Goal: Task Accomplishment & Management: Complete application form

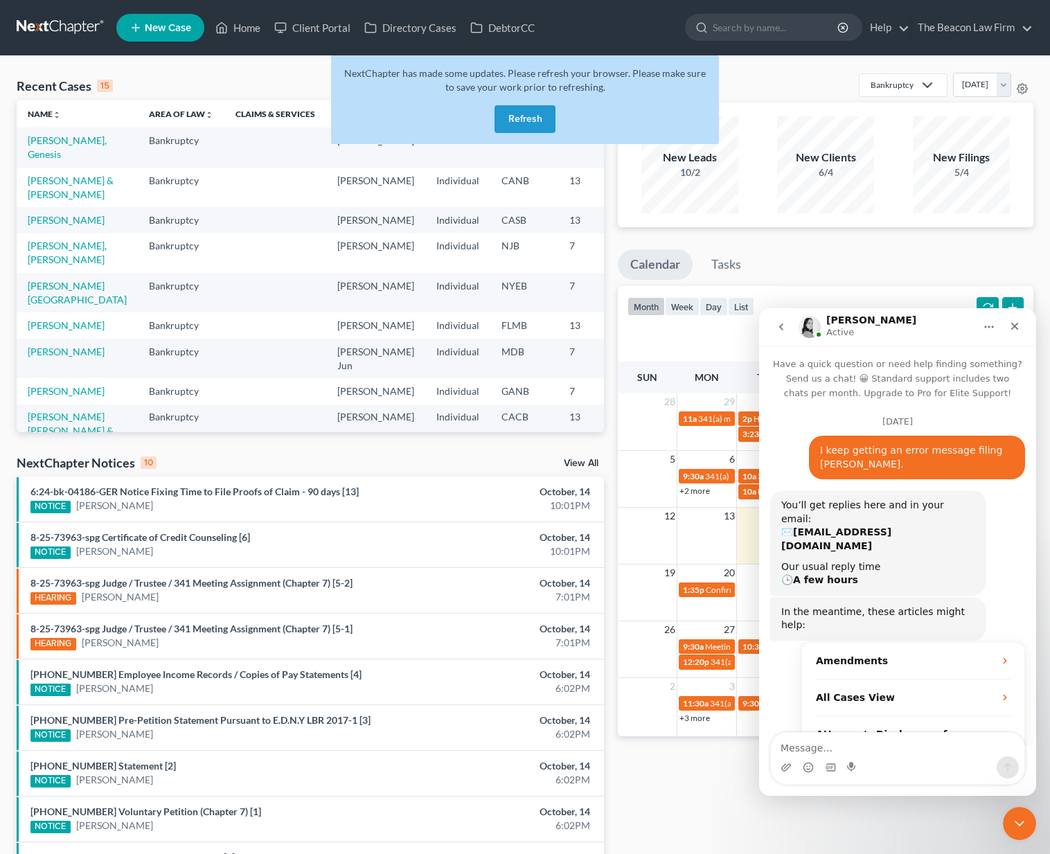
scroll to position [94, 0]
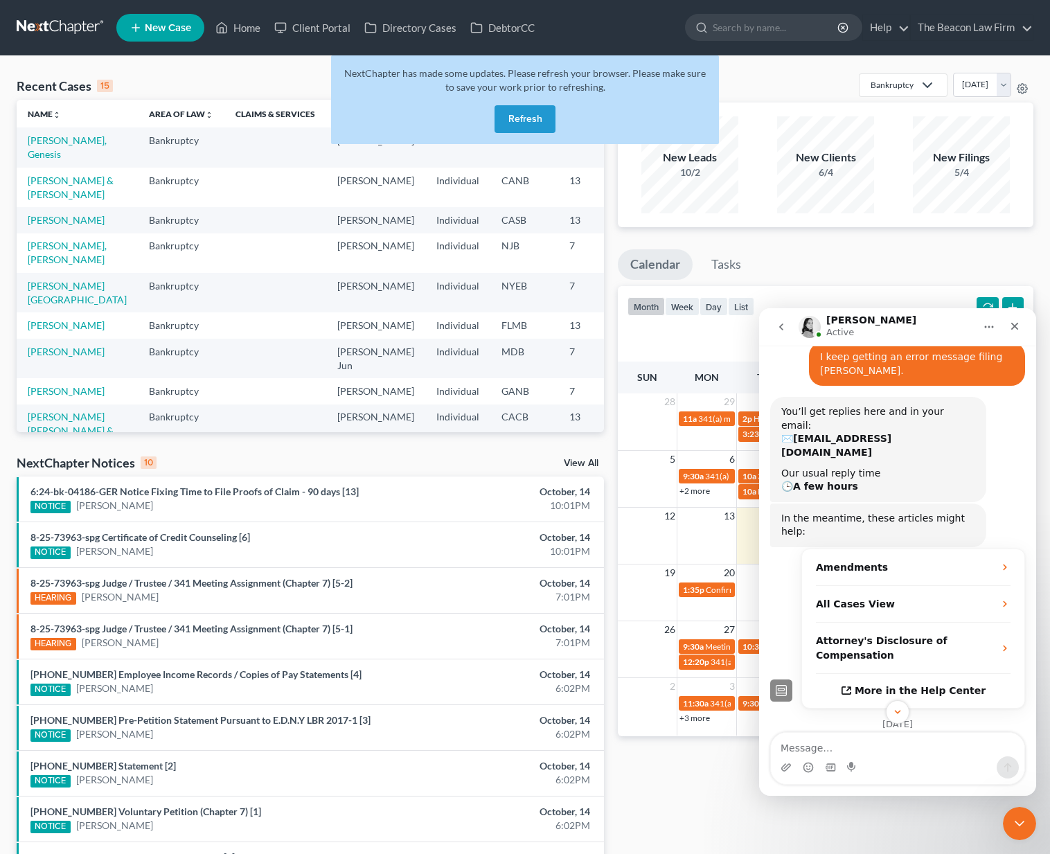
click at [515, 123] on button "Refresh" at bounding box center [525, 119] width 61 height 28
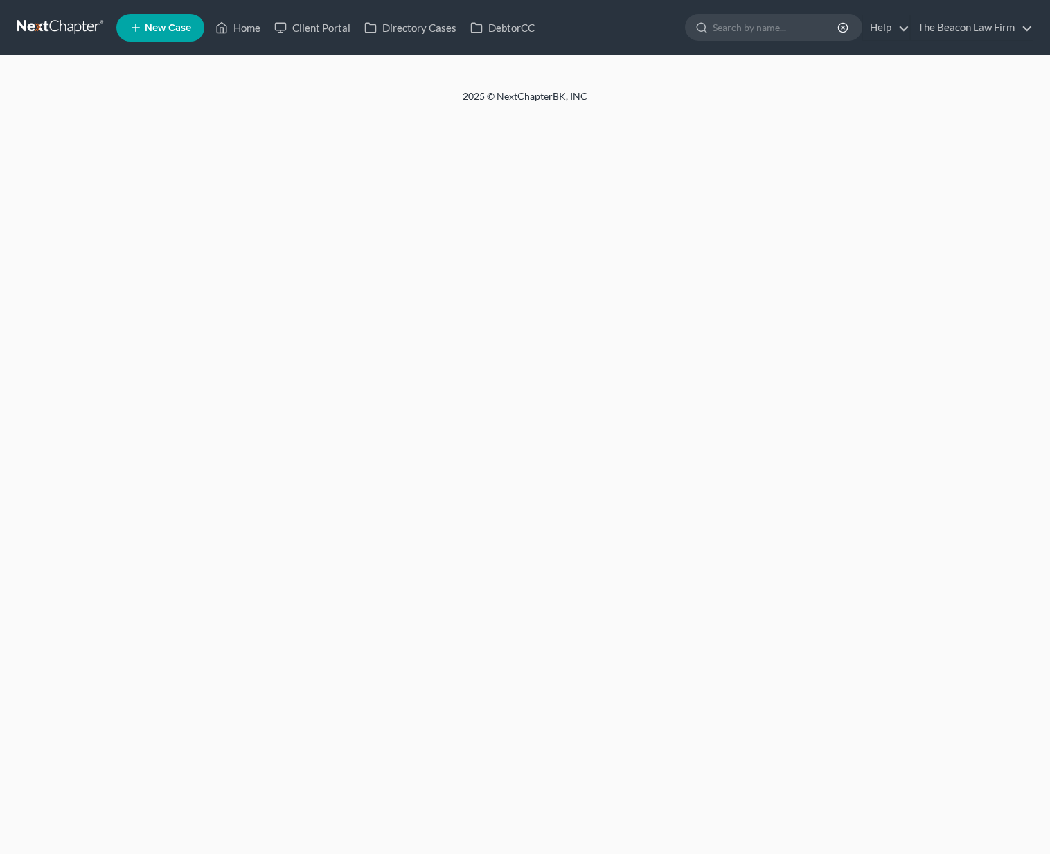
click at [42, 29] on link at bounding box center [61, 27] width 89 height 25
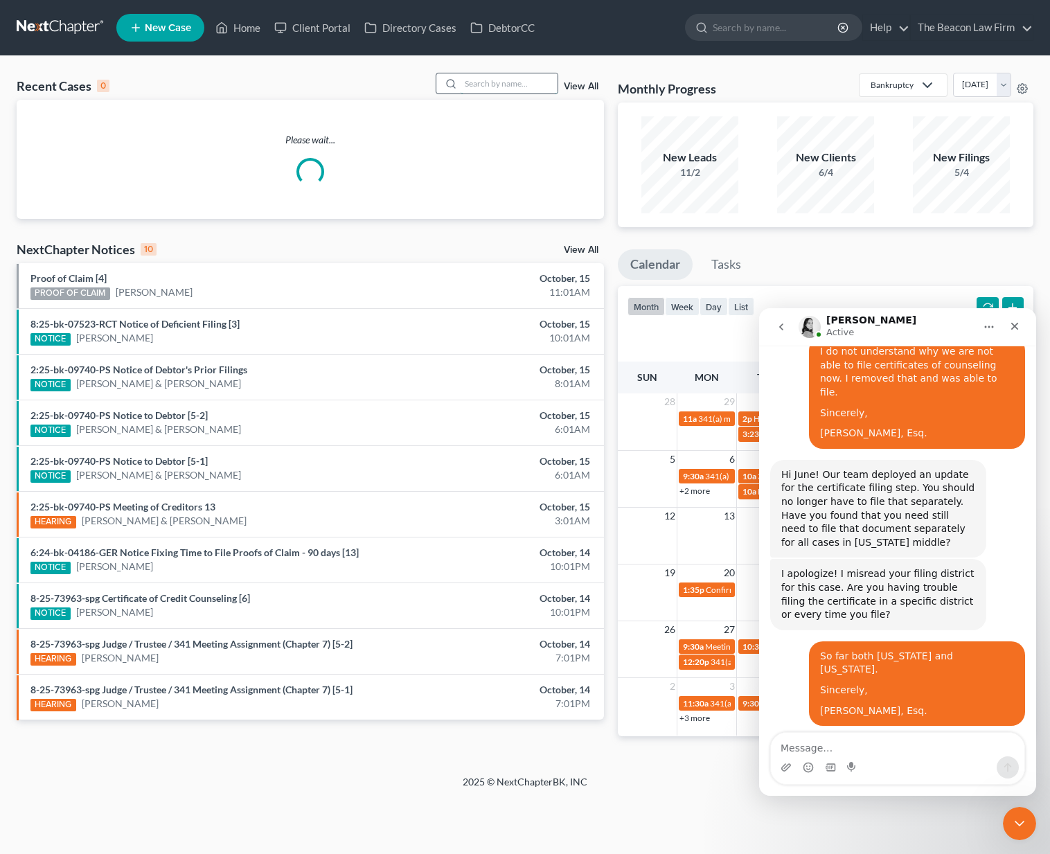
click at [509, 82] on input "search" at bounding box center [509, 83] width 97 height 20
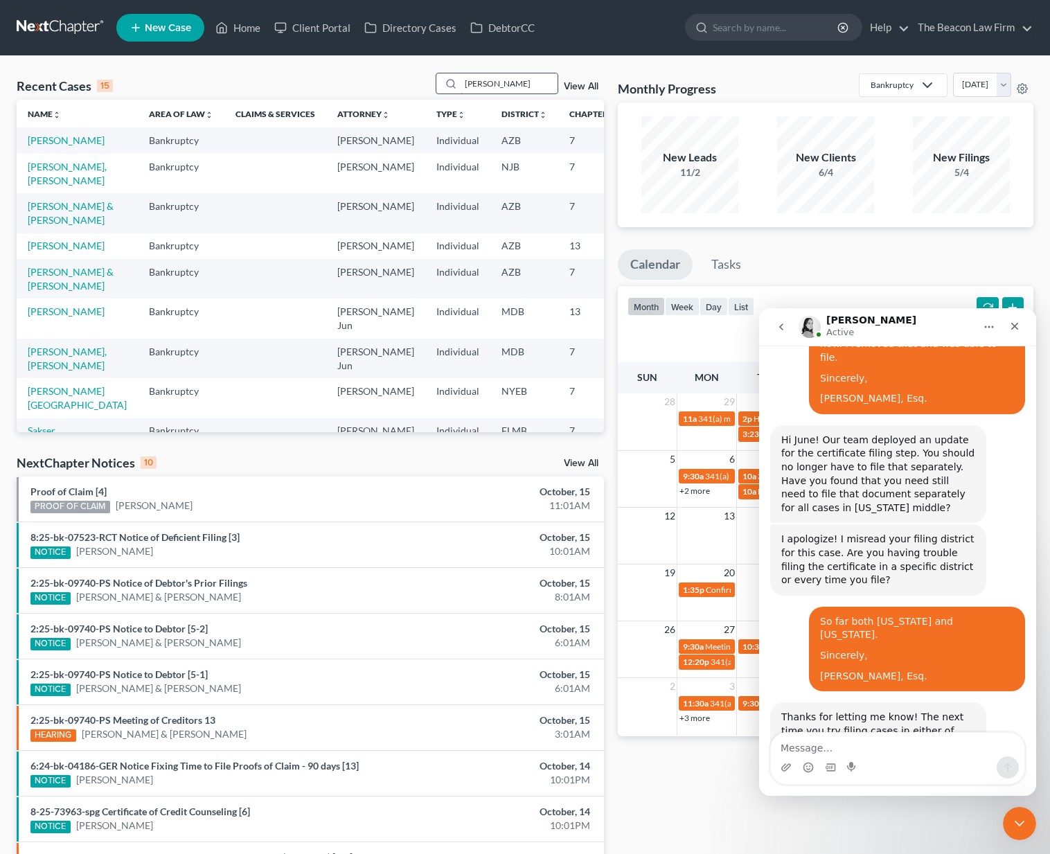
type input "sosa"
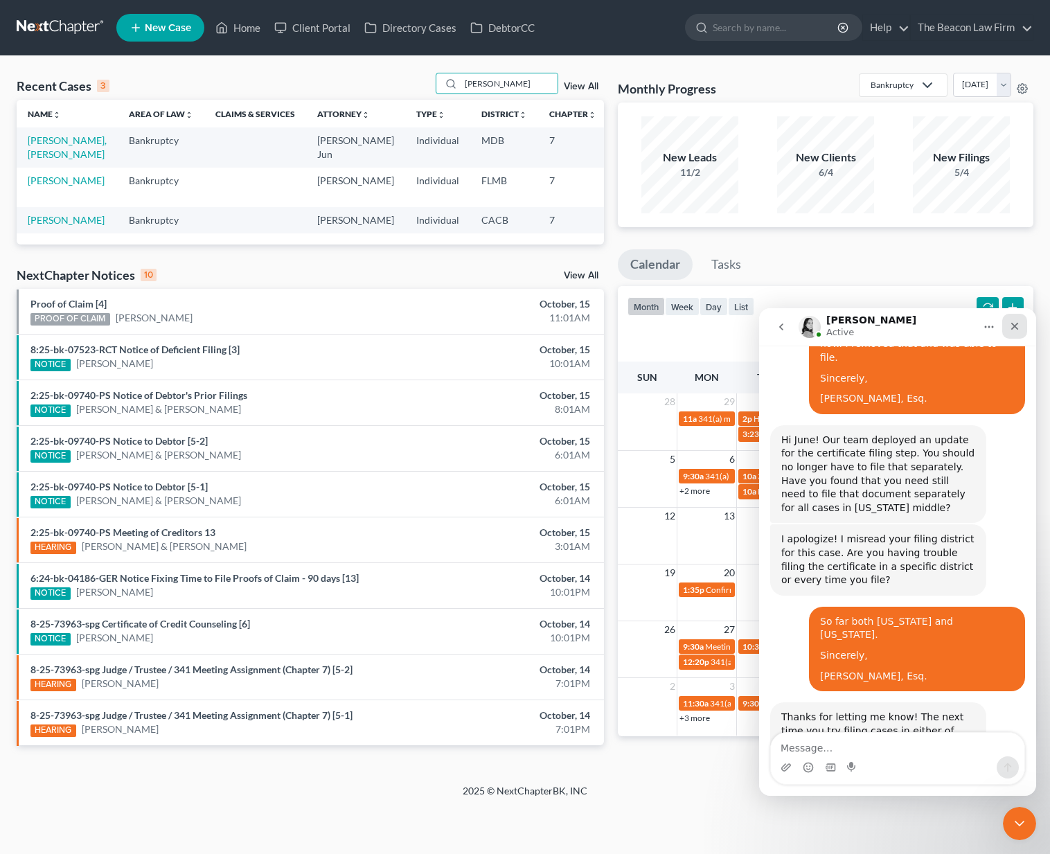
click at [1018, 321] on icon "Close" at bounding box center [1014, 326] width 11 height 11
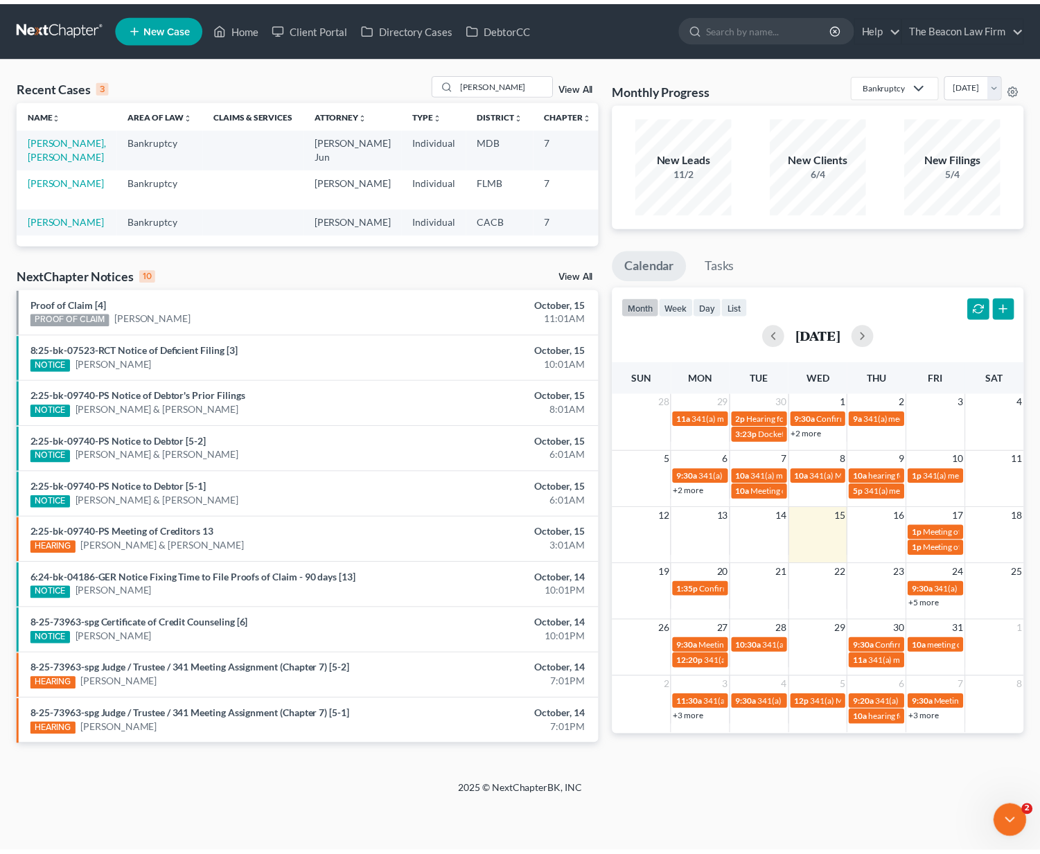
scroll to position [0, 0]
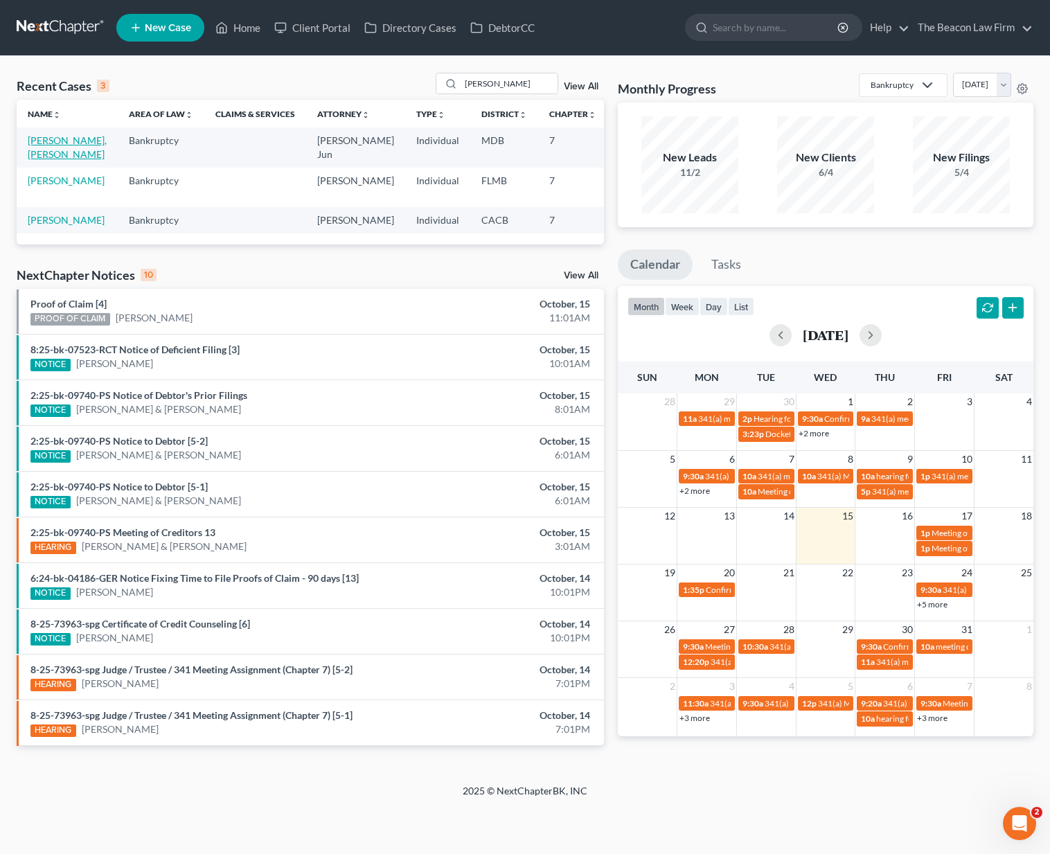
click at [44, 160] on link "[PERSON_NAME], [PERSON_NAME]" at bounding box center [67, 147] width 79 height 26
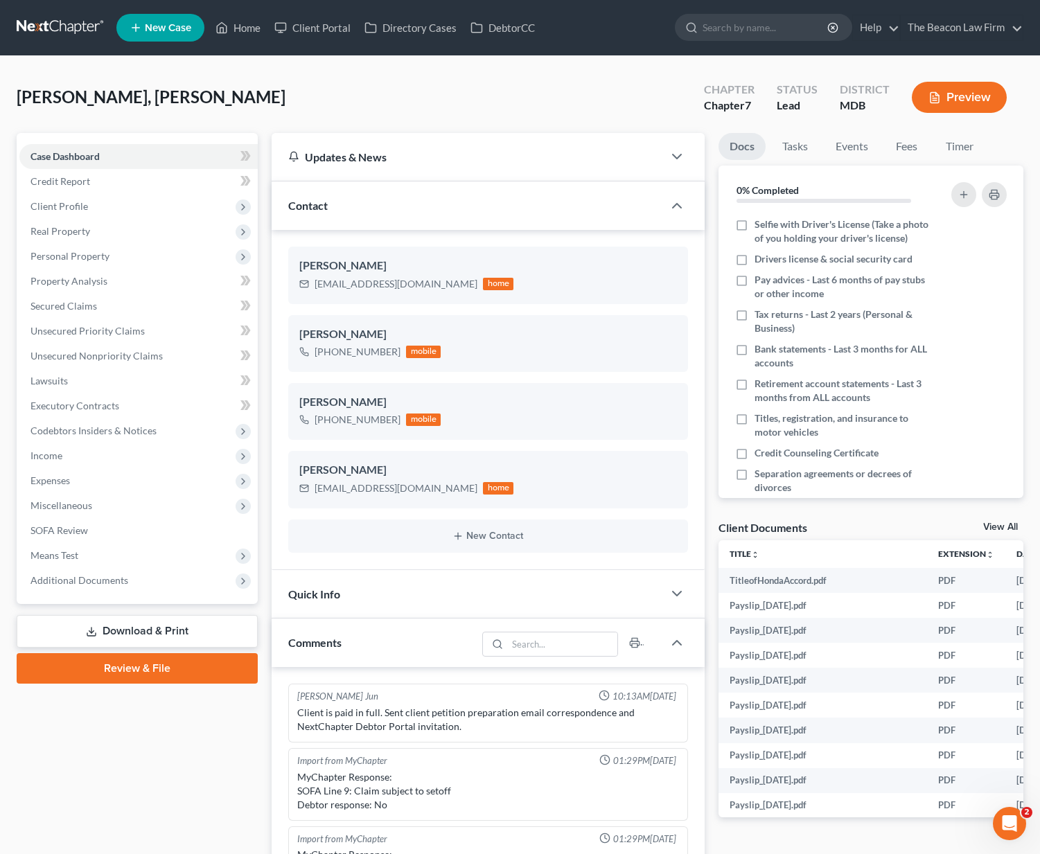
scroll to position [302, 0]
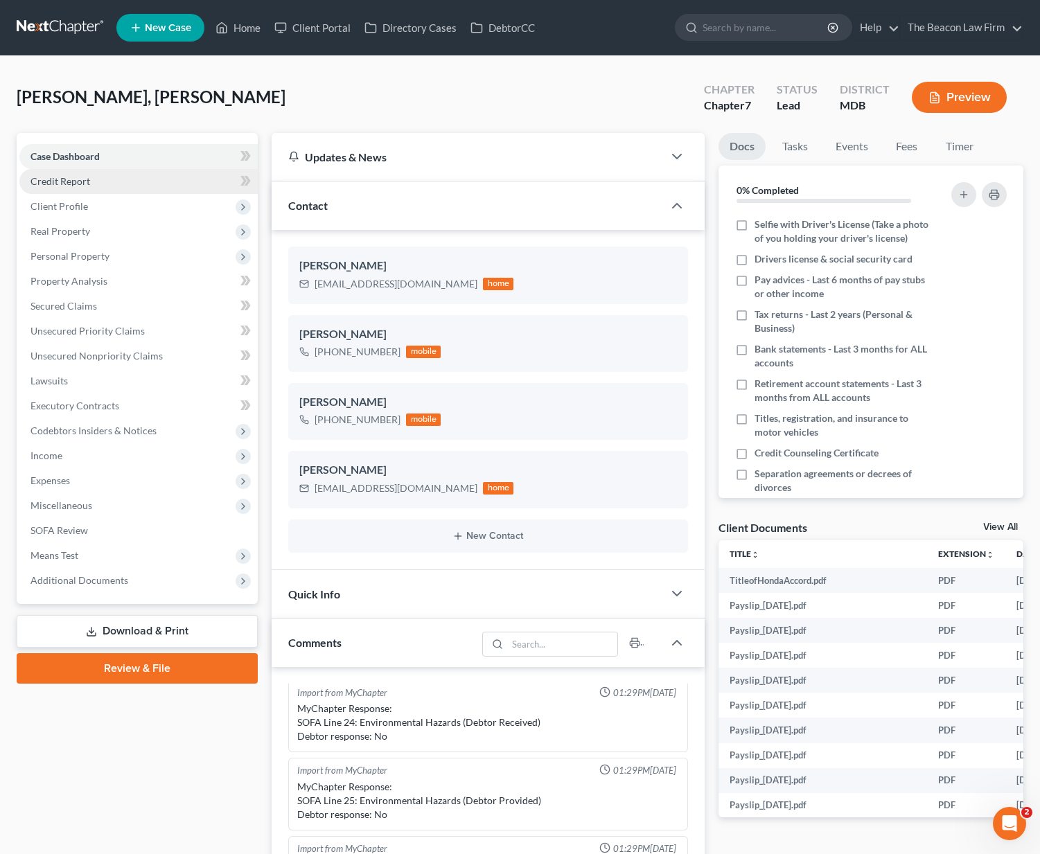
click at [43, 185] on span "Credit Report" at bounding box center [60, 181] width 60 height 12
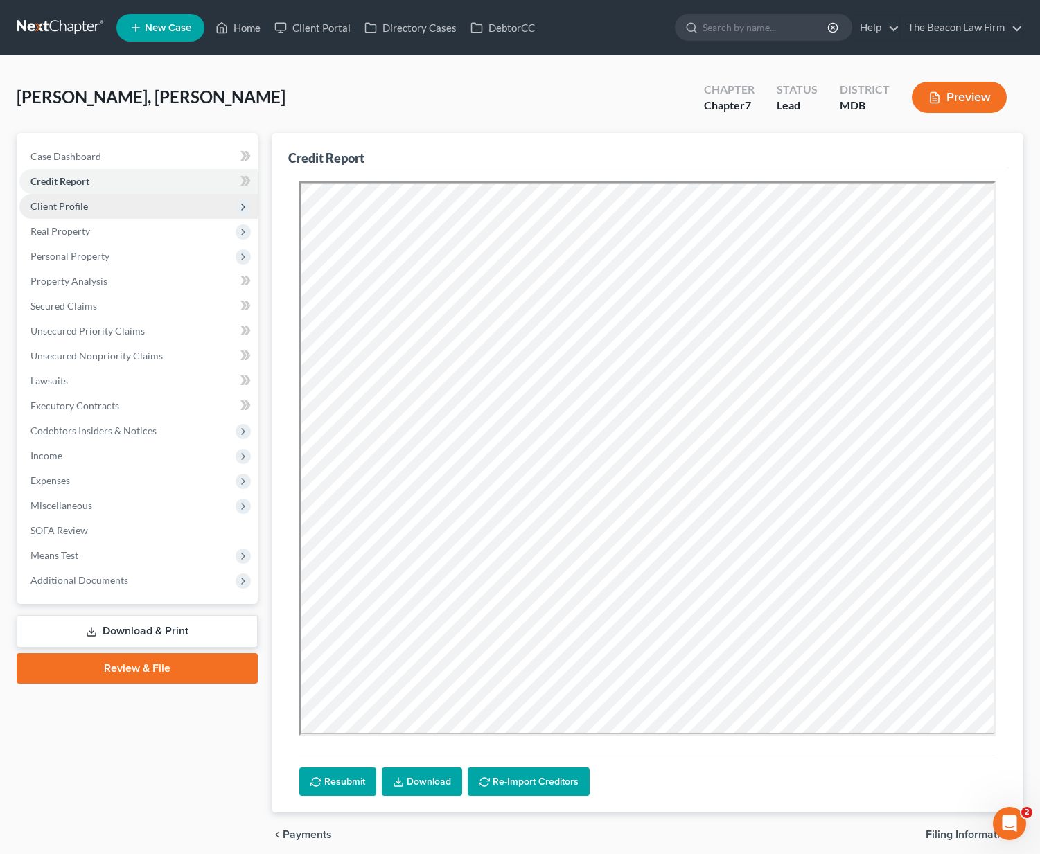
click at [60, 208] on span "Client Profile" at bounding box center [59, 206] width 58 height 12
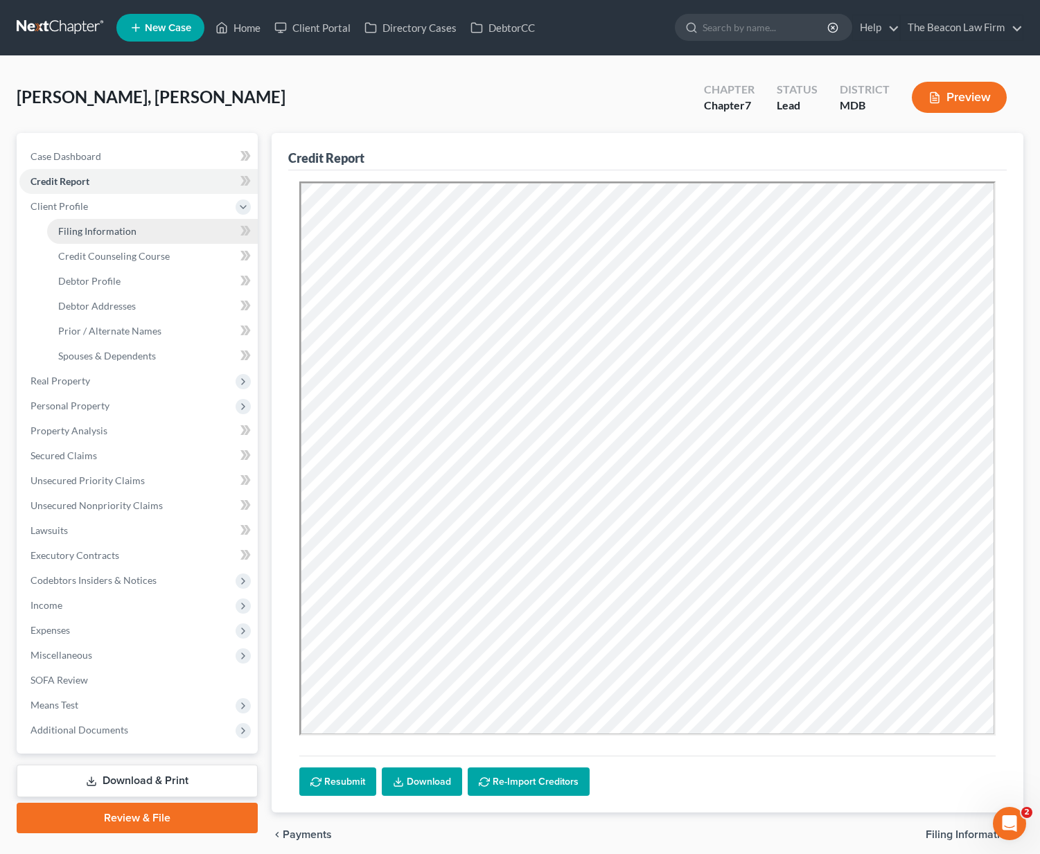
click at [66, 232] on span "Filing Information" at bounding box center [97, 231] width 78 height 12
select select "1"
select select "0"
select select "21"
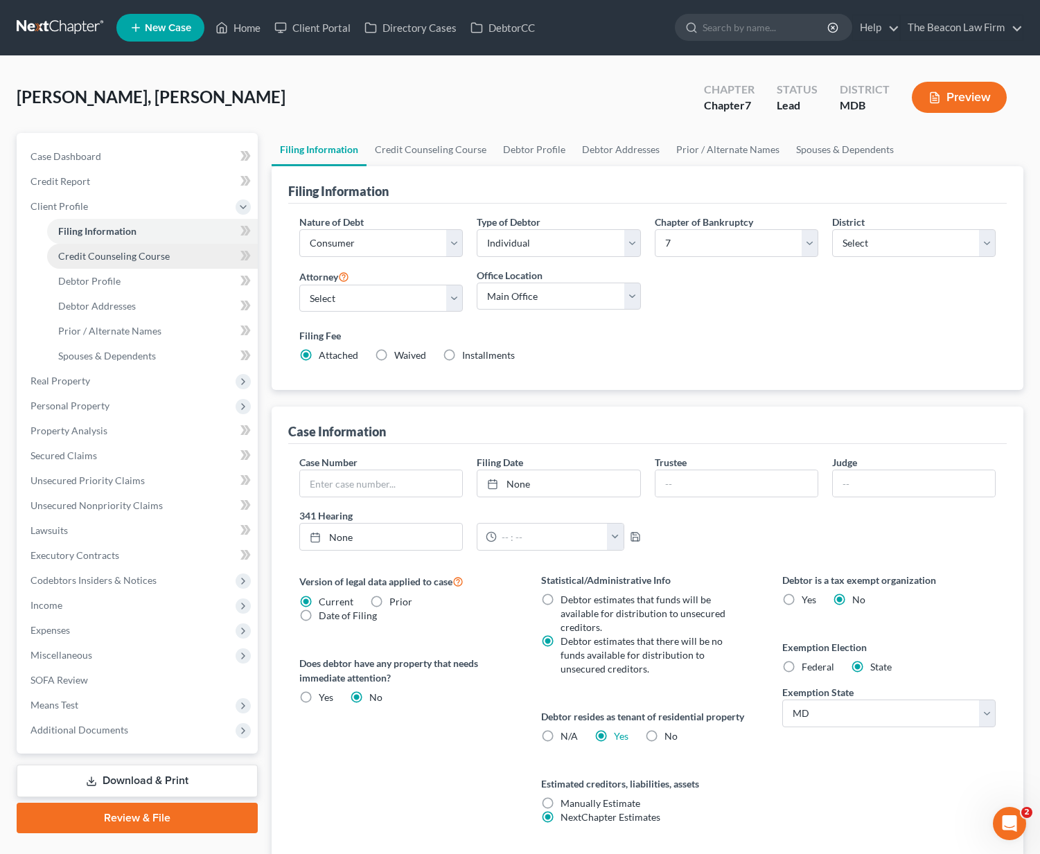
click at [80, 250] on span "Credit Counseling Course" at bounding box center [114, 256] width 112 height 12
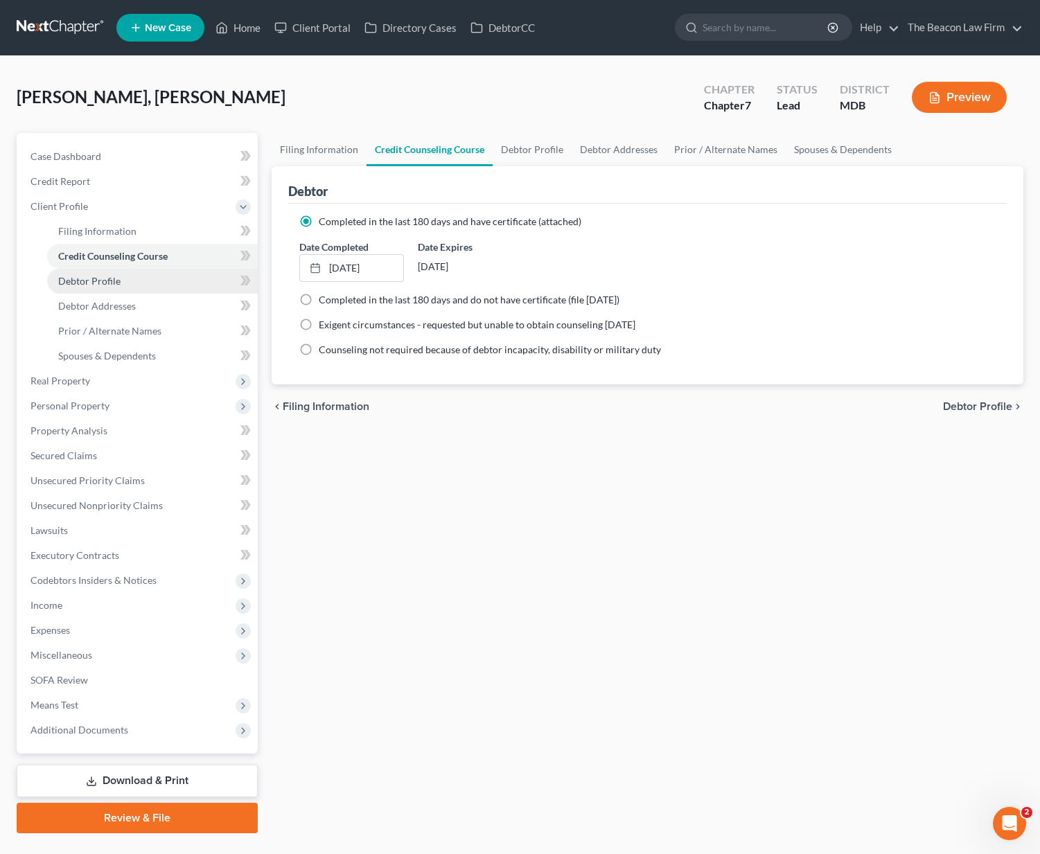
click at [91, 289] on link "Debtor Profile" at bounding box center [152, 281] width 211 height 25
select select "0"
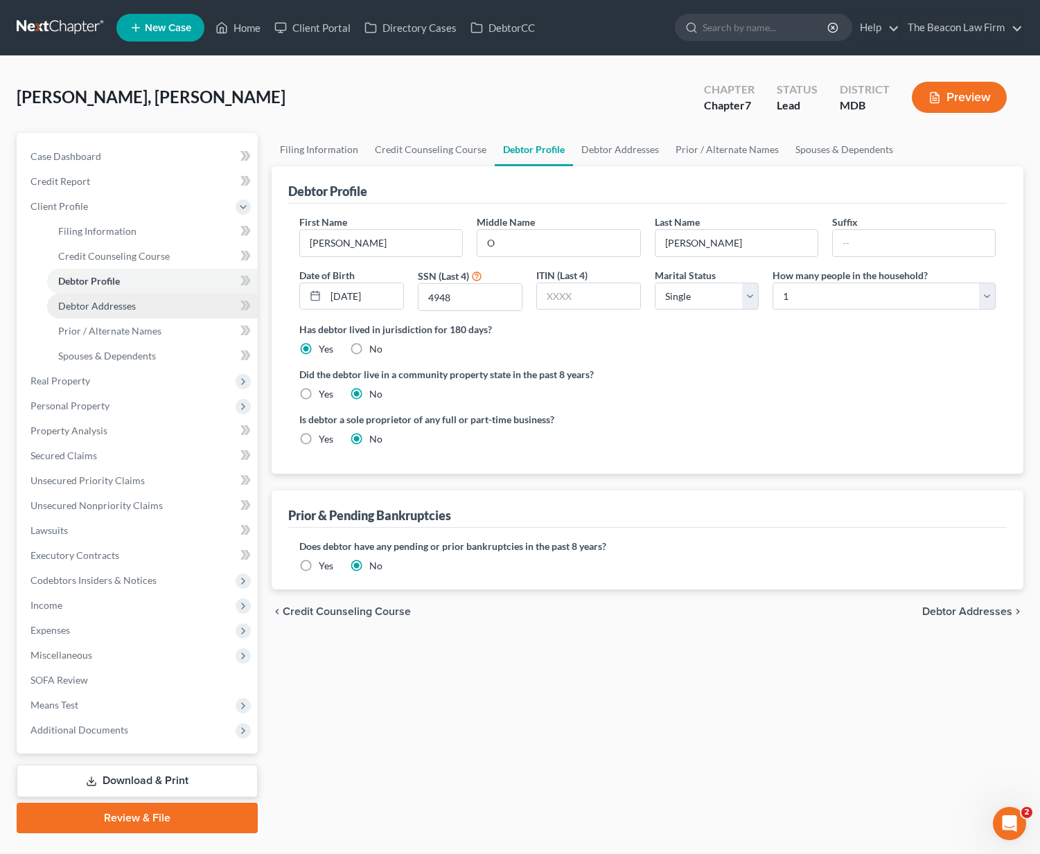
click at [101, 310] on span "Debtor Addresses" at bounding box center [97, 306] width 78 height 12
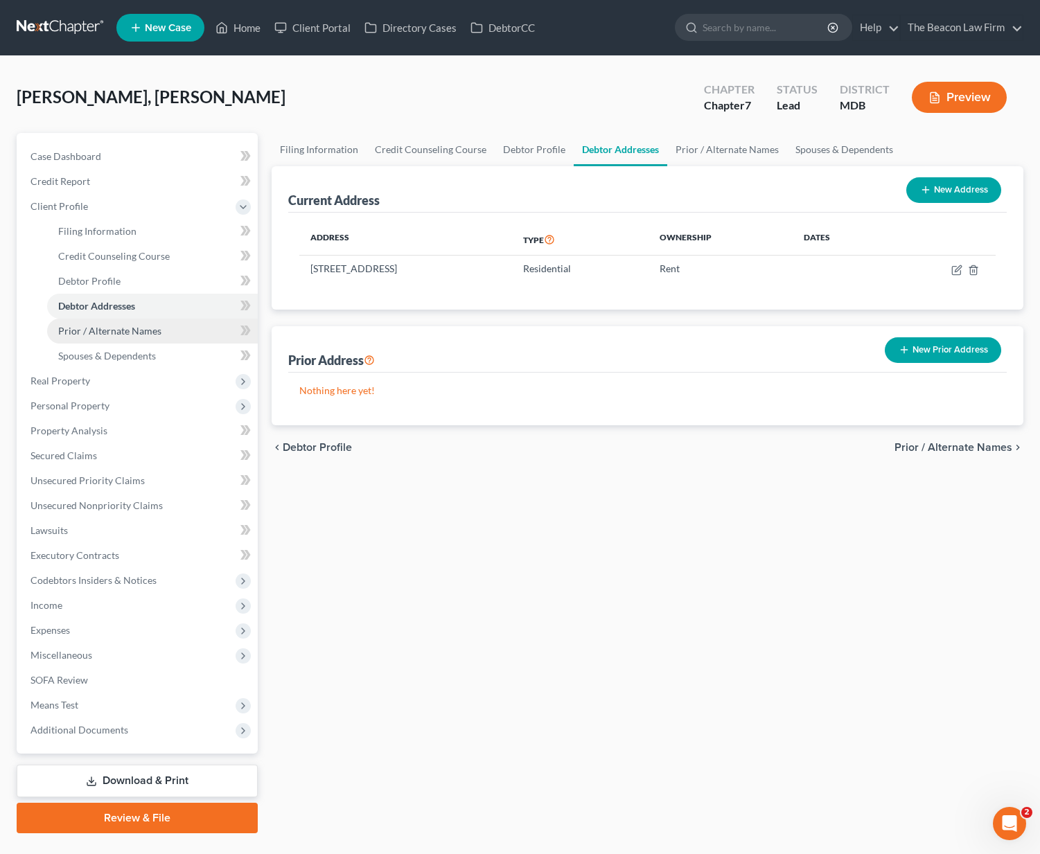
click at [109, 333] on span "Prior / Alternate Names" at bounding box center [109, 331] width 103 height 12
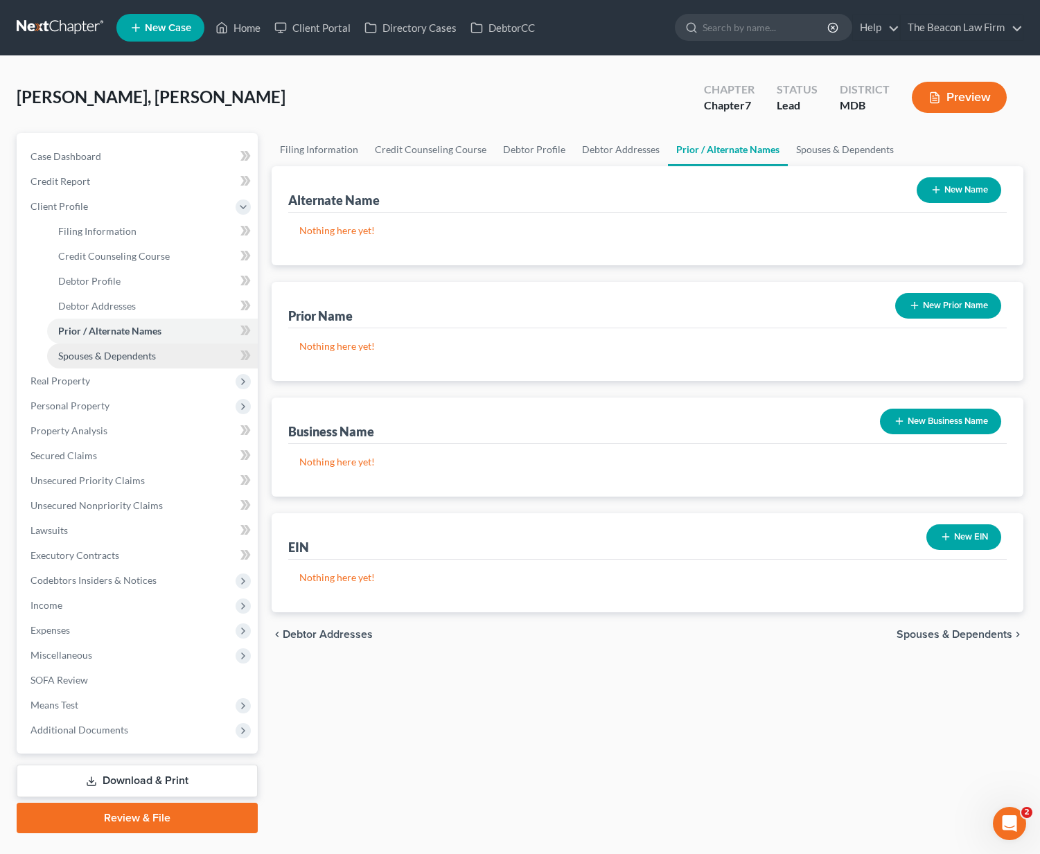
click at [138, 357] on span "Spouses & Dependents" at bounding box center [107, 356] width 98 height 12
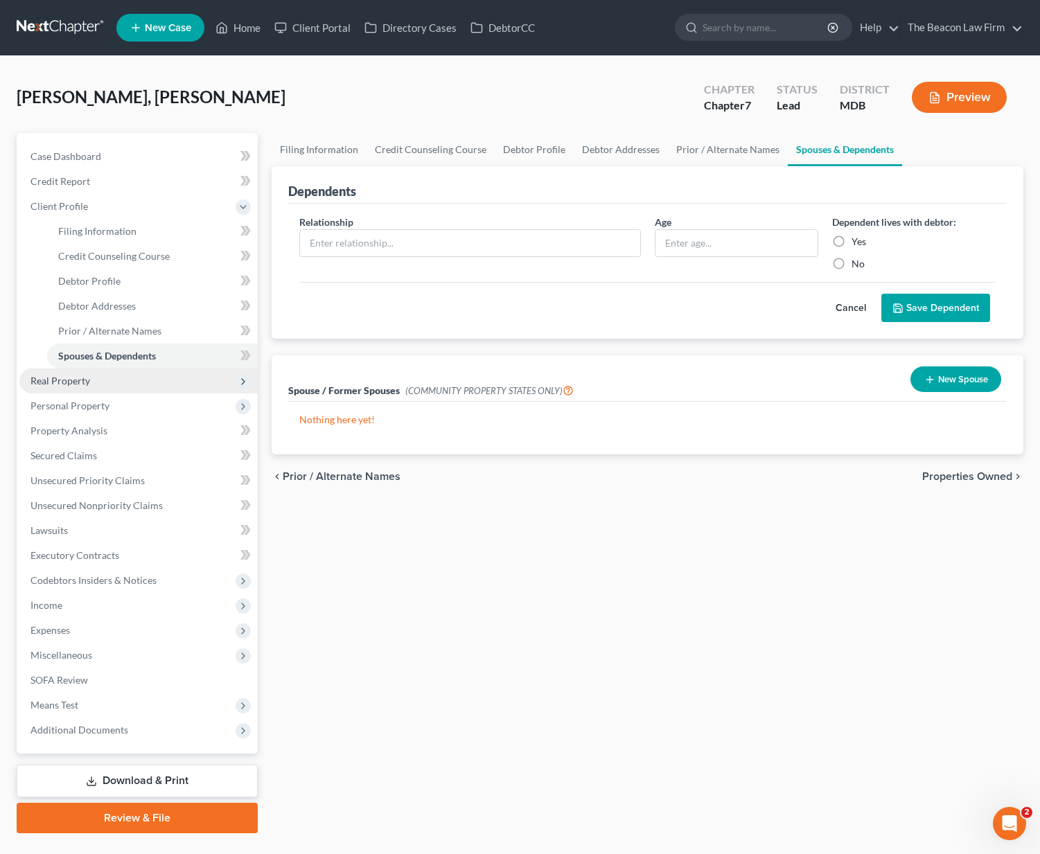
click at [98, 382] on span "Real Property" at bounding box center [138, 381] width 238 height 25
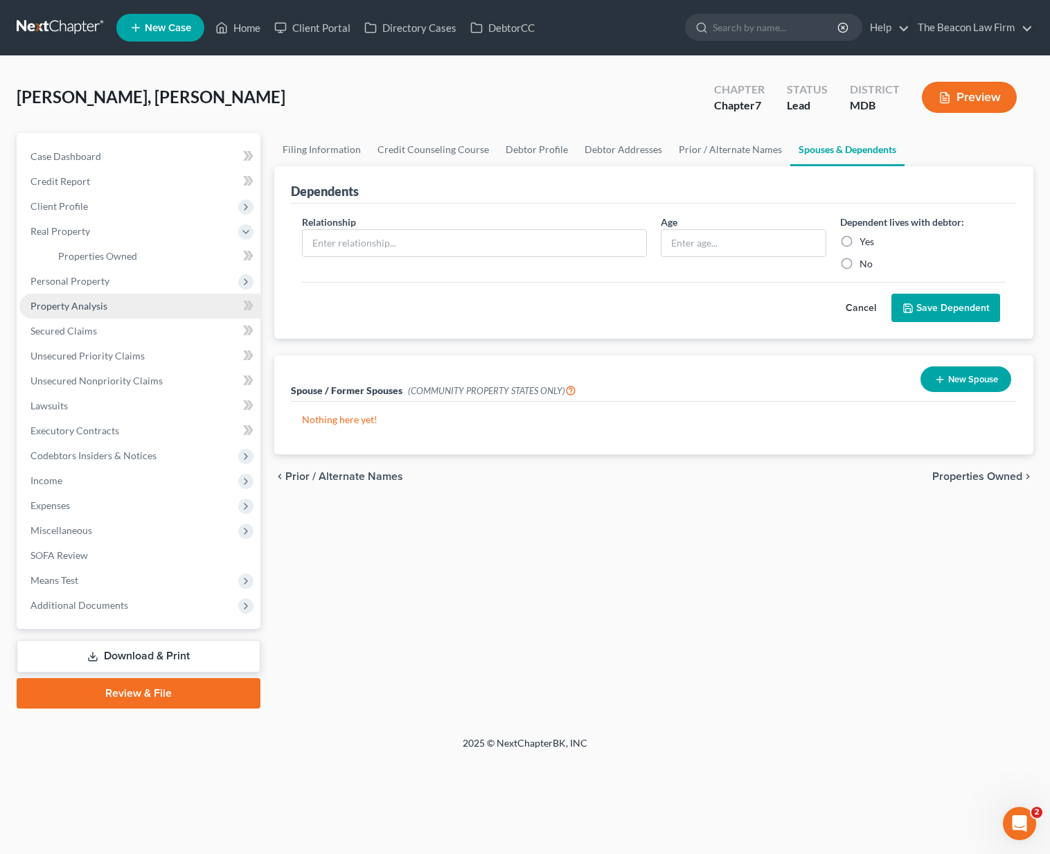
click at [75, 306] on span "Property Analysis" at bounding box center [68, 306] width 77 height 12
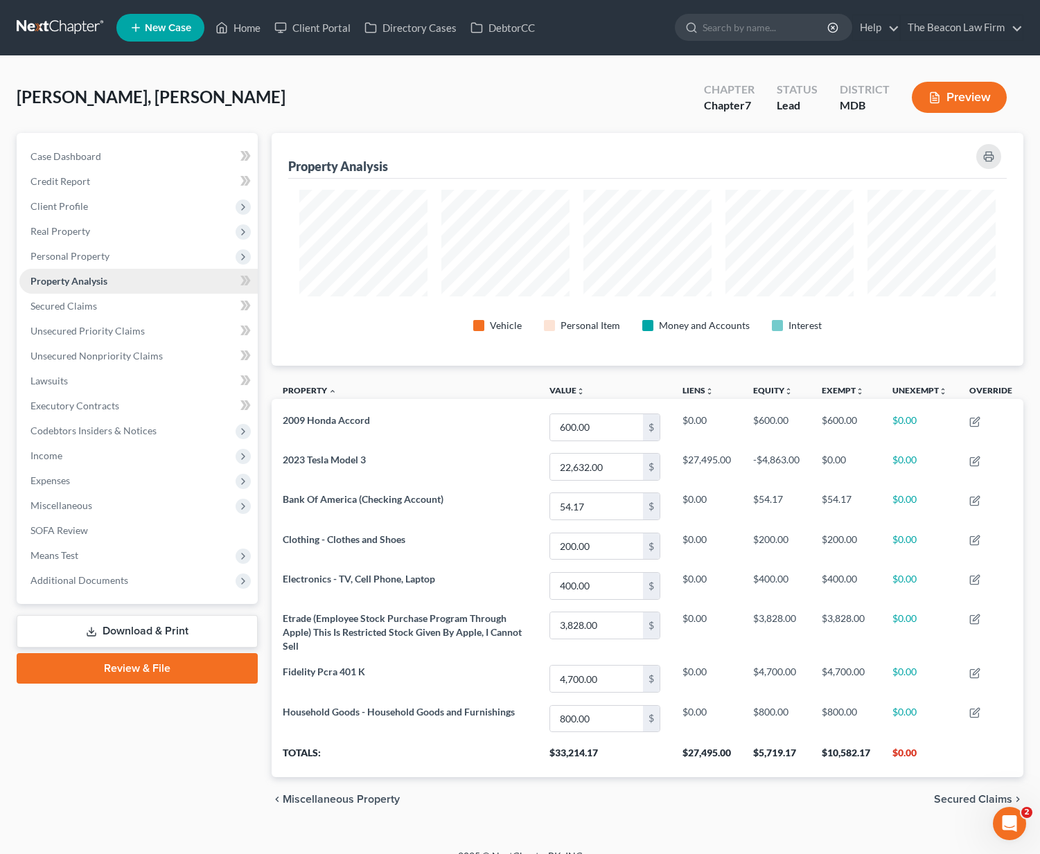
scroll to position [233, 752]
click at [61, 256] on span "Personal Property" at bounding box center [69, 256] width 79 height 12
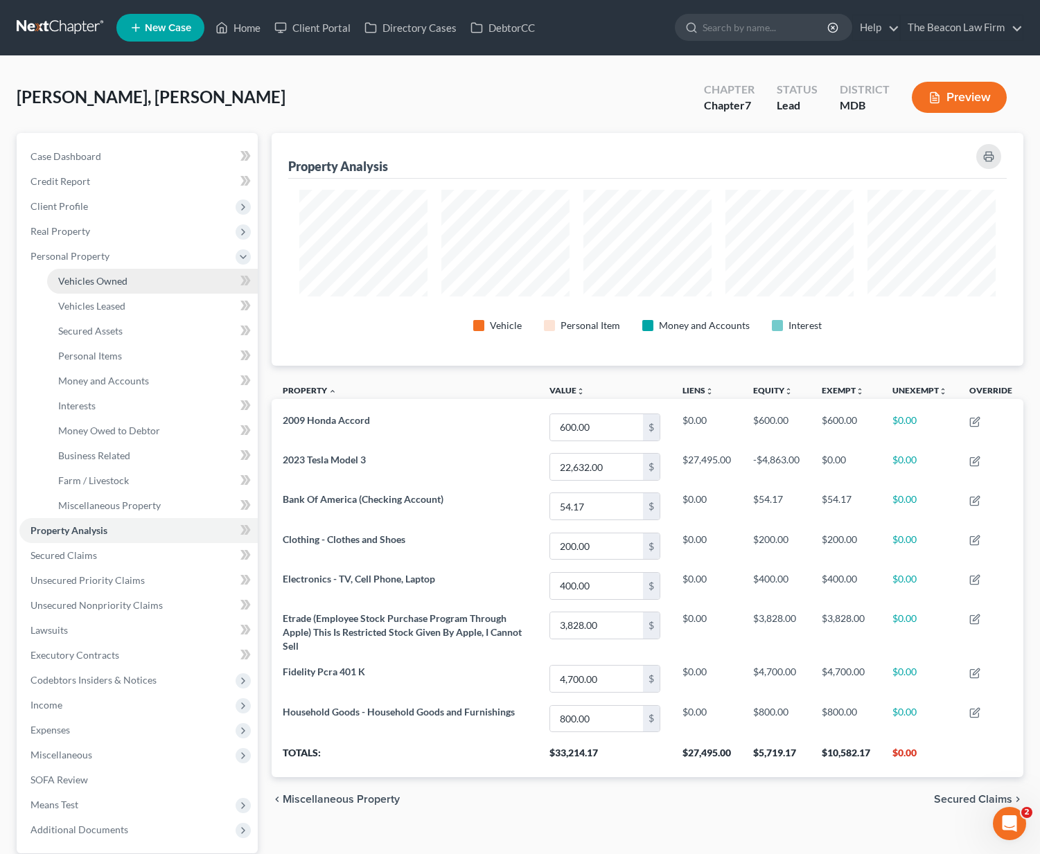
click at [78, 285] on span "Vehicles Owned" at bounding box center [92, 281] width 69 height 12
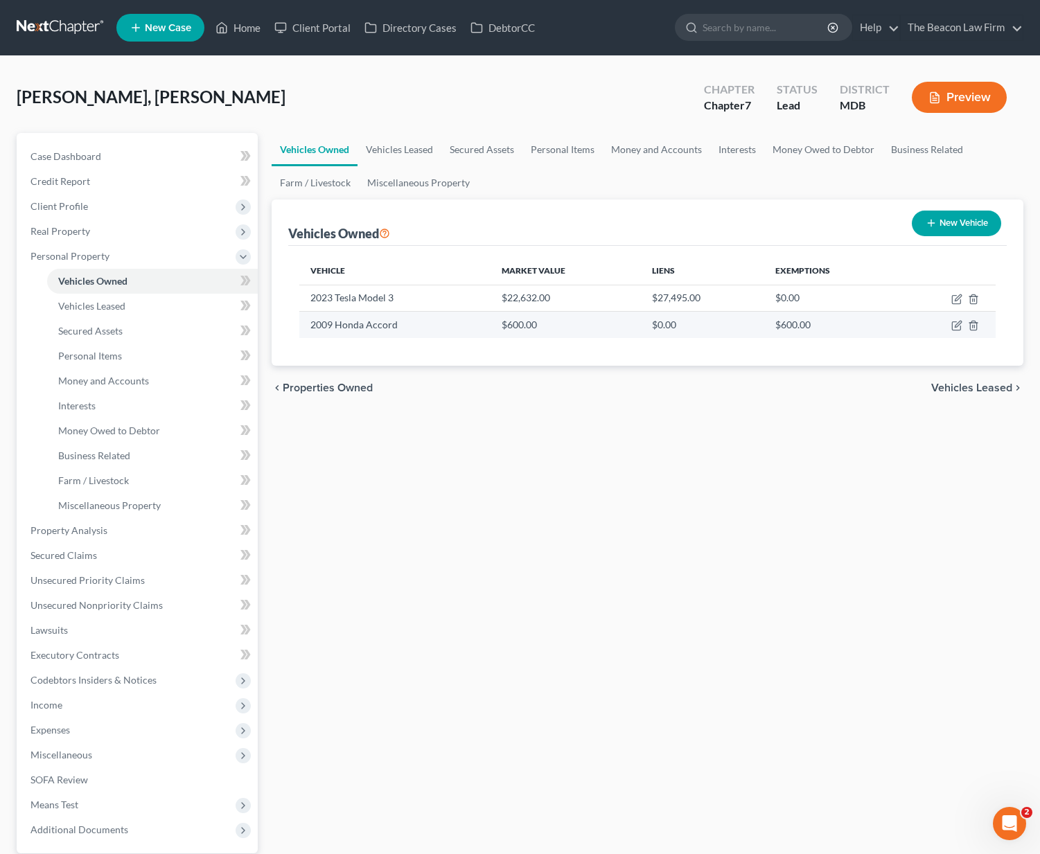
click at [947, 324] on td at bounding box center [947, 325] width 97 height 26
click at [953, 325] on icon "button" at bounding box center [956, 325] width 11 height 11
select select "0"
select select "17"
select select "4"
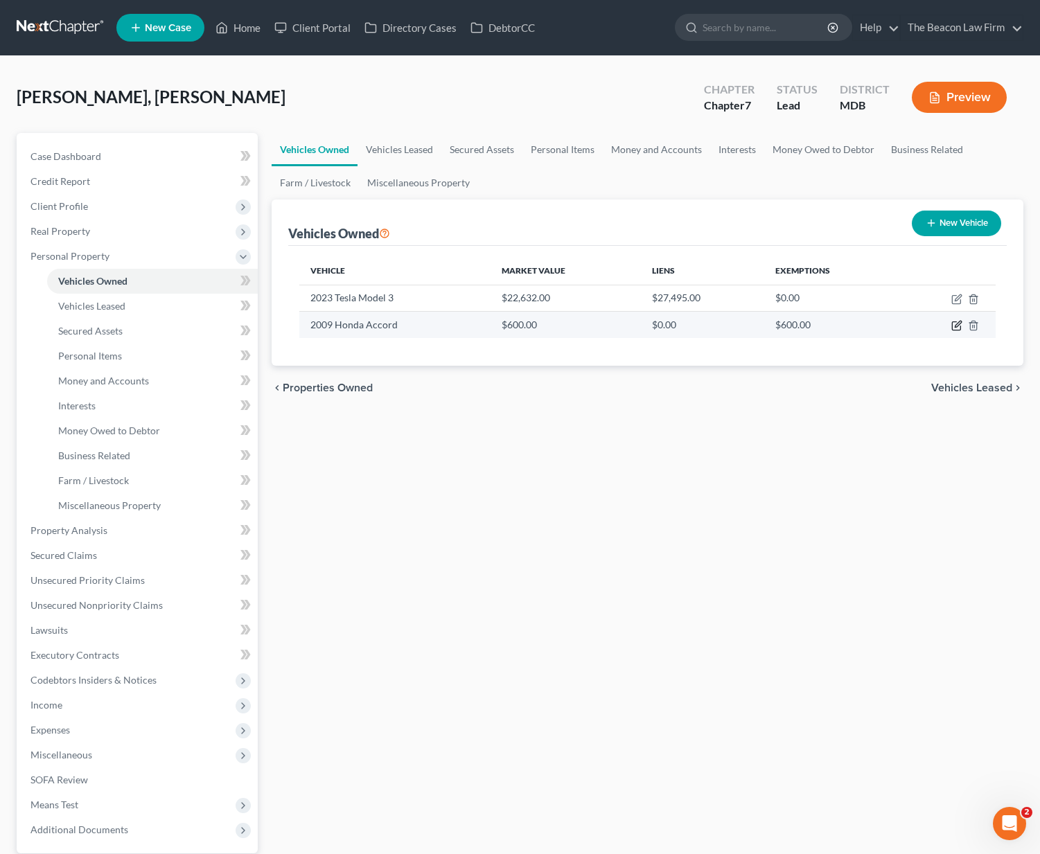
select select "3"
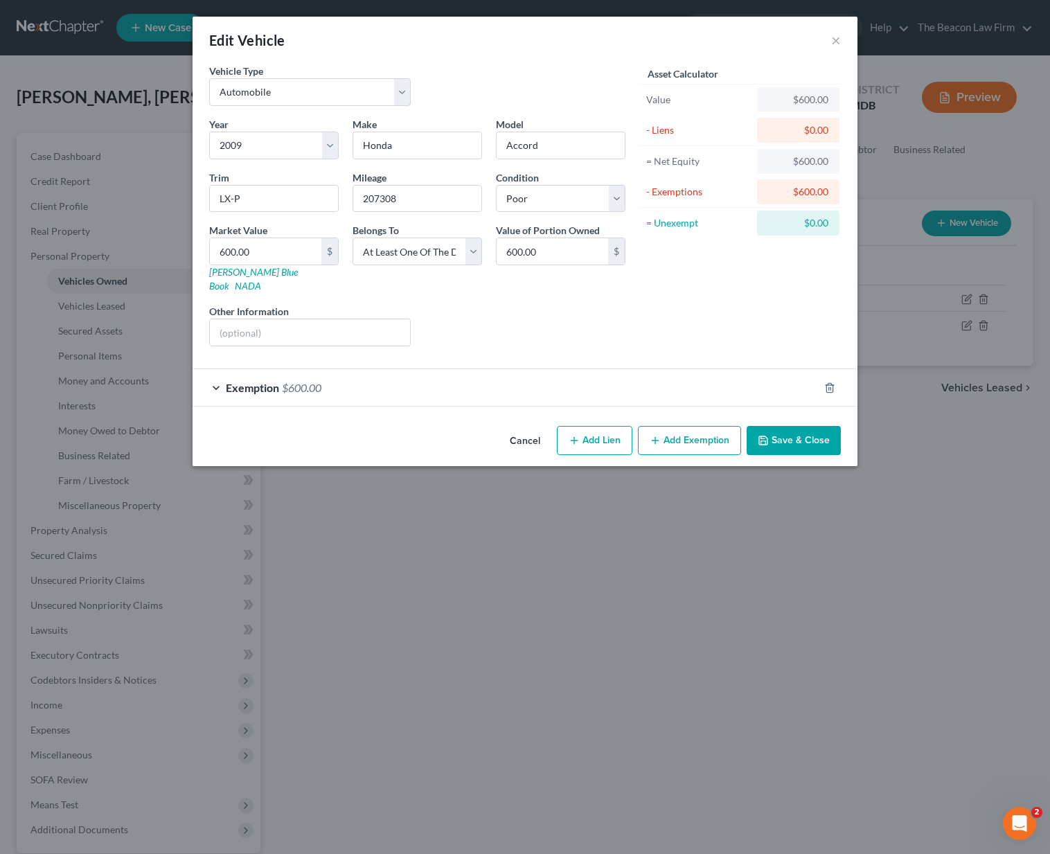
click at [528, 429] on button "Cancel" at bounding box center [525, 441] width 53 height 28
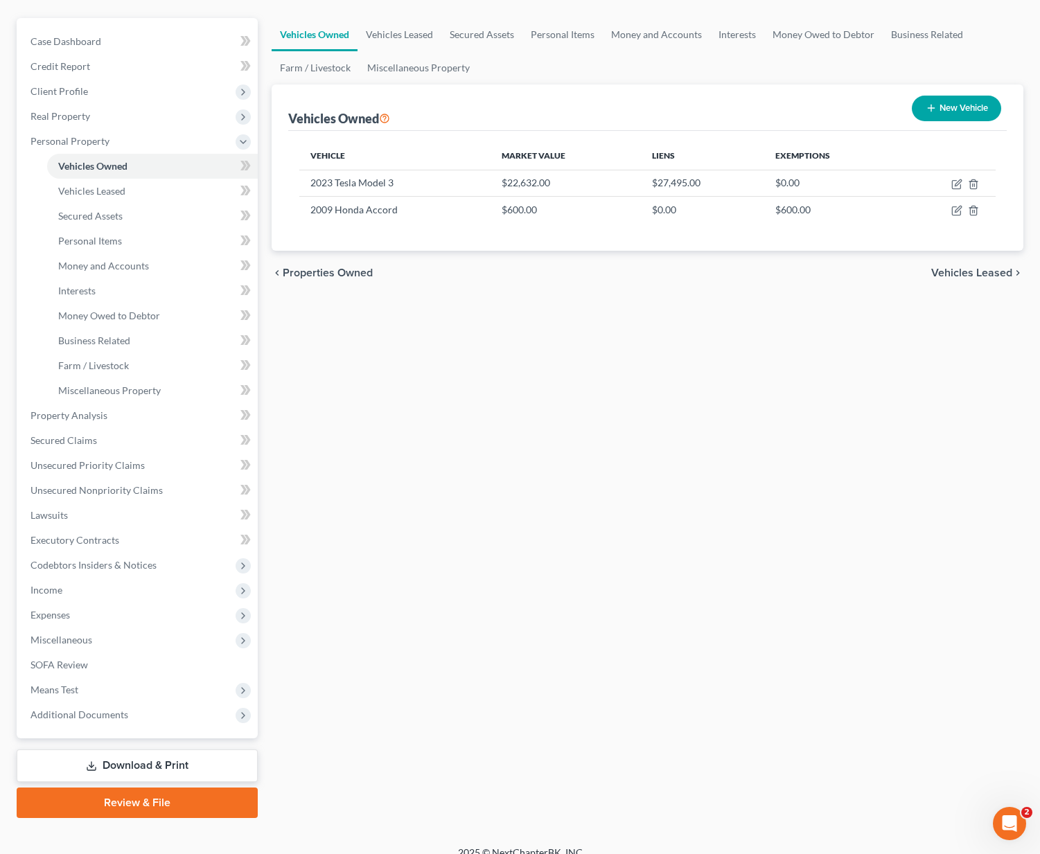
scroll to position [132, 0]
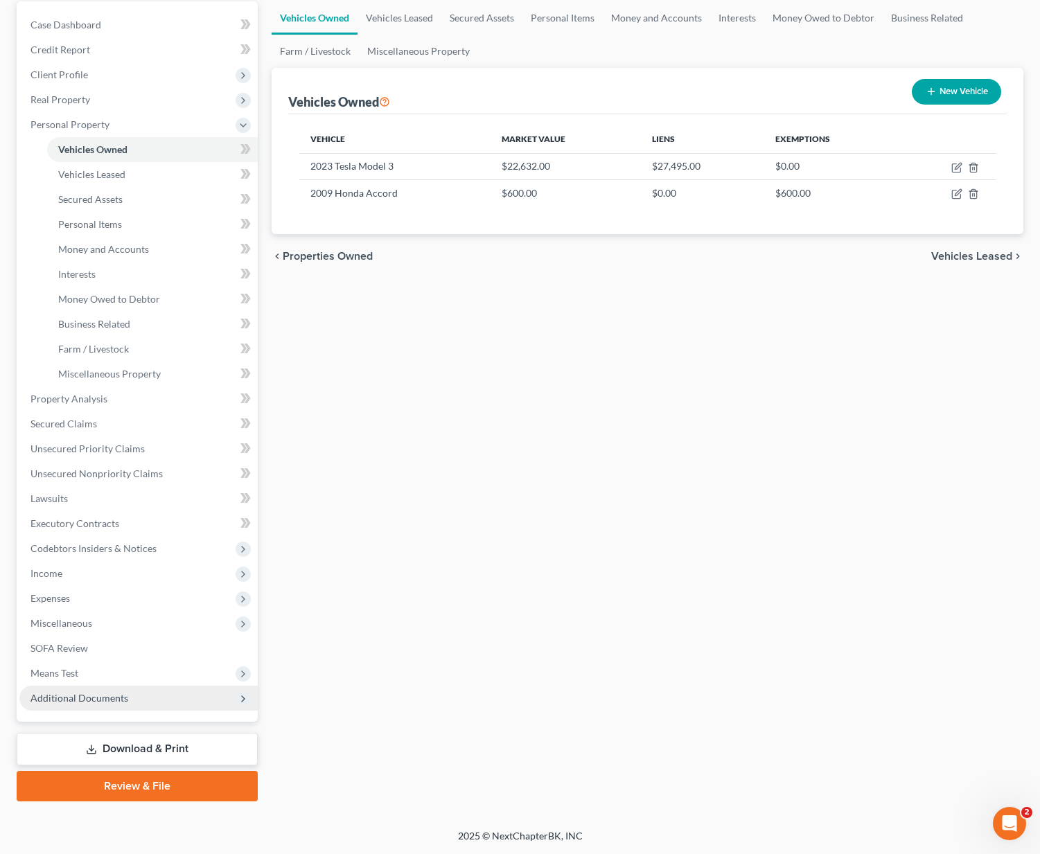
click at [112, 709] on span "Additional Documents" at bounding box center [138, 698] width 238 height 25
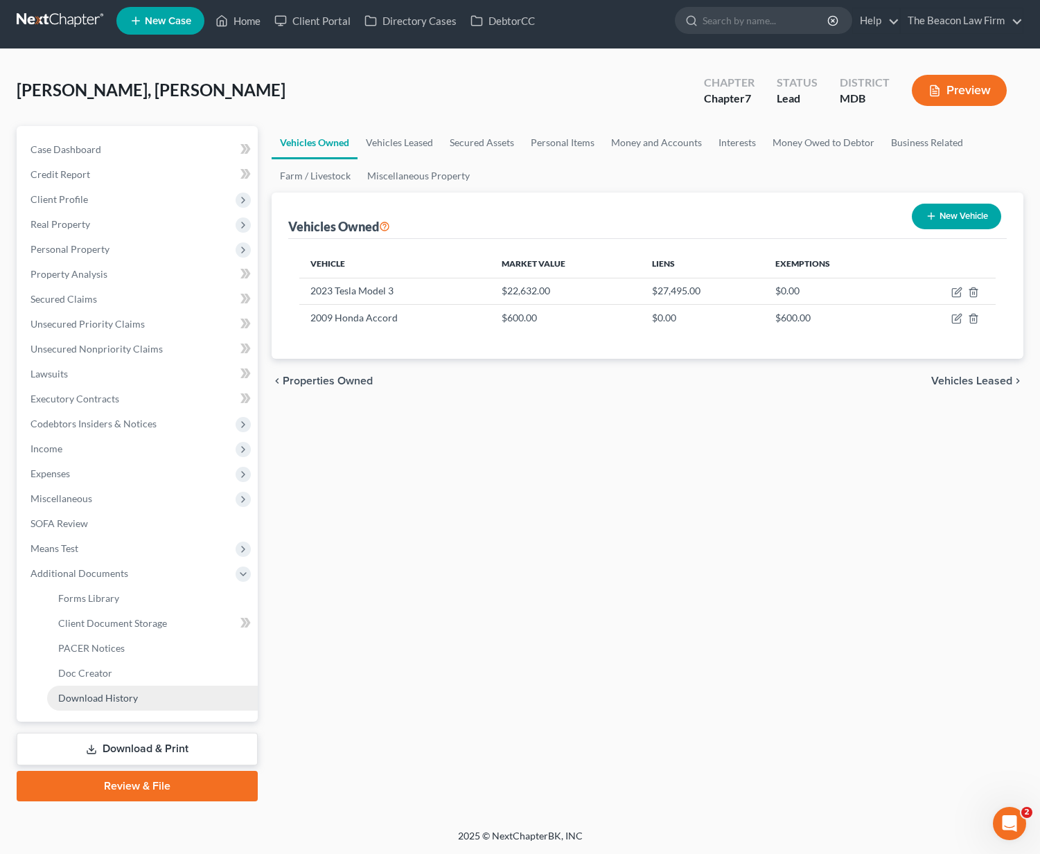
scroll to position [7, 0]
click at [86, 337] on link "Unsecured Nonpriority Claims" at bounding box center [138, 349] width 238 height 25
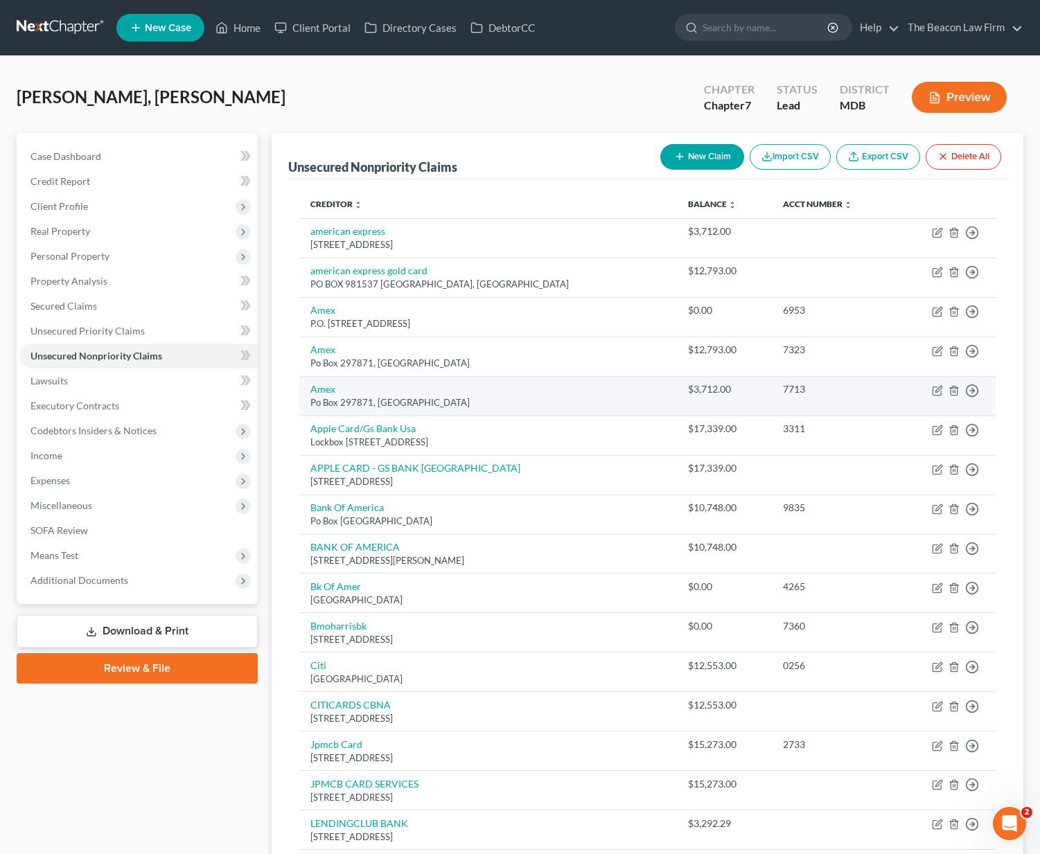
scroll to position [3, 0]
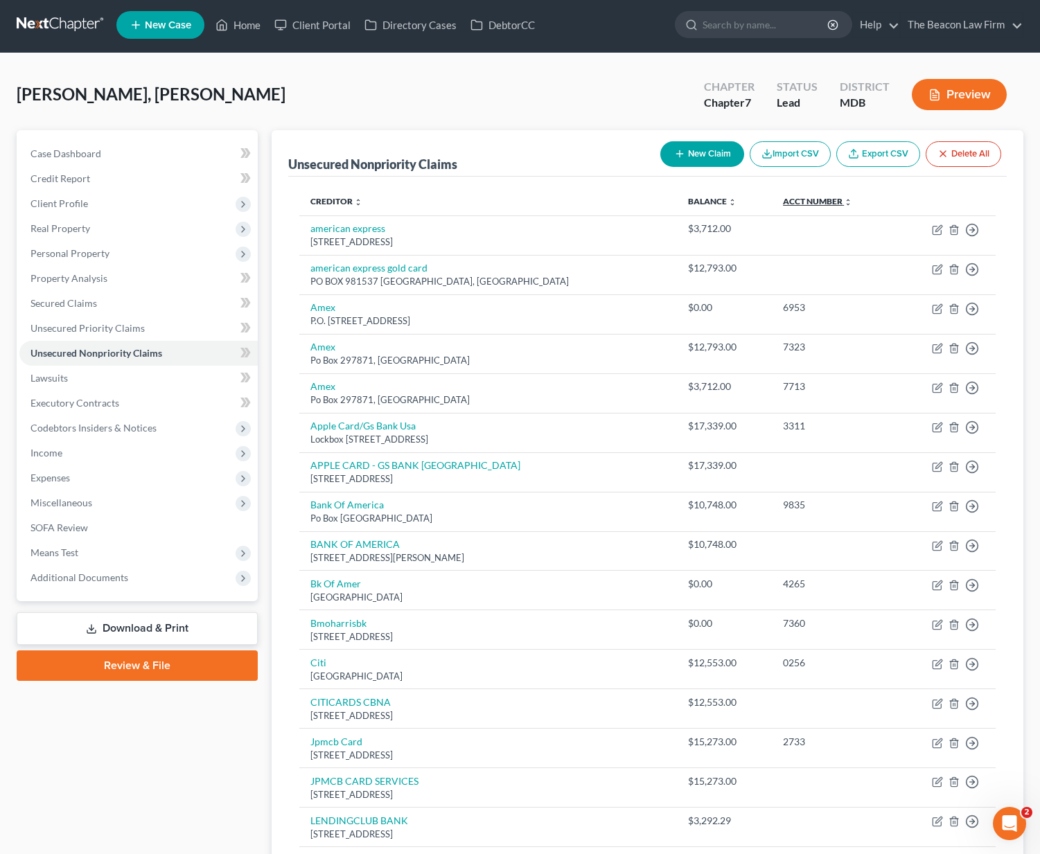
click at [834, 200] on link "Acct Number expand_more expand_less unfold_more" at bounding box center [817, 201] width 69 height 10
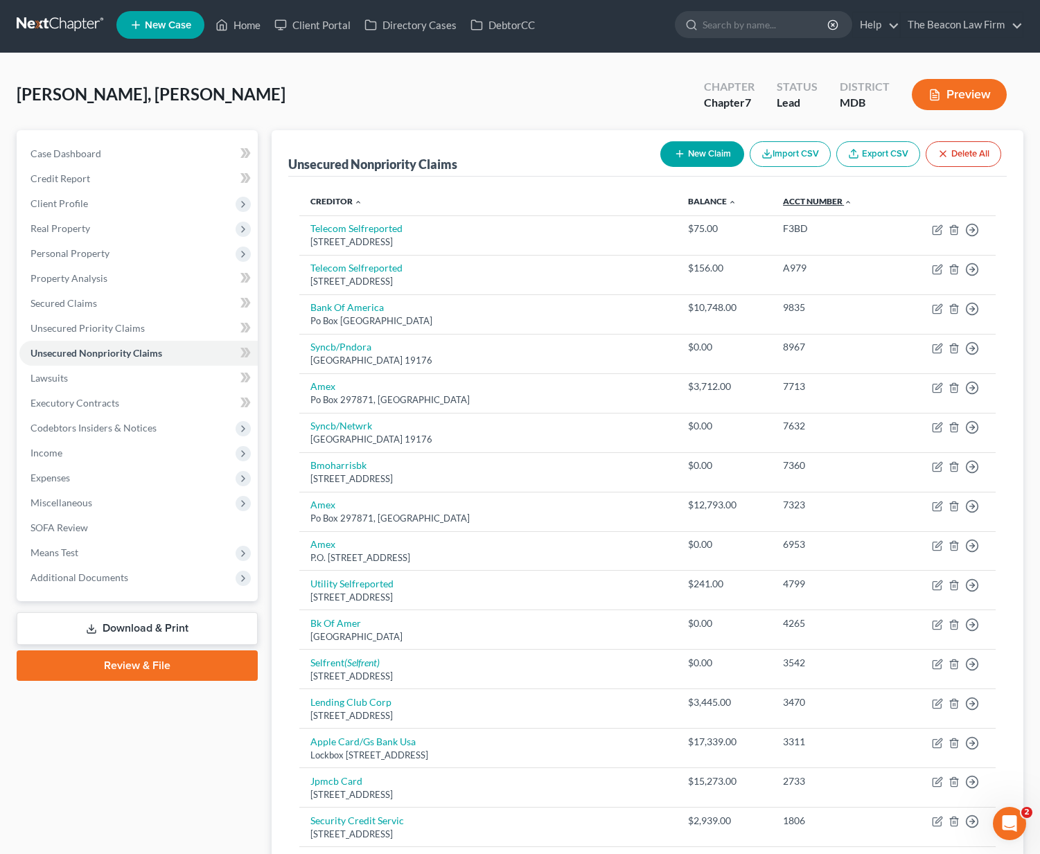
click at [834, 200] on link "Acct Number expand_more expand_less unfold_more" at bounding box center [817, 201] width 69 height 10
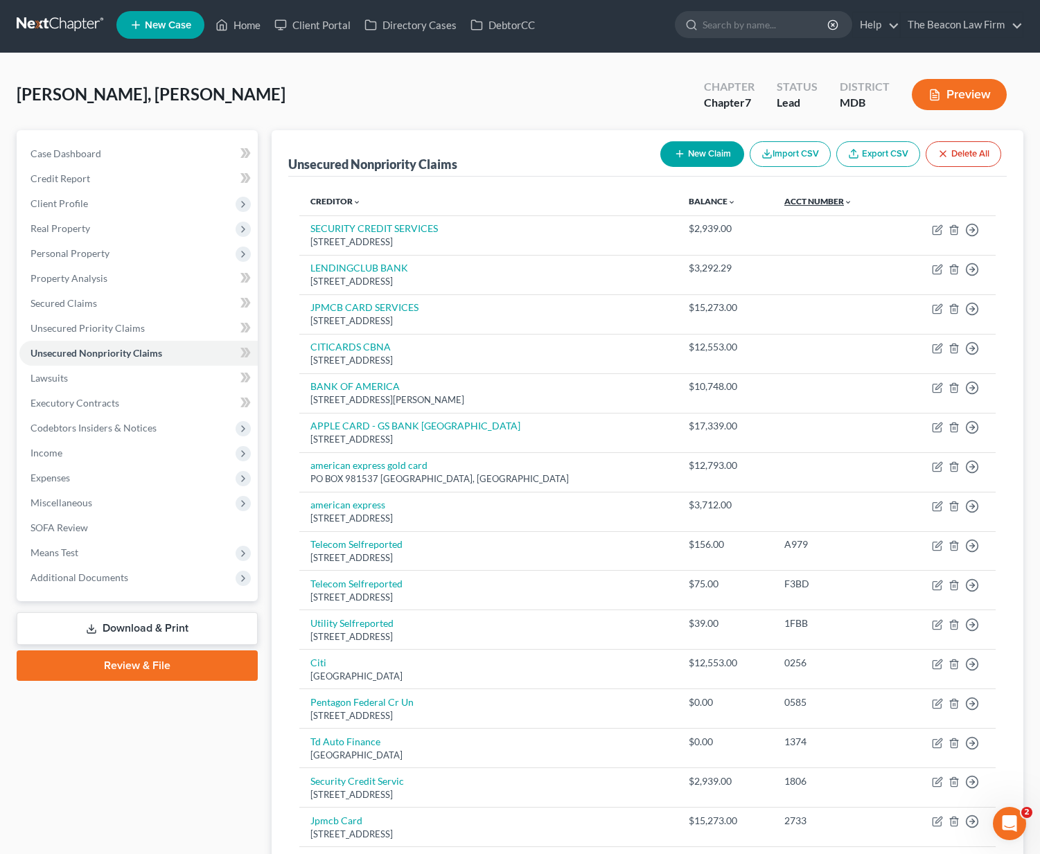
click at [834, 200] on link "Acct Number expand_more expand_less unfold_more" at bounding box center [818, 201] width 68 height 10
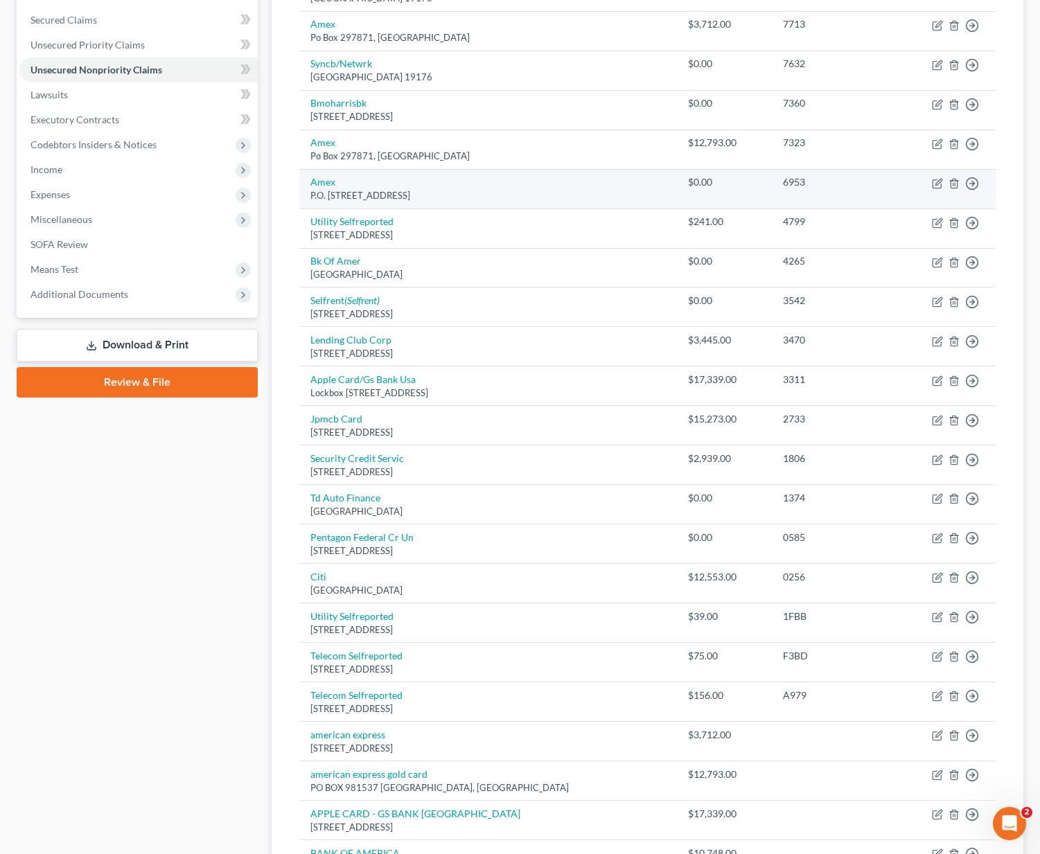
scroll to position [89, 0]
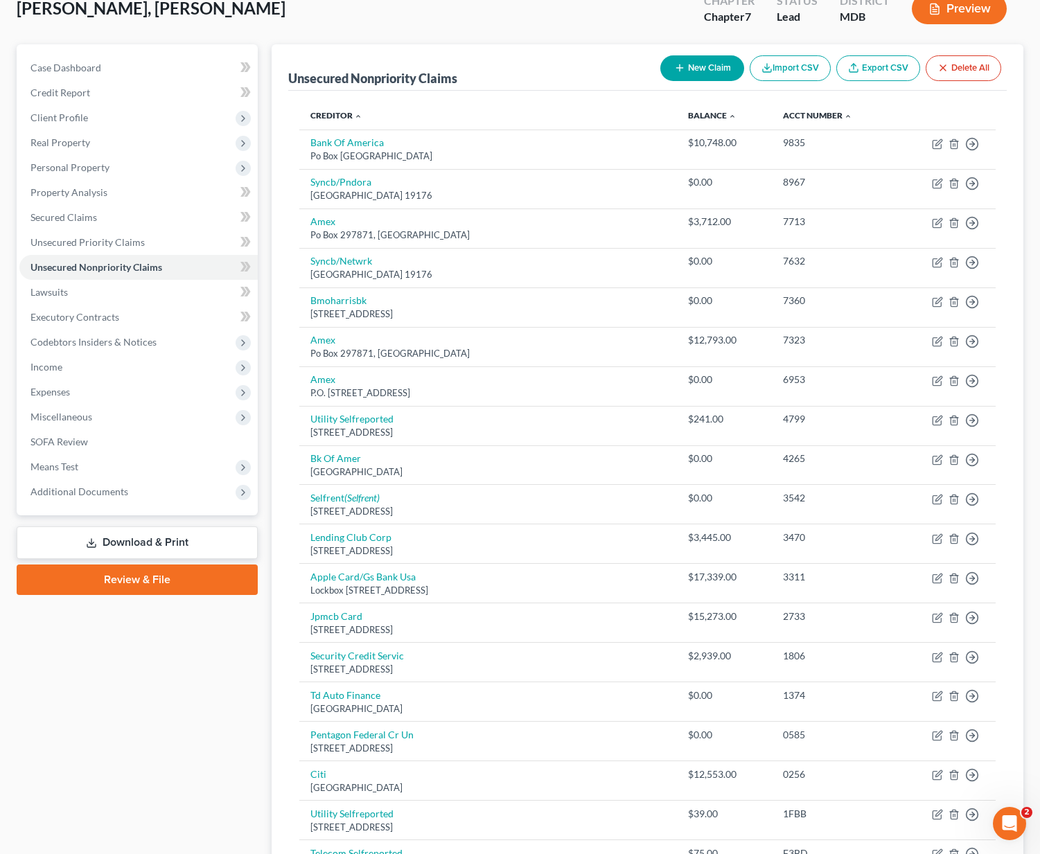
click at [721, 103] on th "Balance expand_more expand_less unfold_more" at bounding box center [724, 116] width 95 height 28
click at [715, 114] on link "Balance expand_more expand_less unfold_more" at bounding box center [712, 115] width 48 height 10
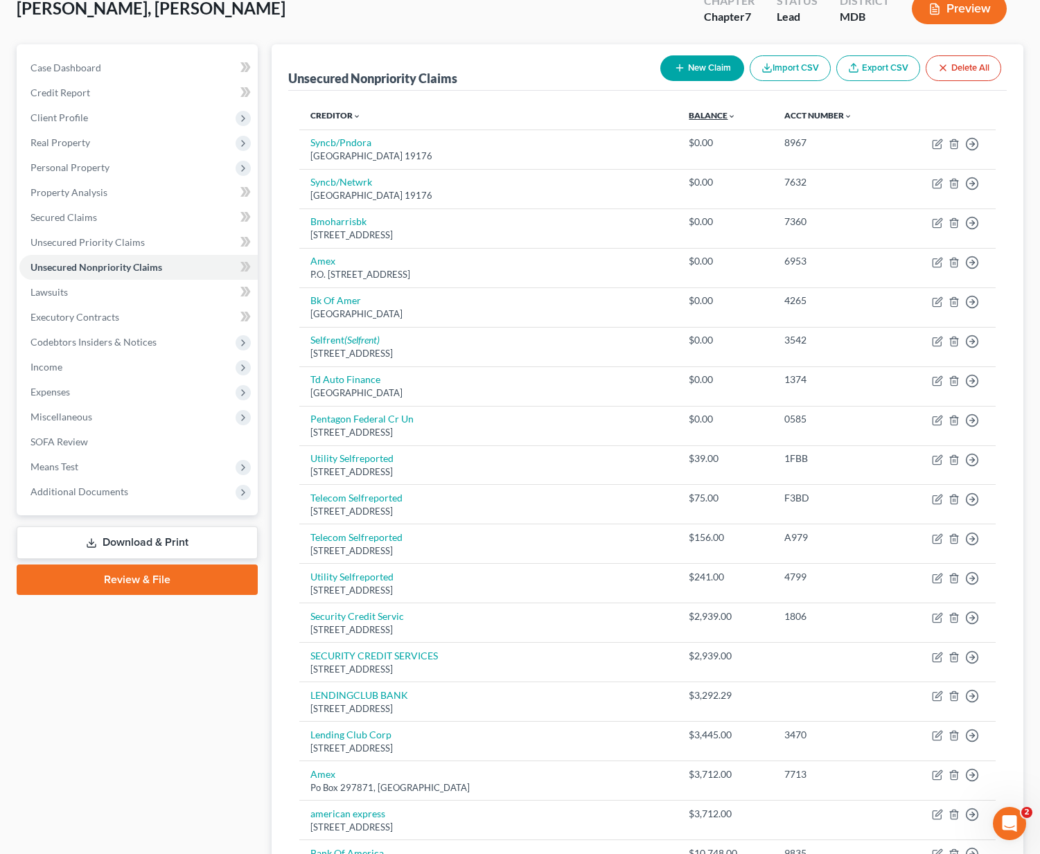
click at [715, 114] on link "Balance expand_more expand_less unfold_more" at bounding box center [712, 115] width 47 height 10
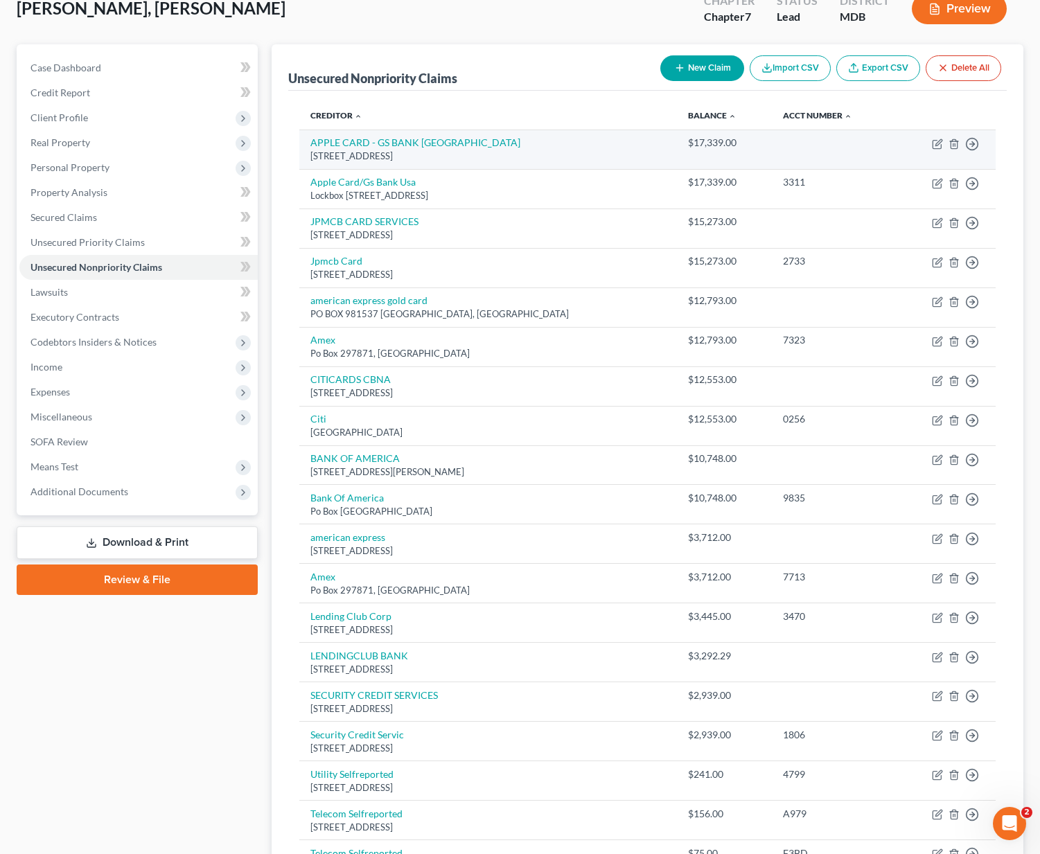
click at [962, 141] on td "Move to D Move to E Move to G Move to Notice Only" at bounding box center [945, 149] width 100 height 39
click at [953, 143] on icon "button" at bounding box center [953, 144] width 11 height 11
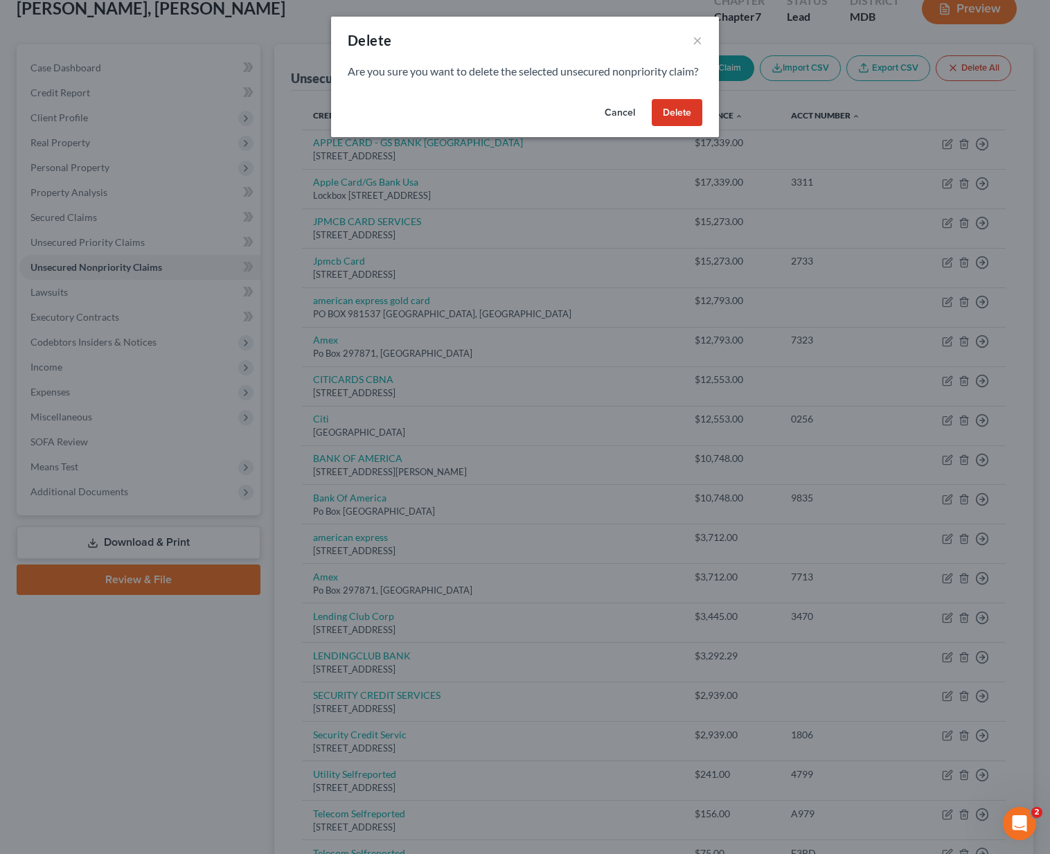
click at [687, 127] on button "Delete" at bounding box center [677, 113] width 51 height 28
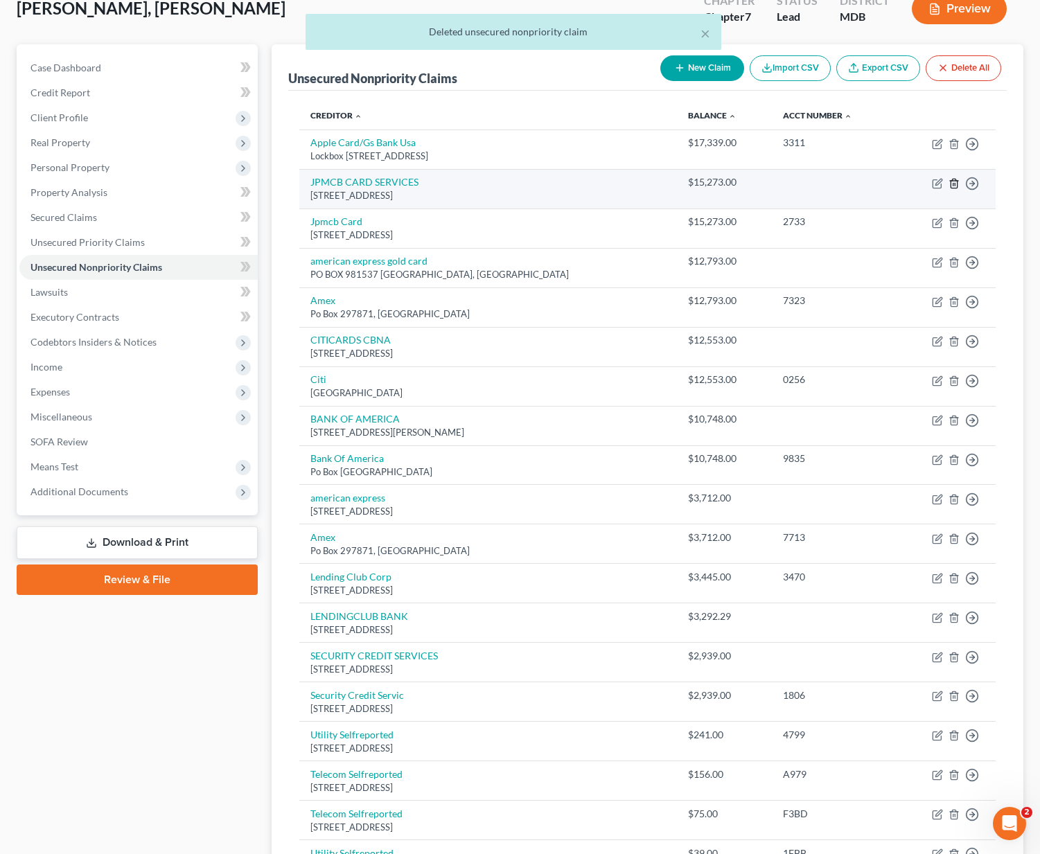
click at [952, 181] on polyline "button" at bounding box center [954, 181] width 8 height 0
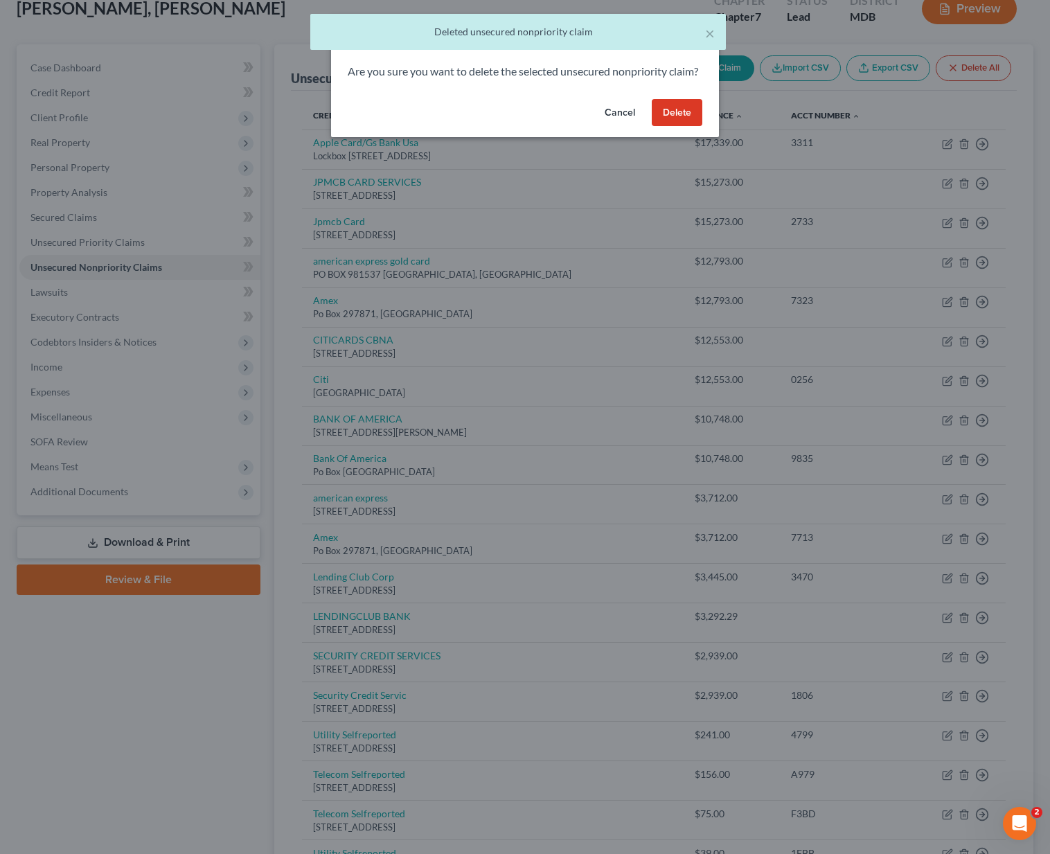
click at [693, 127] on button "Delete" at bounding box center [677, 113] width 51 height 28
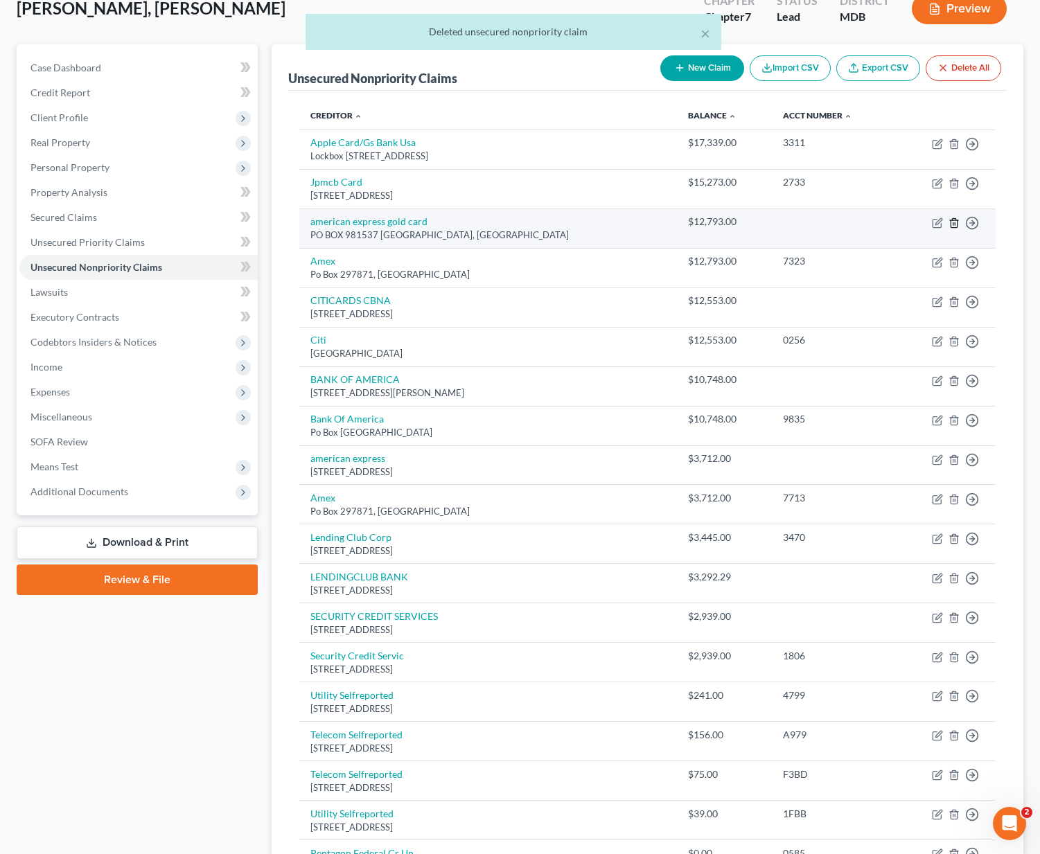
click at [955, 219] on icon "button" at bounding box center [953, 223] width 11 height 11
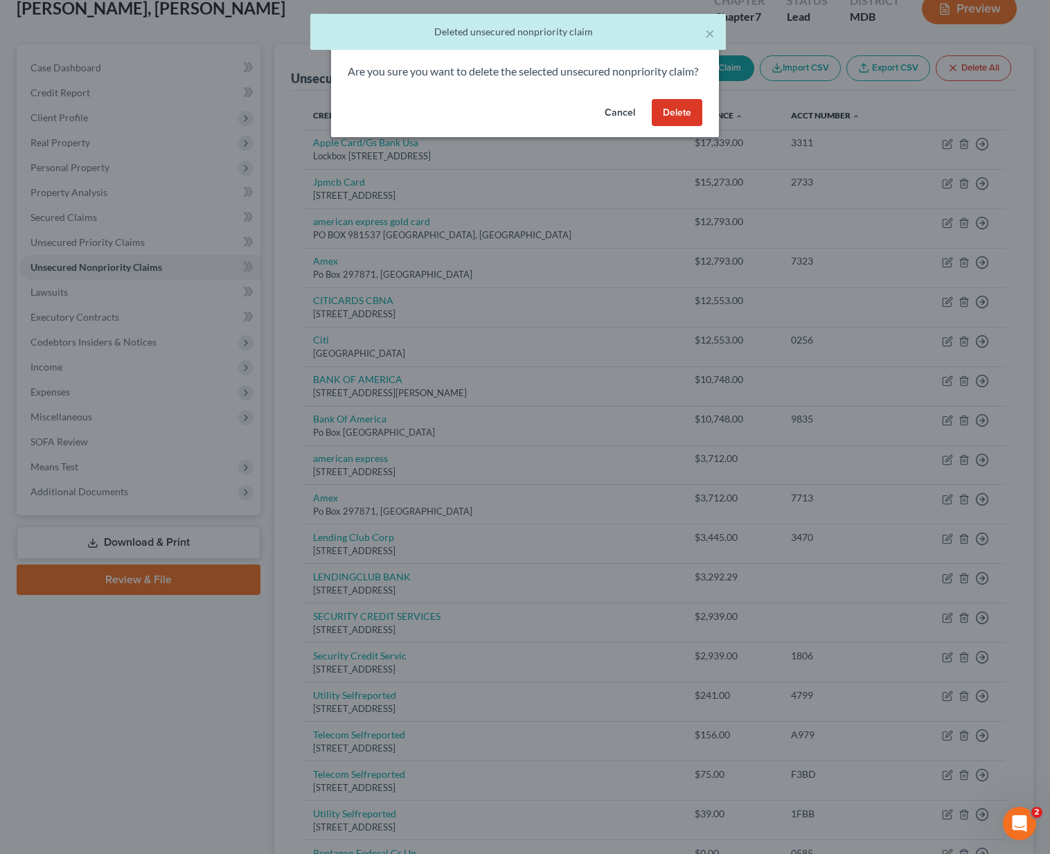
click at [689, 126] on button "Delete" at bounding box center [677, 113] width 51 height 28
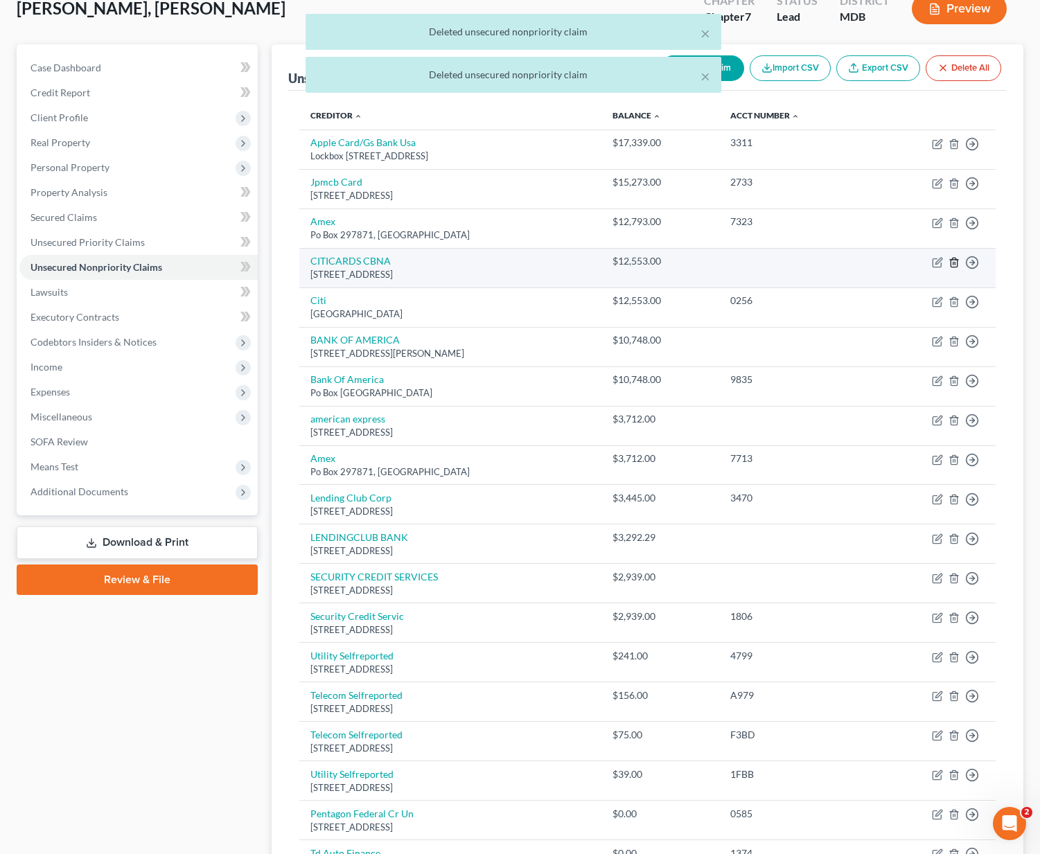
click at [956, 258] on icon "button" at bounding box center [954, 262] width 6 height 9
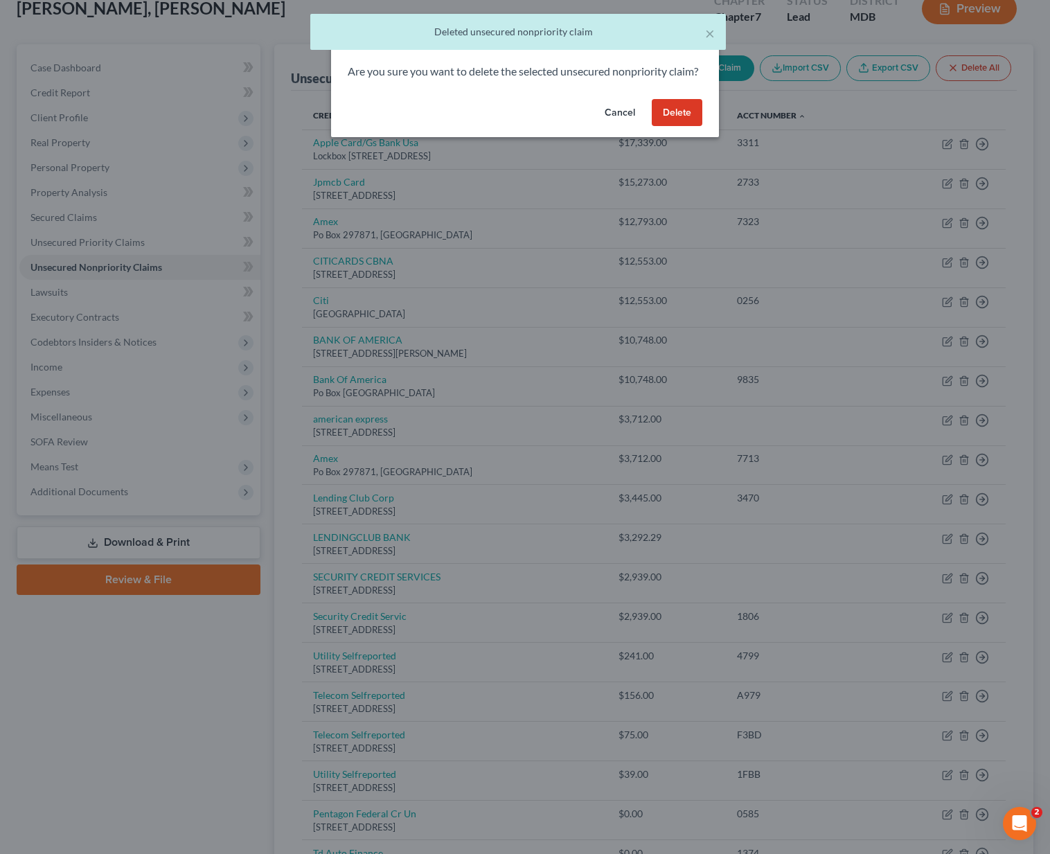
click at [674, 123] on button "Delete" at bounding box center [677, 113] width 51 height 28
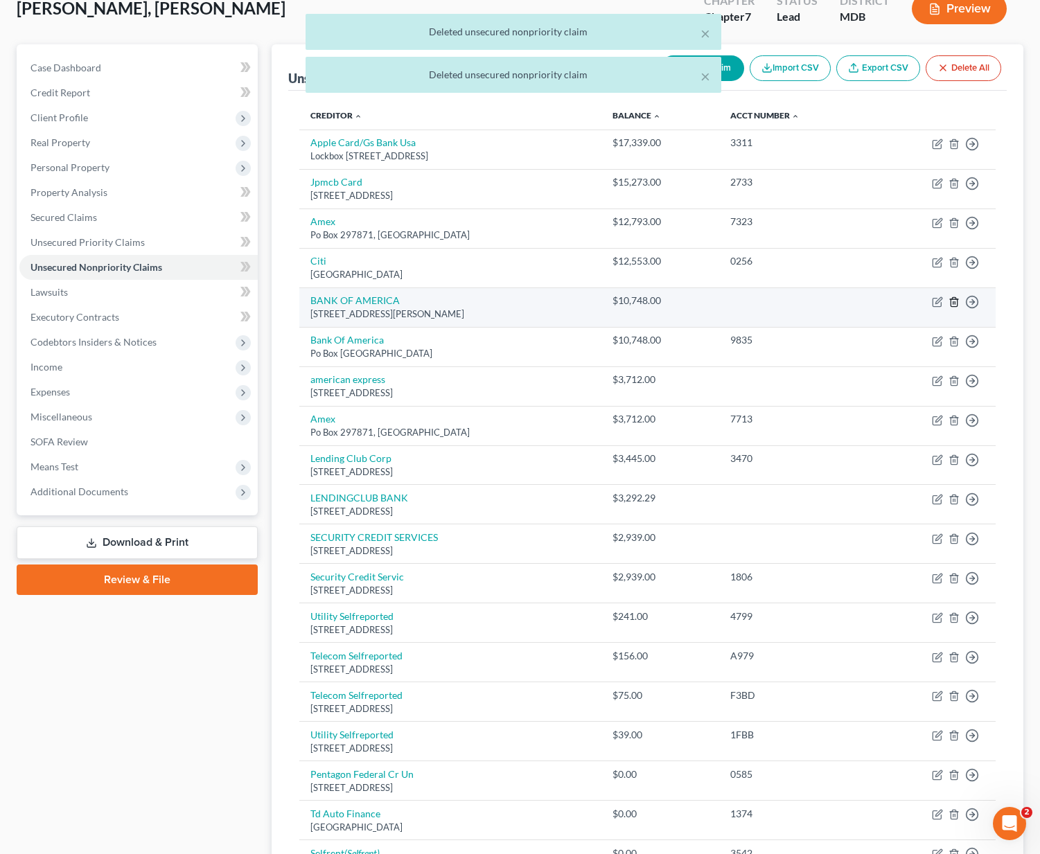
click at [956, 299] on icon "button" at bounding box center [953, 302] width 11 height 11
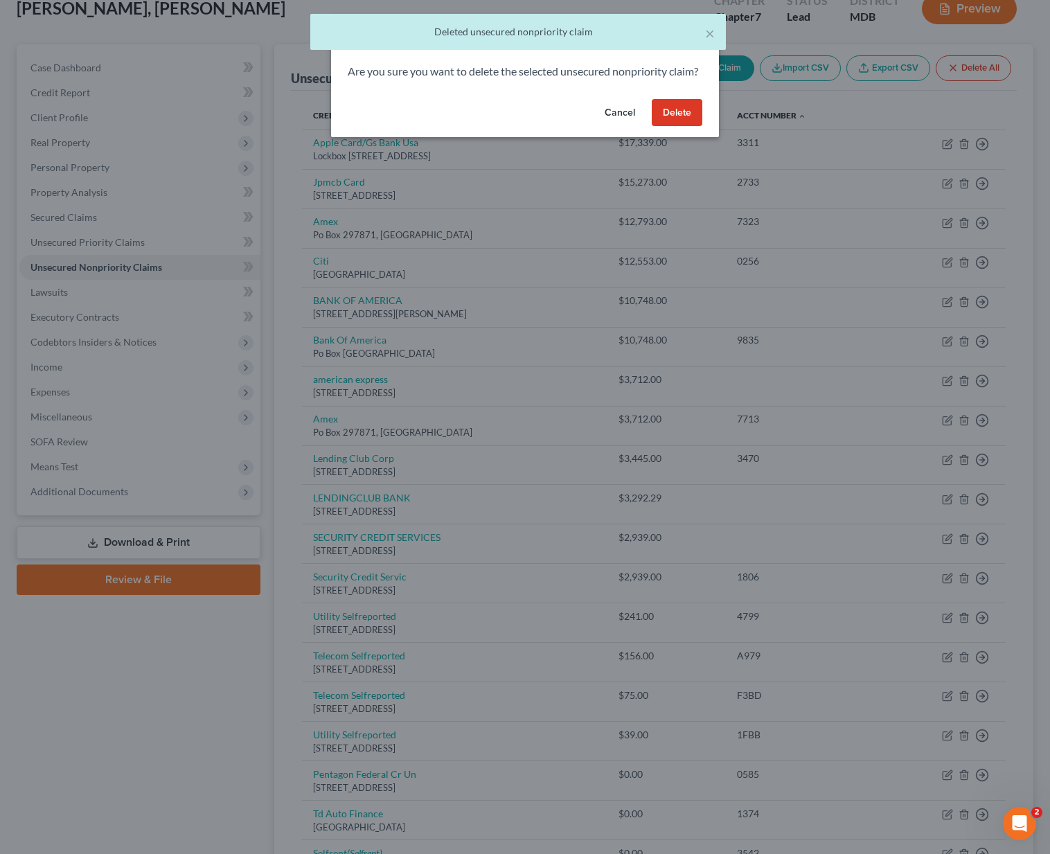
click at [675, 127] on button "Delete" at bounding box center [677, 113] width 51 height 28
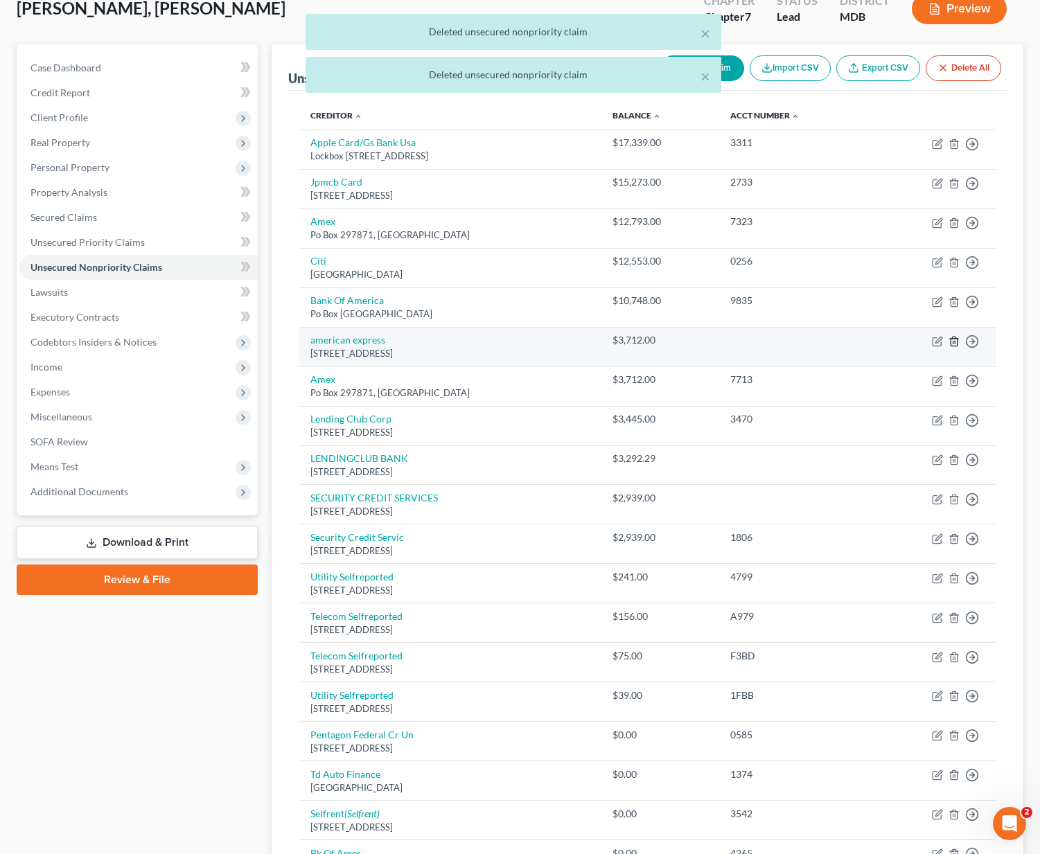
click at [956, 339] on icon "button" at bounding box center [953, 341] width 11 height 11
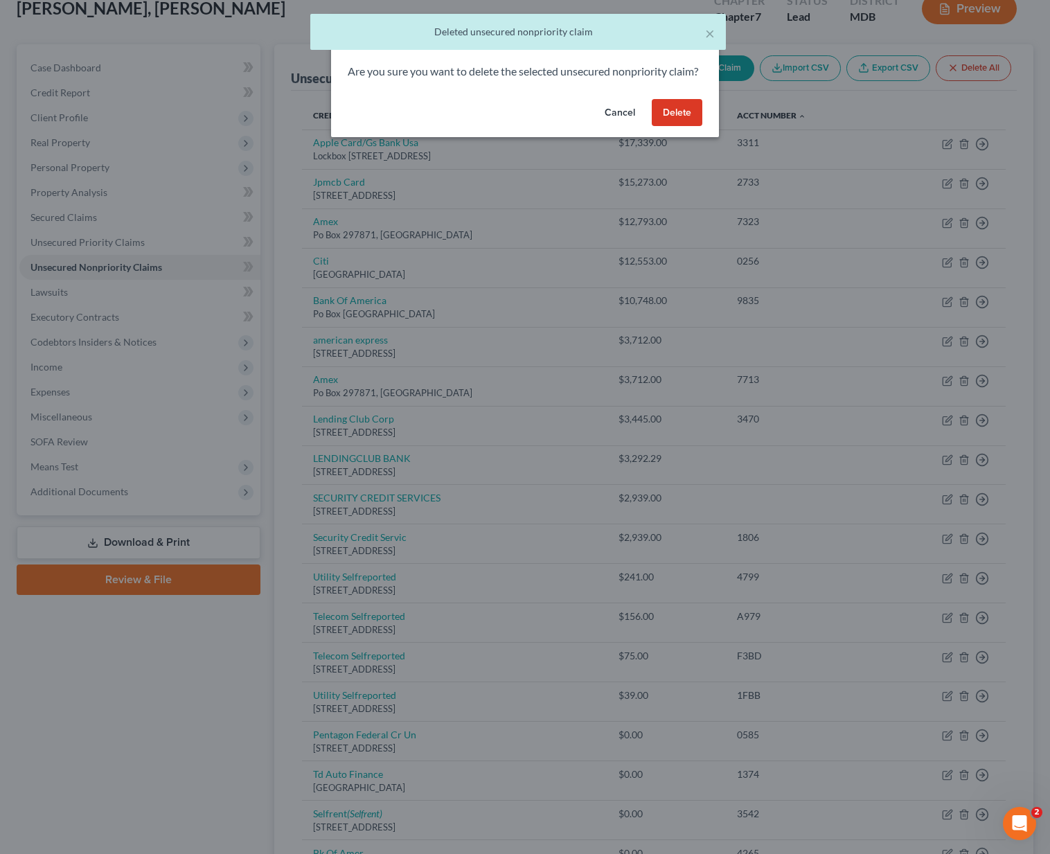
click at [694, 125] on button "Delete" at bounding box center [677, 113] width 51 height 28
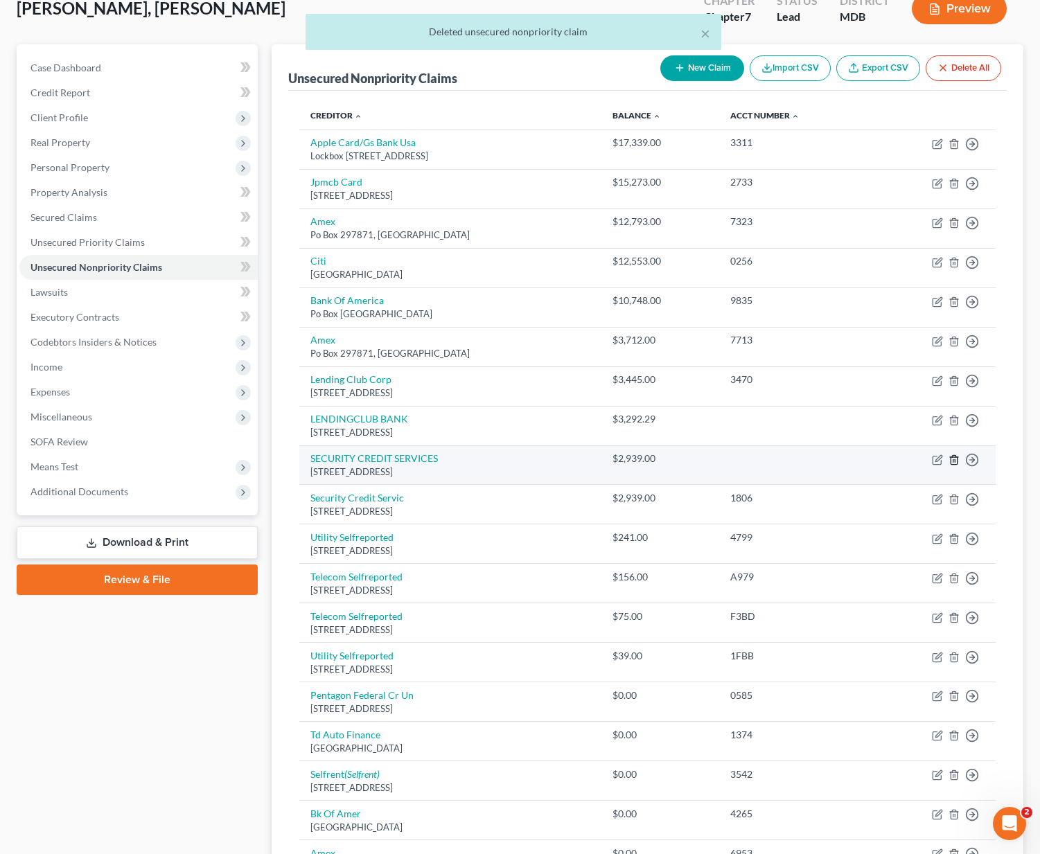
click at [955, 454] on icon "button" at bounding box center [953, 459] width 11 height 11
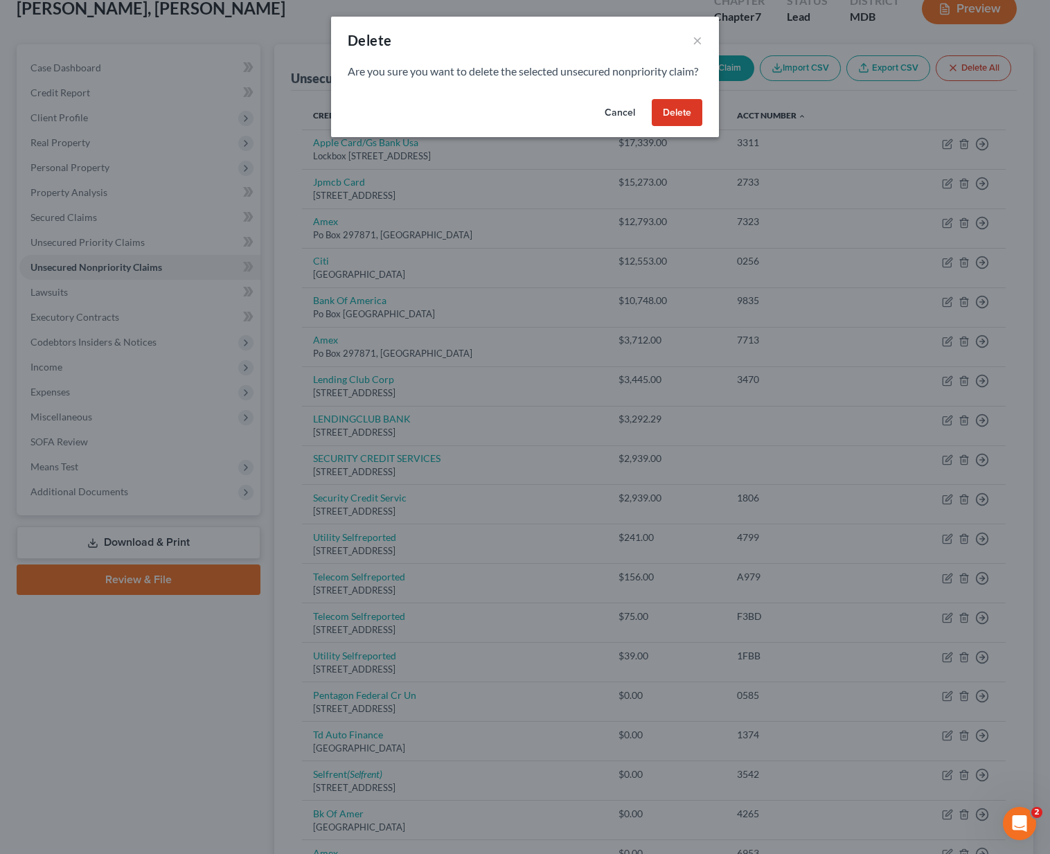
click at [675, 127] on button "Delete" at bounding box center [677, 113] width 51 height 28
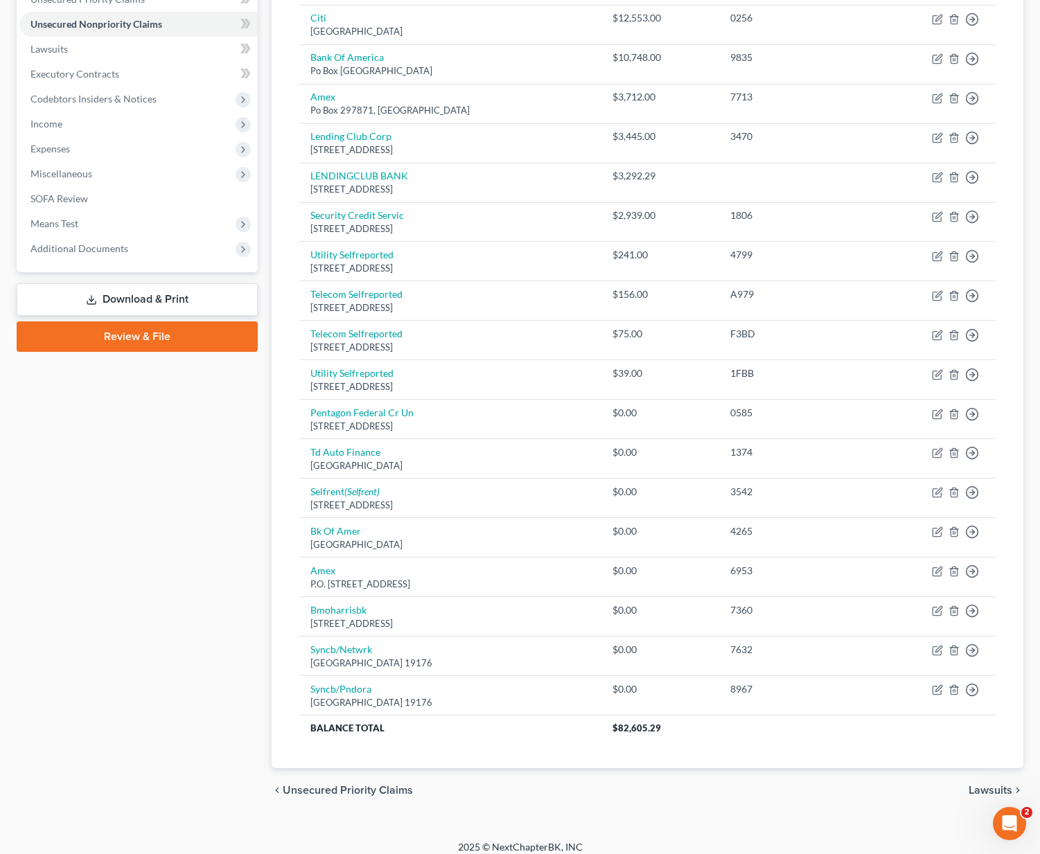
scroll to position [53, 0]
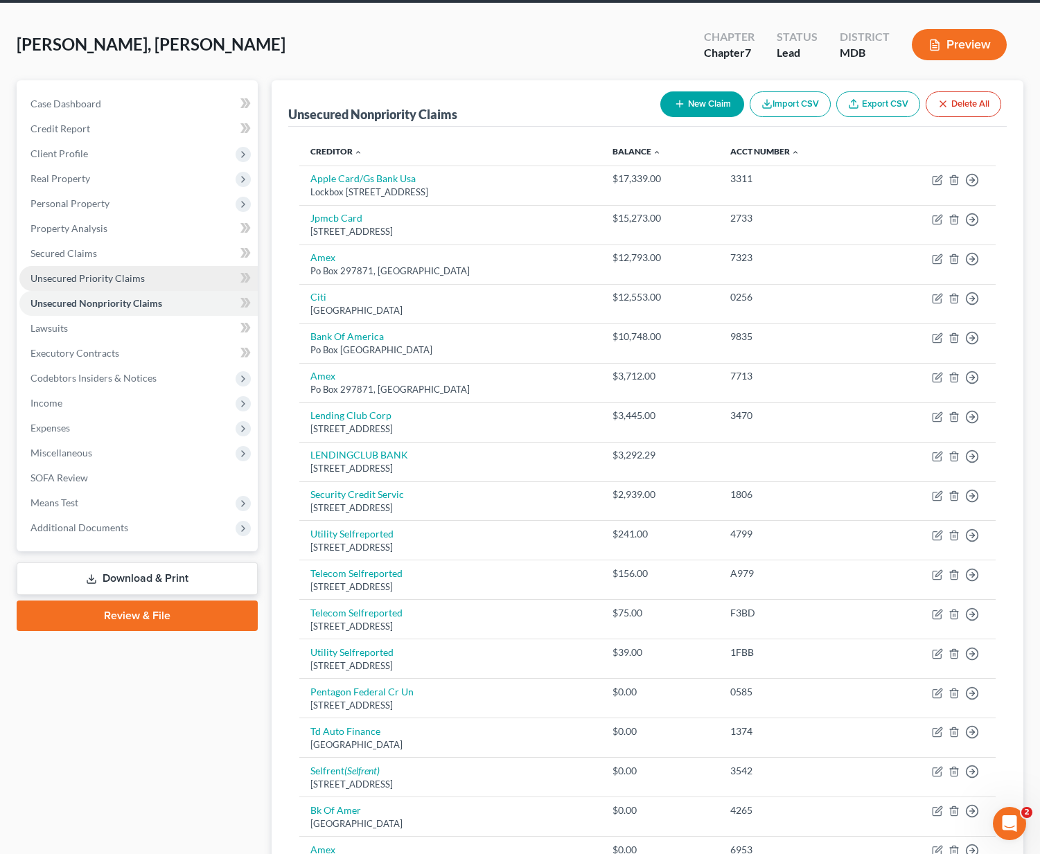
drag, startPoint x: 87, startPoint y: 321, endPoint x: 85, endPoint y: 334, distance: 13.5
click at [87, 321] on link "Lawsuits" at bounding box center [138, 328] width 238 height 25
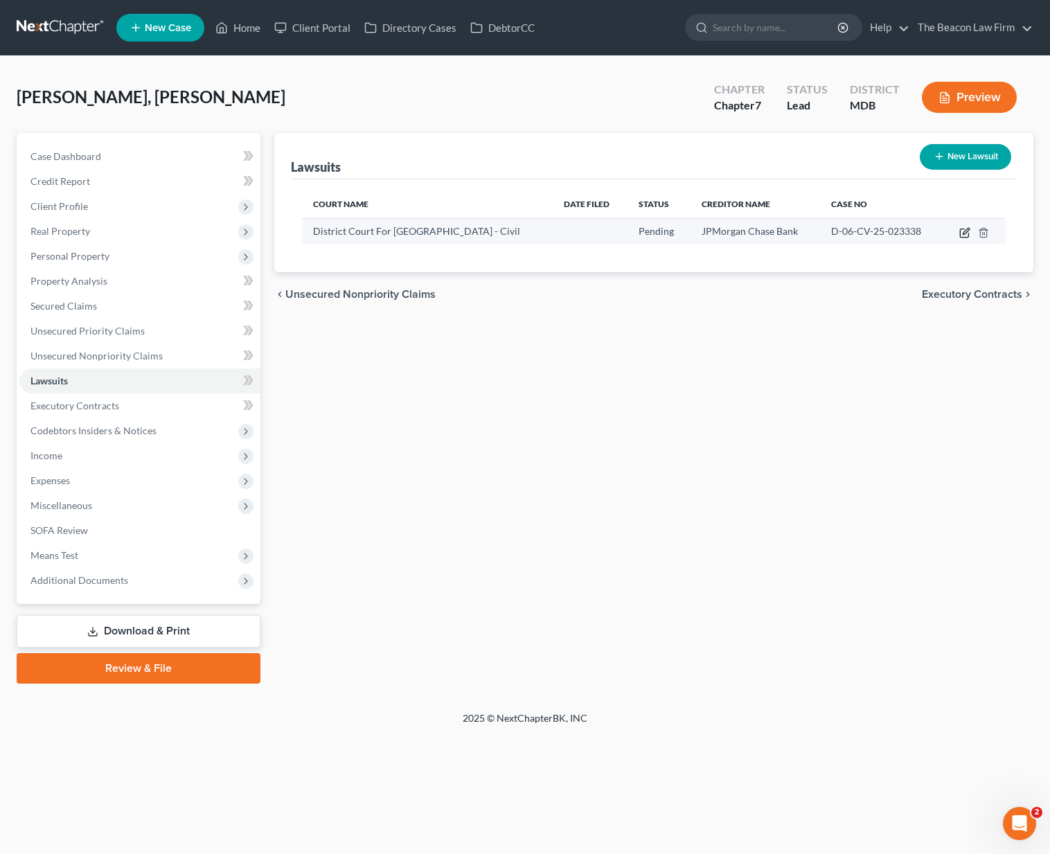
click at [965, 233] on icon "button" at bounding box center [965, 232] width 11 height 11
select select "21"
select select "0"
select select "1"
select select "7"
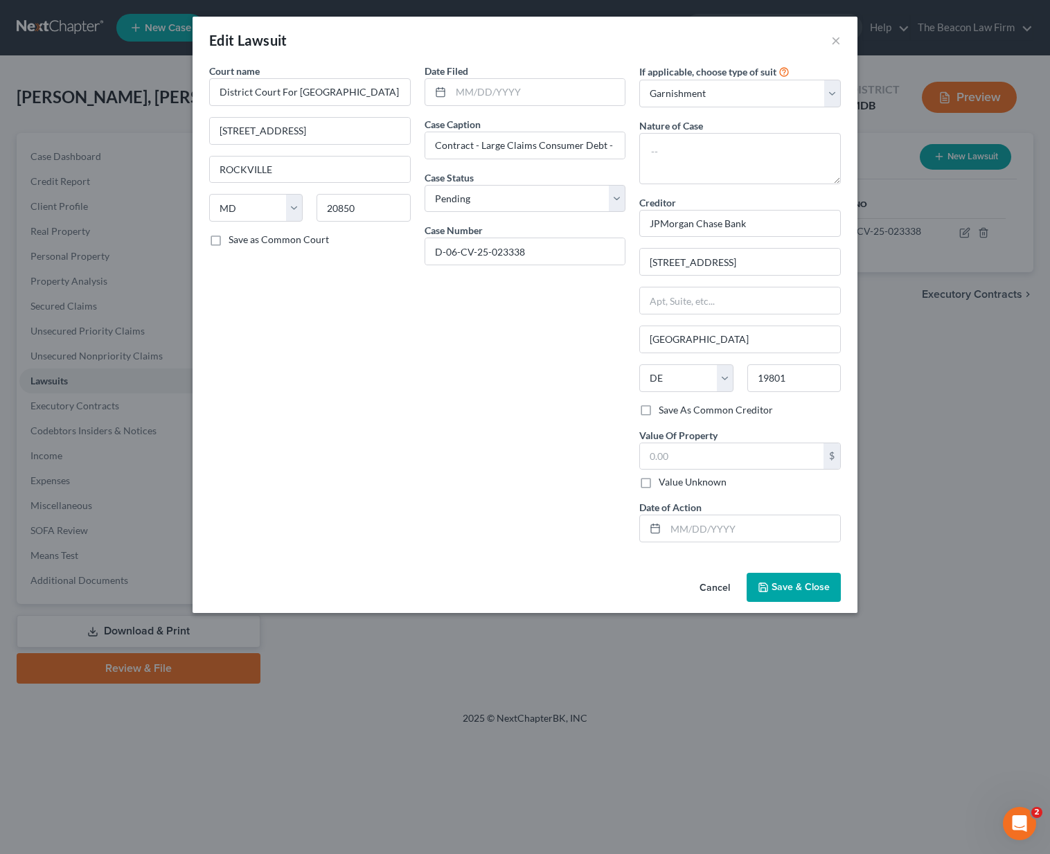
click at [796, 592] on span "Save & Close" at bounding box center [801, 587] width 58 height 12
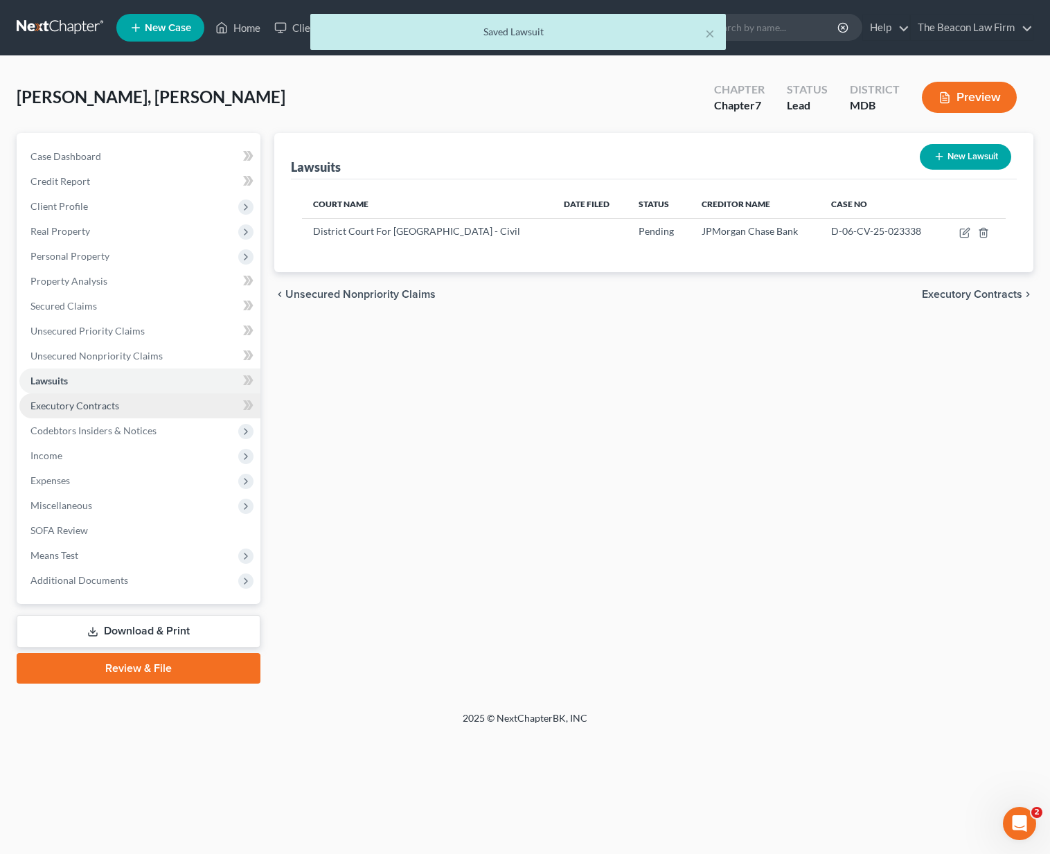
click at [69, 409] on span "Executory Contracts" at bounding box center [74, 406] width 89 height 12
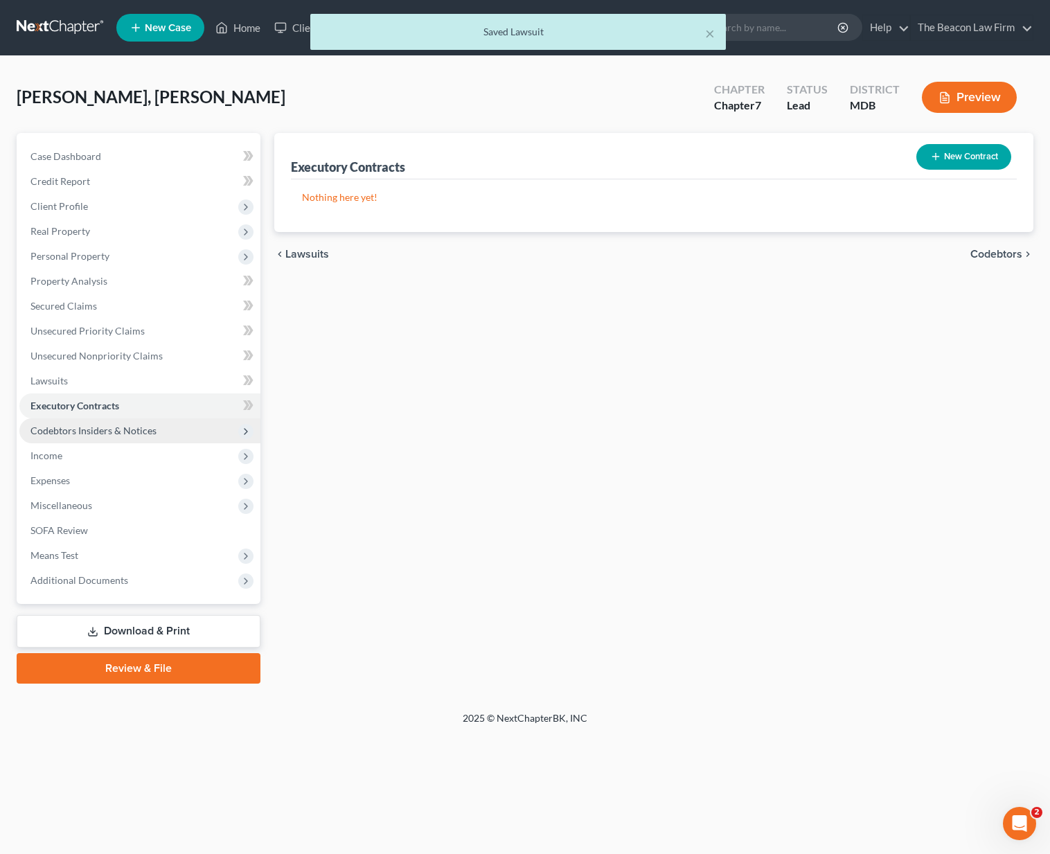
click at [76, 423] on span "Codebtors Insiders & Notices" at bounding box center [139, 430] width 241 height 25
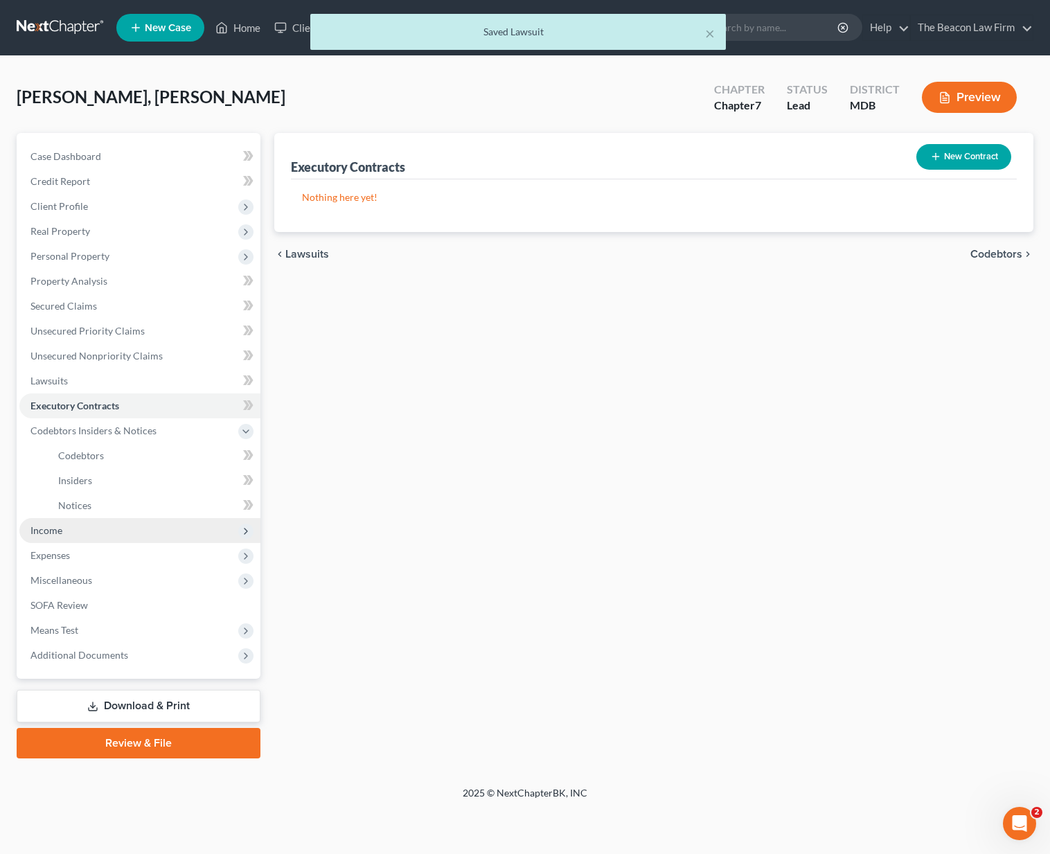
click at [121, 527] on span "Income" at bounding box center [139, 530] width 241 height 25
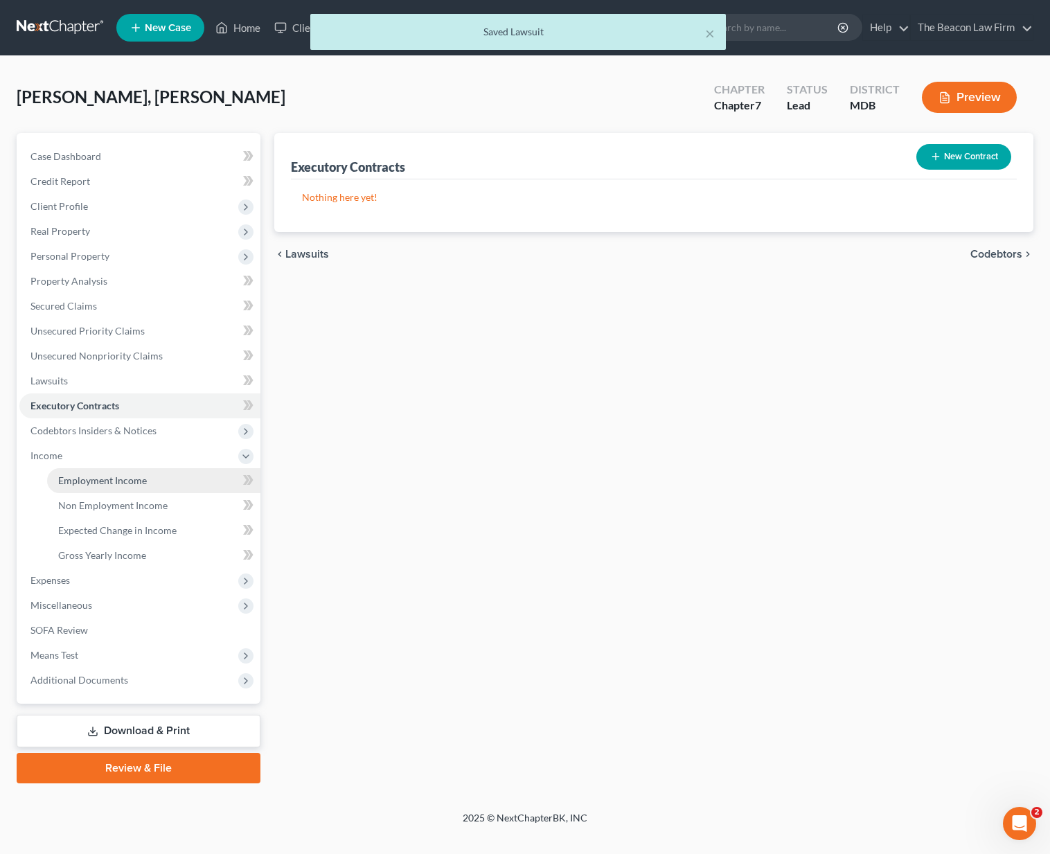
click at [114, 485] on span "Employment Income" at bounding box center [102, 481] width 89 height 12
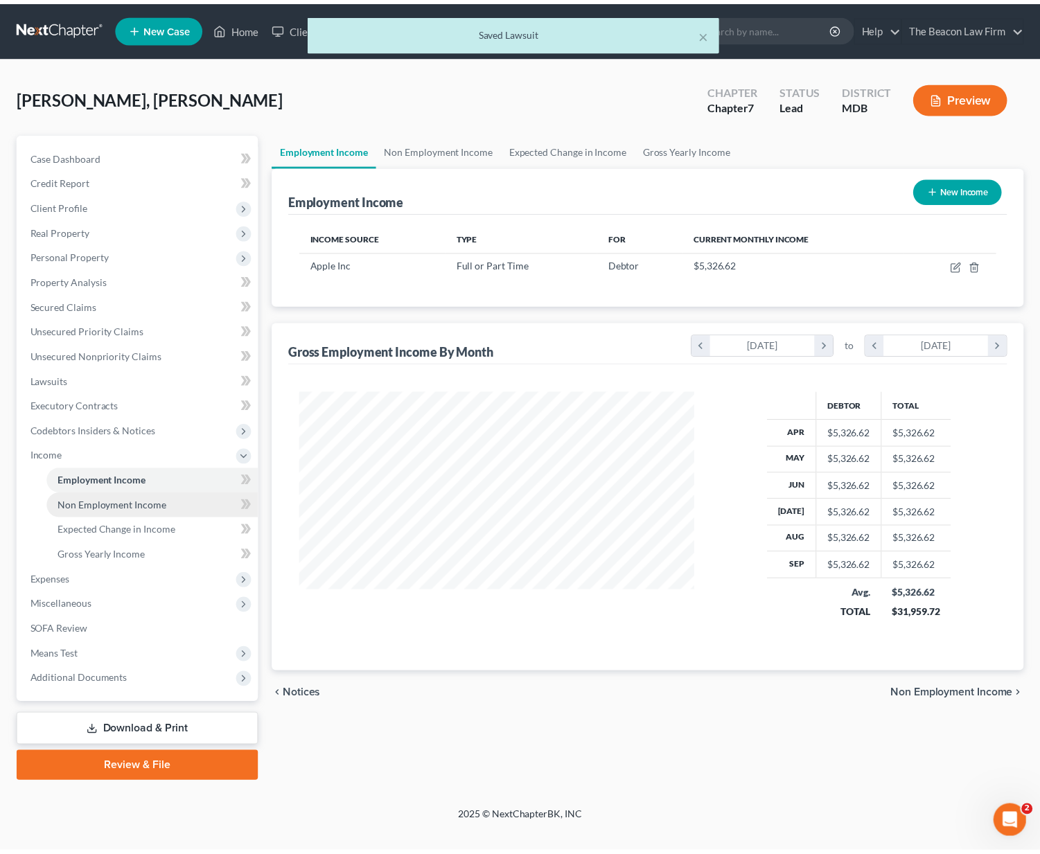
scroll to position [249, 427]
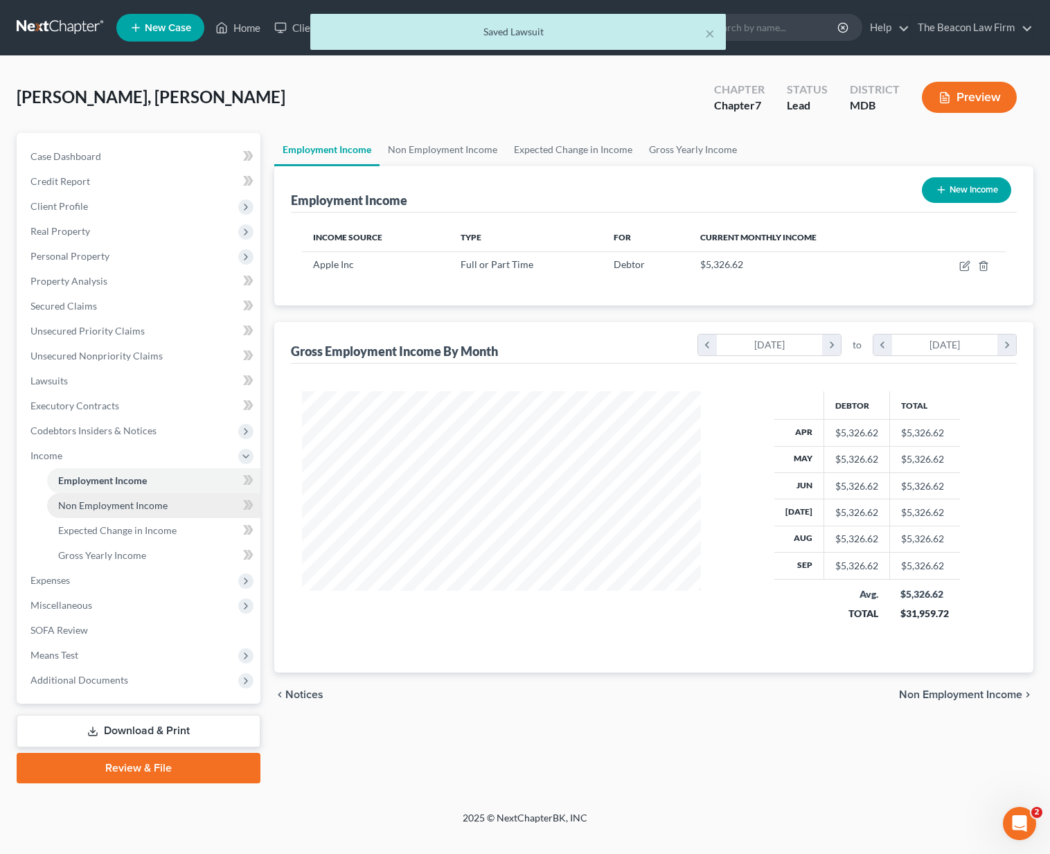
click at [117, 506] on span "Non Employment Income" at bounding box center [112, 505] width 109 height 12
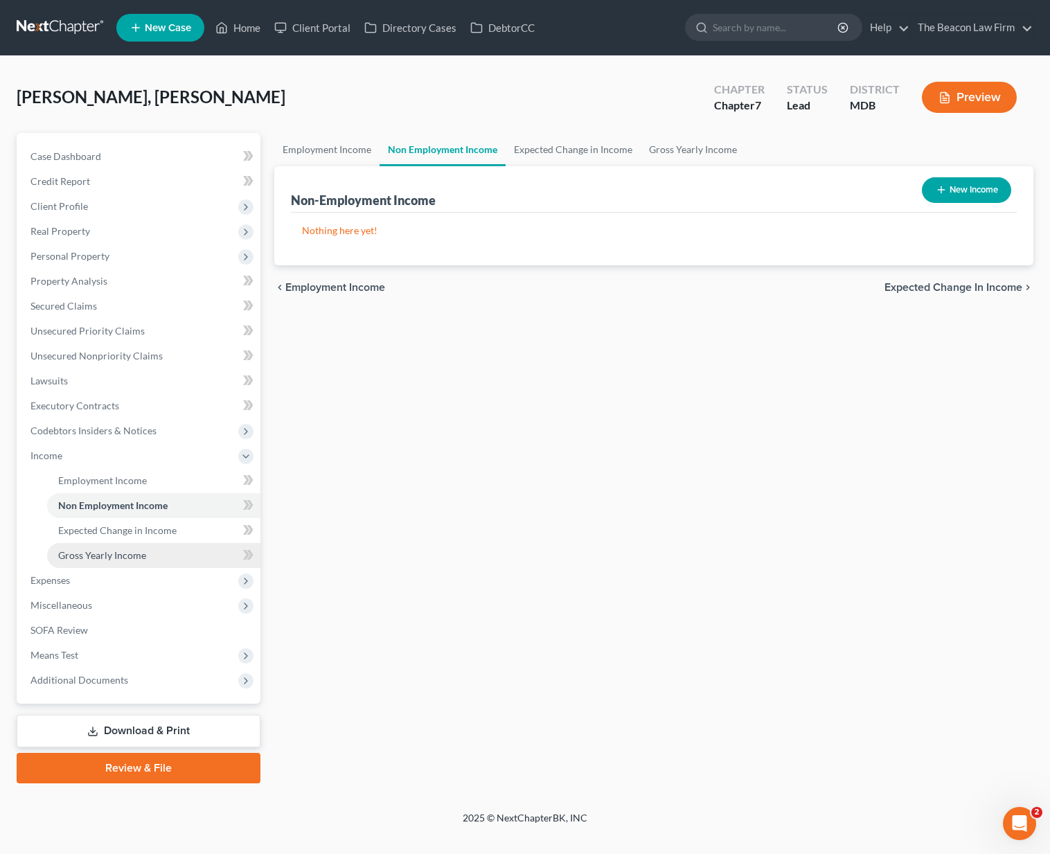
click at [120, 545] on link "Gross Yearly Income" at bounding box center [153, 555] width 213 height 25
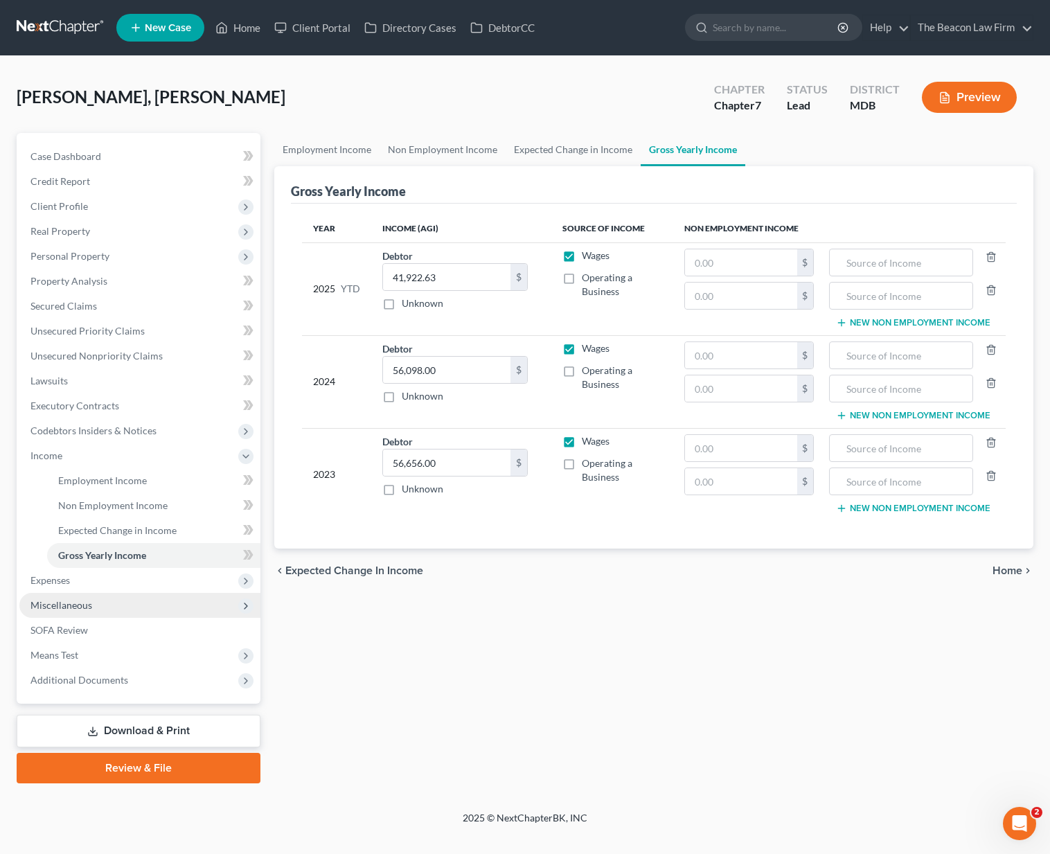
click at [73, 593] on span "Miscellaneous" at bounding box center [139, 605] width 241 height 25
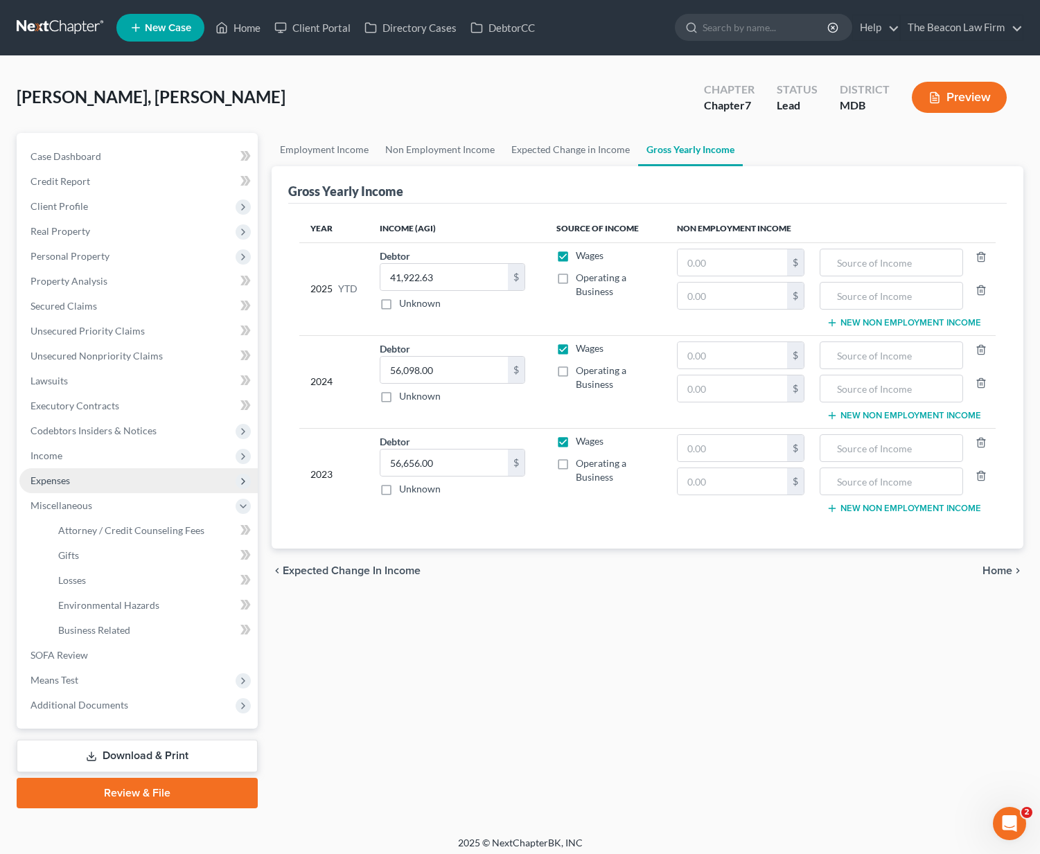
click at [73, 488] on span "Expenses" at bounding box center [138, 480] width 238 height 25
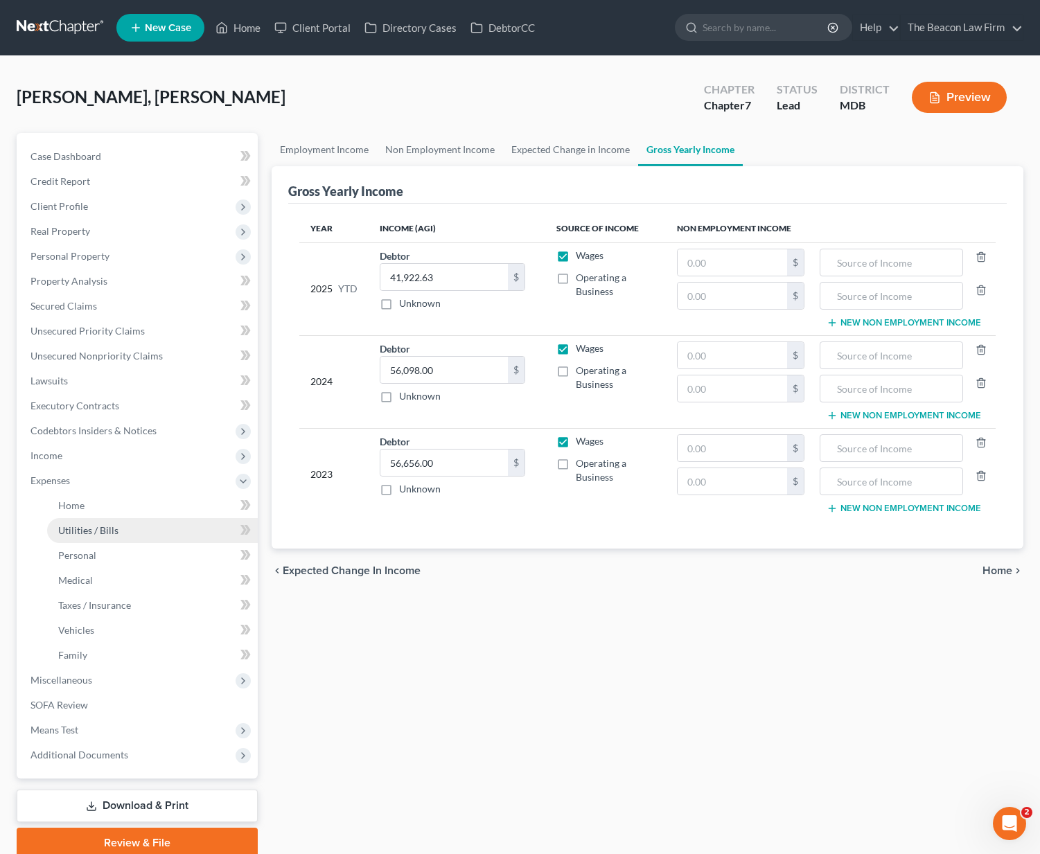
click at [71, 522] on link "Utilities / Bills" at bounding box center [152, 530] width 211 height 25
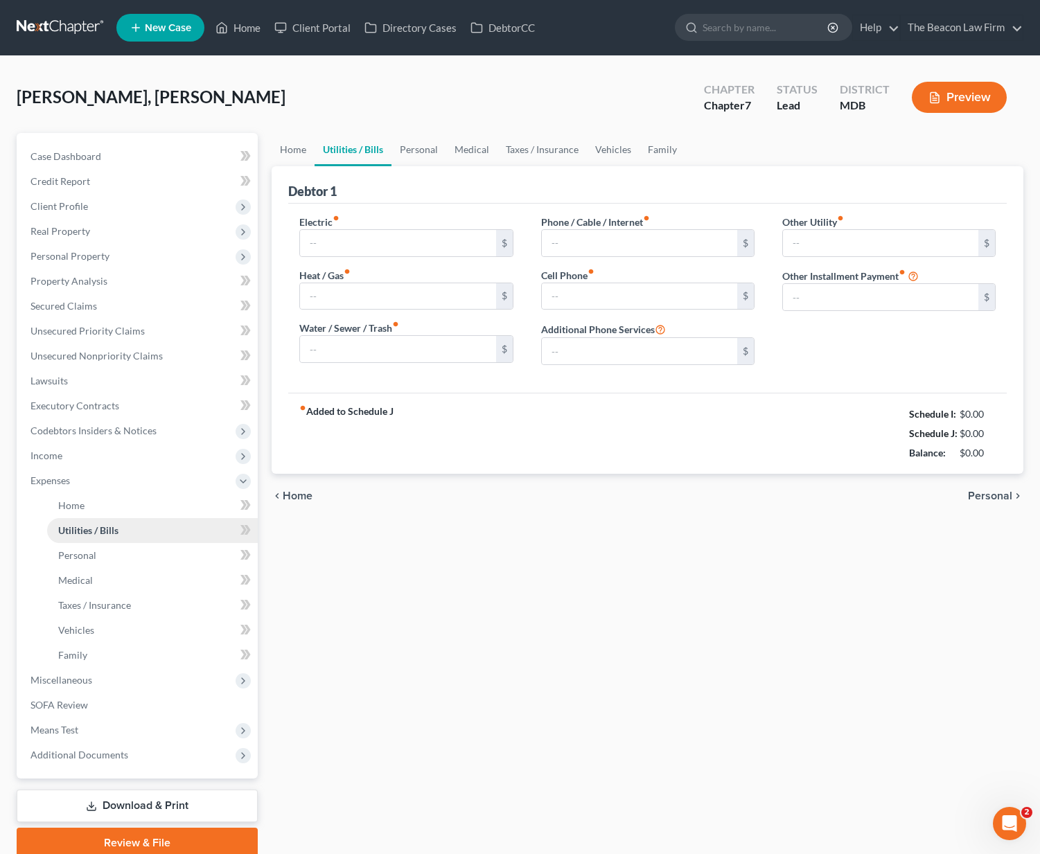
type input "200.00"
type input "70.00"
type input "150.00"
type input "120.00"
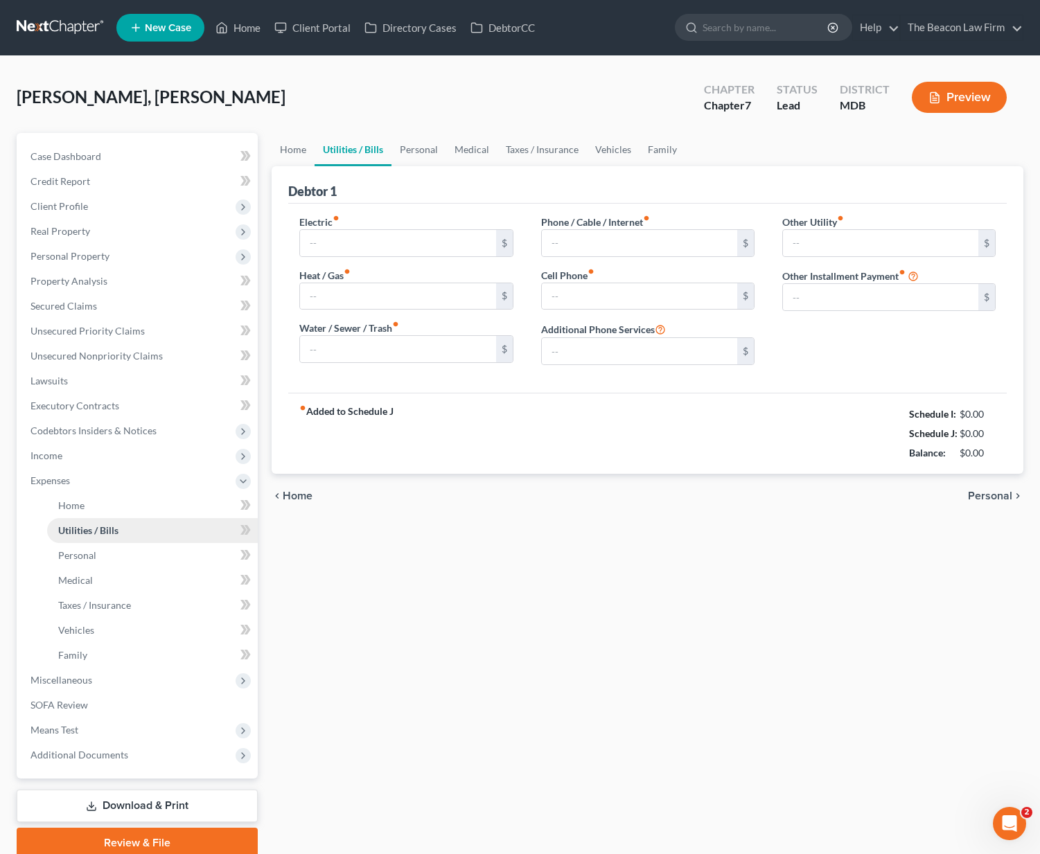
type input "0.00"
click at [301, 153] on link "Home" at bounding box center [293, 149] width 43 height 33
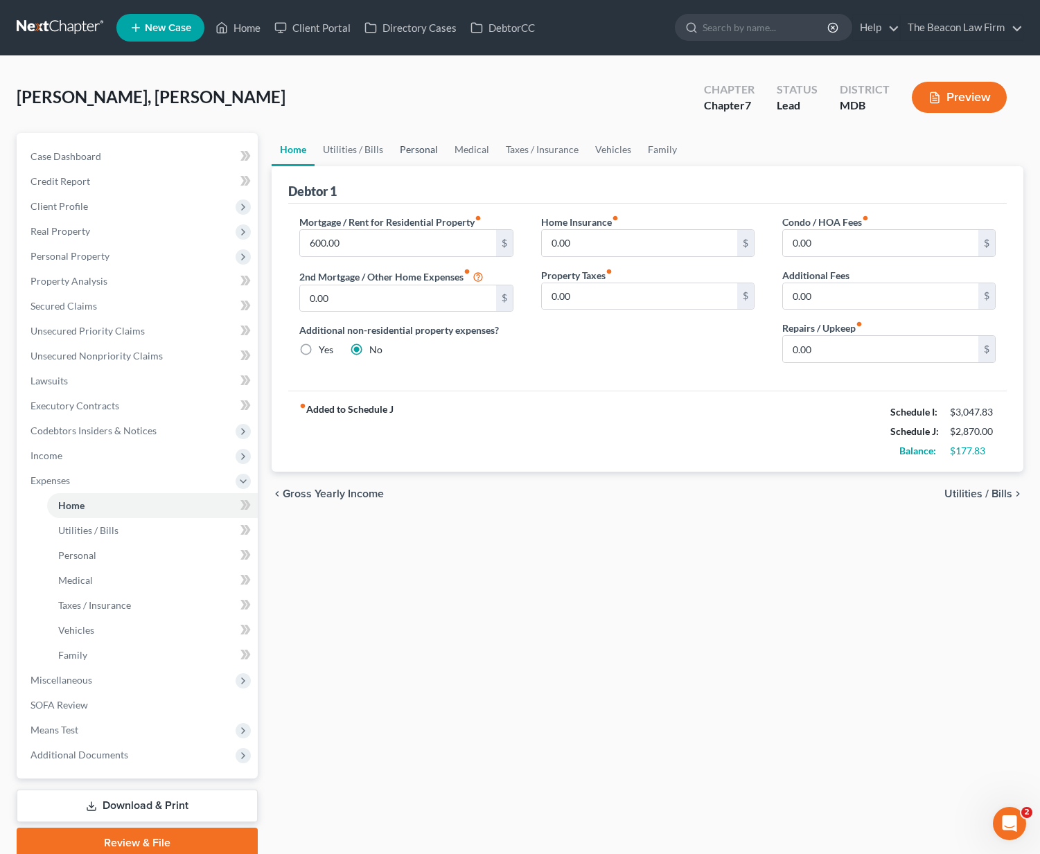
click at [418, 148] on link "Personal" at bounding box center [418, 149] width 55 height 33
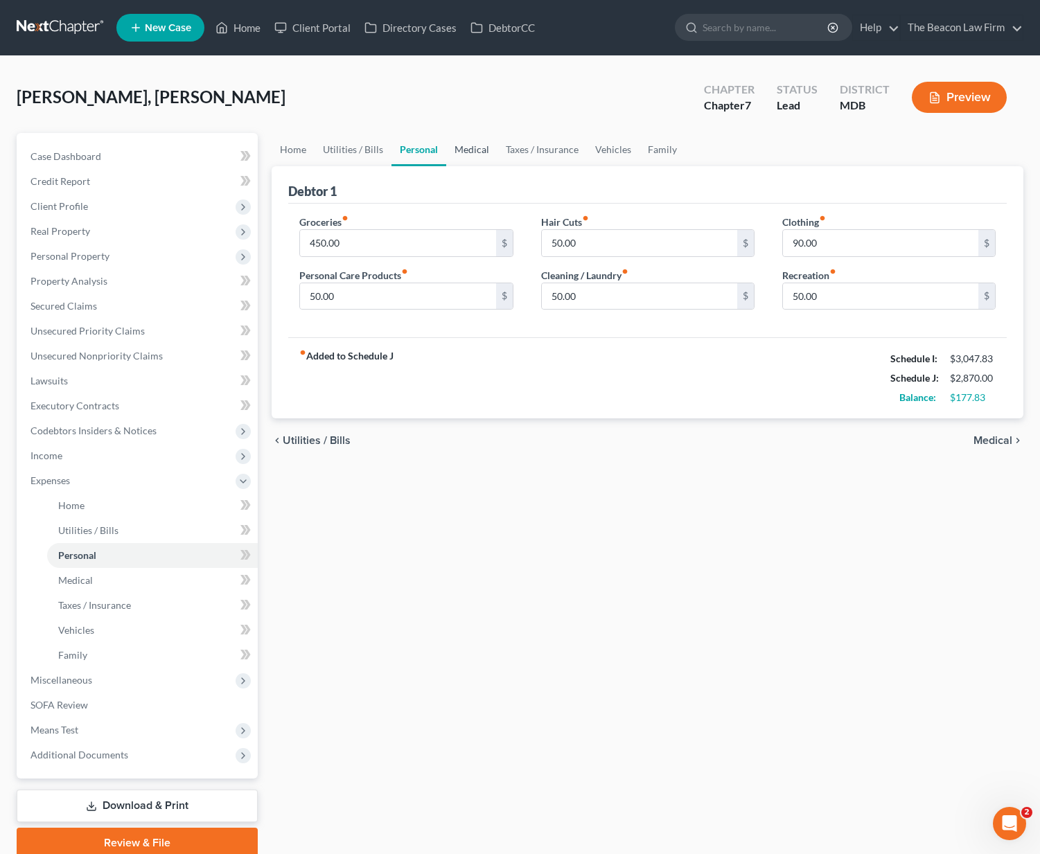
click at [476, 154] on link "Medical" at bounding box center [471, 149] width 51 height 33
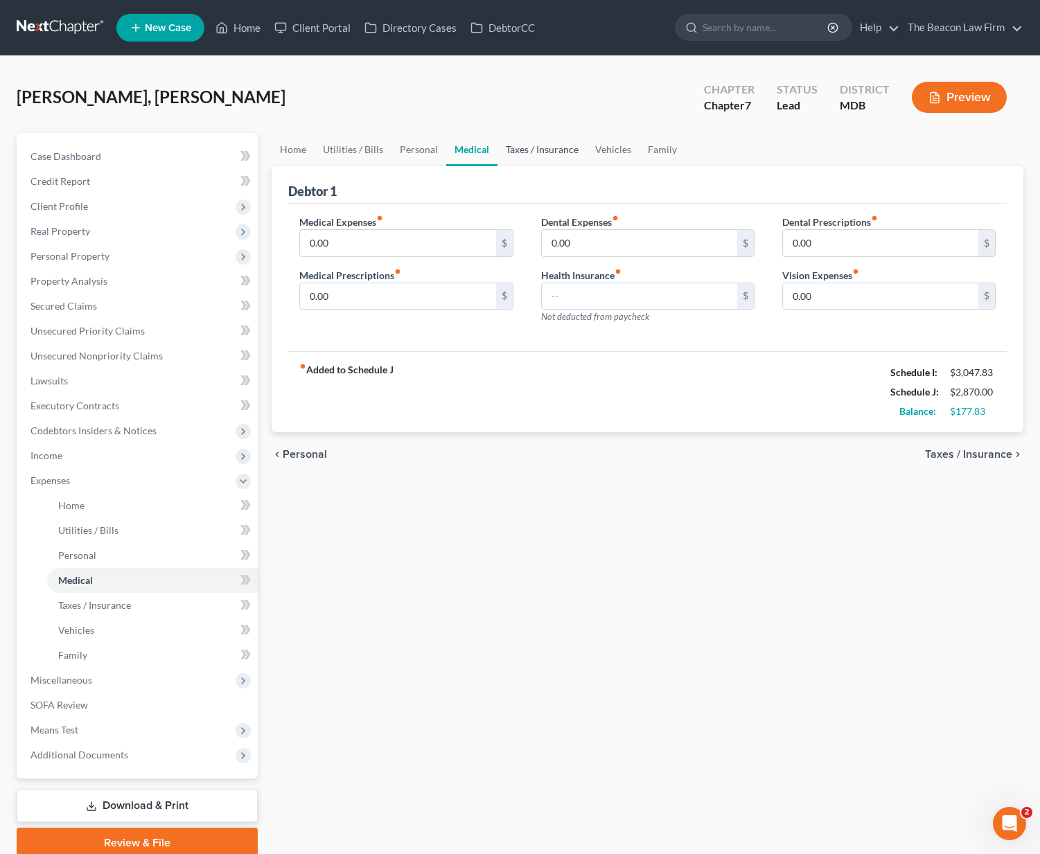
click at [541, 143] on link "Taxes / Insurance" at bounding box center [541, 149] width 89 height 33
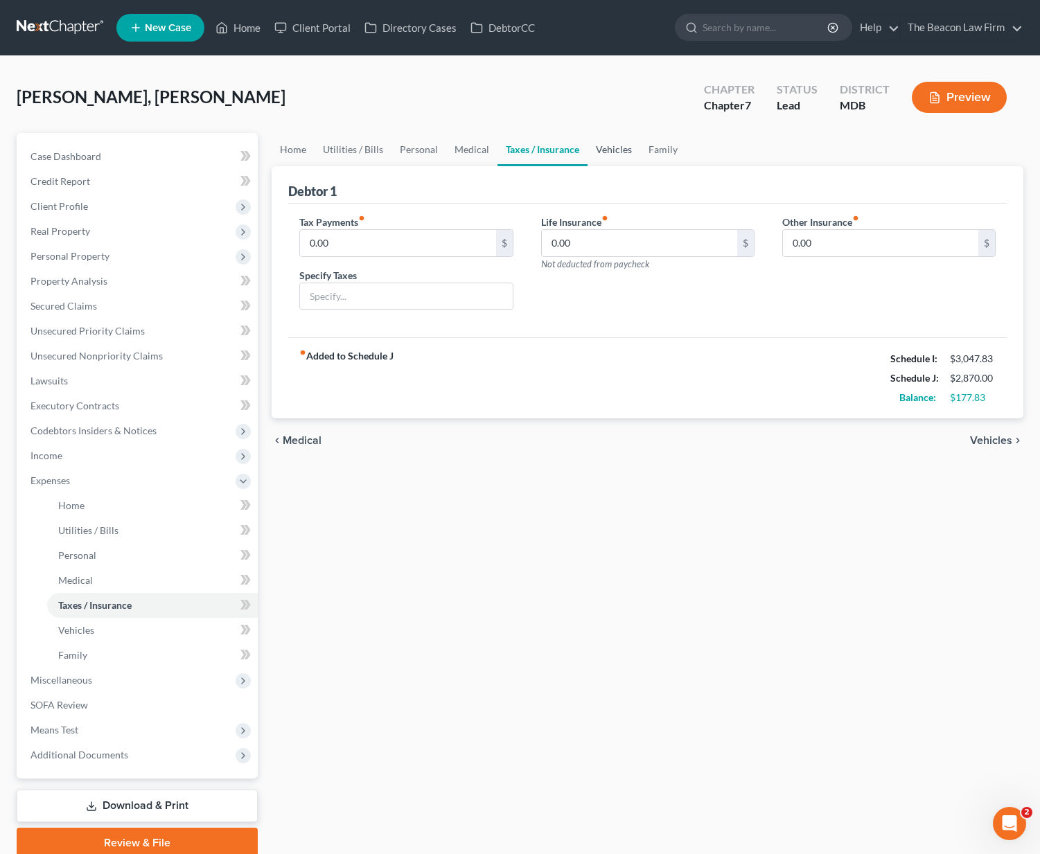
click at [617, 142] on link "Vehicles" at bounding box center [613, 149] width 53 height 33
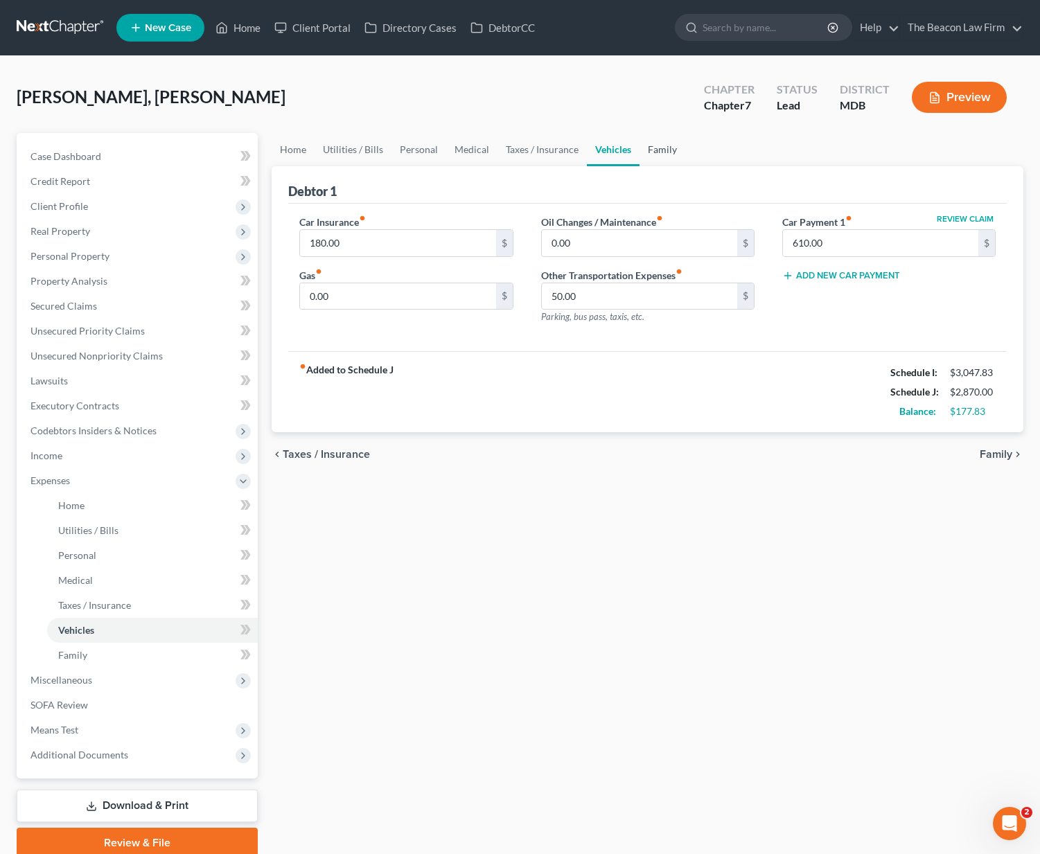
click at [664, 151] on link "Family" at bounding box center [662, 149] width 46 height 33
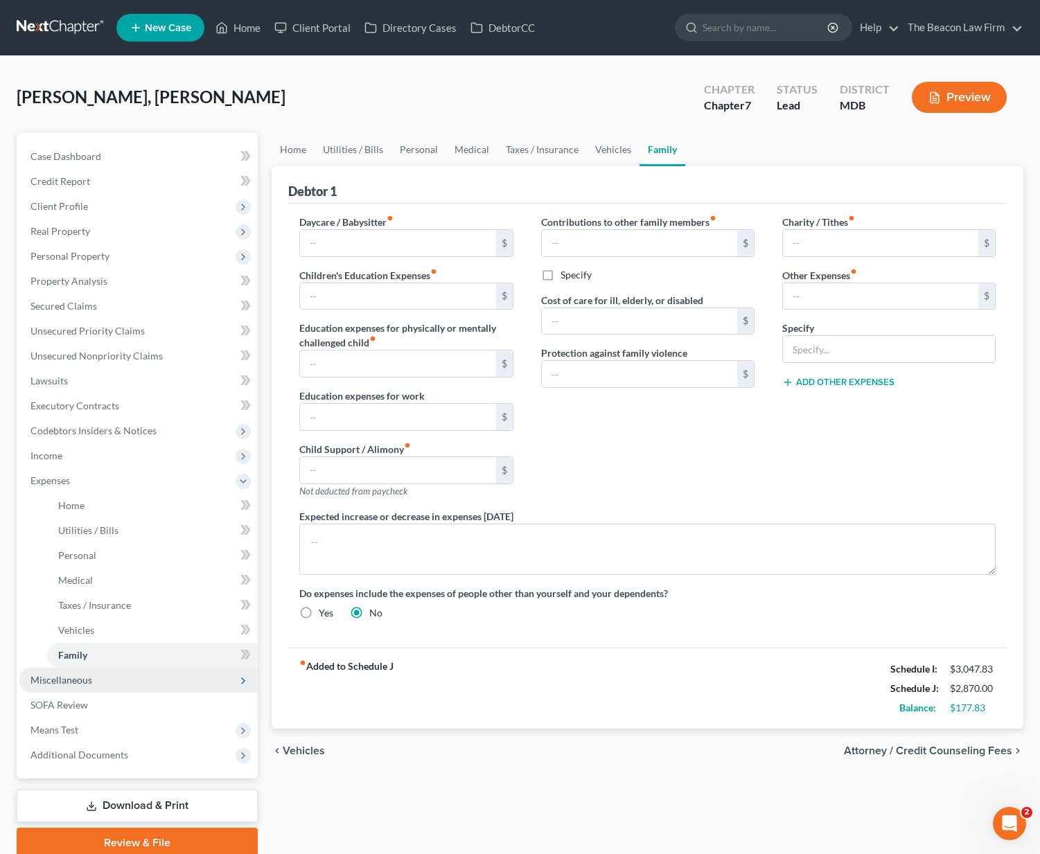
click at [96, 681] on span "Miscellaneous" at bounding box center [138, 680] width 238 height 25
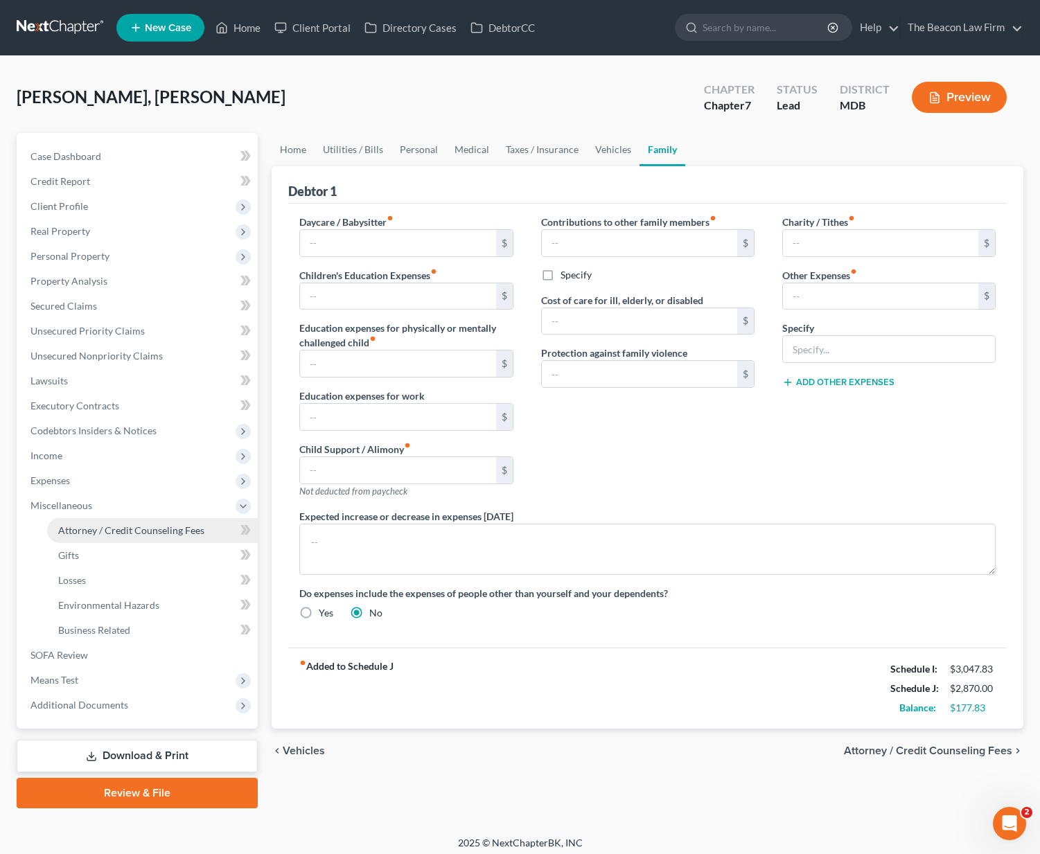
click at [115, 536] on span "Attorney / Credit Counseling Fees" at bounding box center [131, 530] width 146 height 12
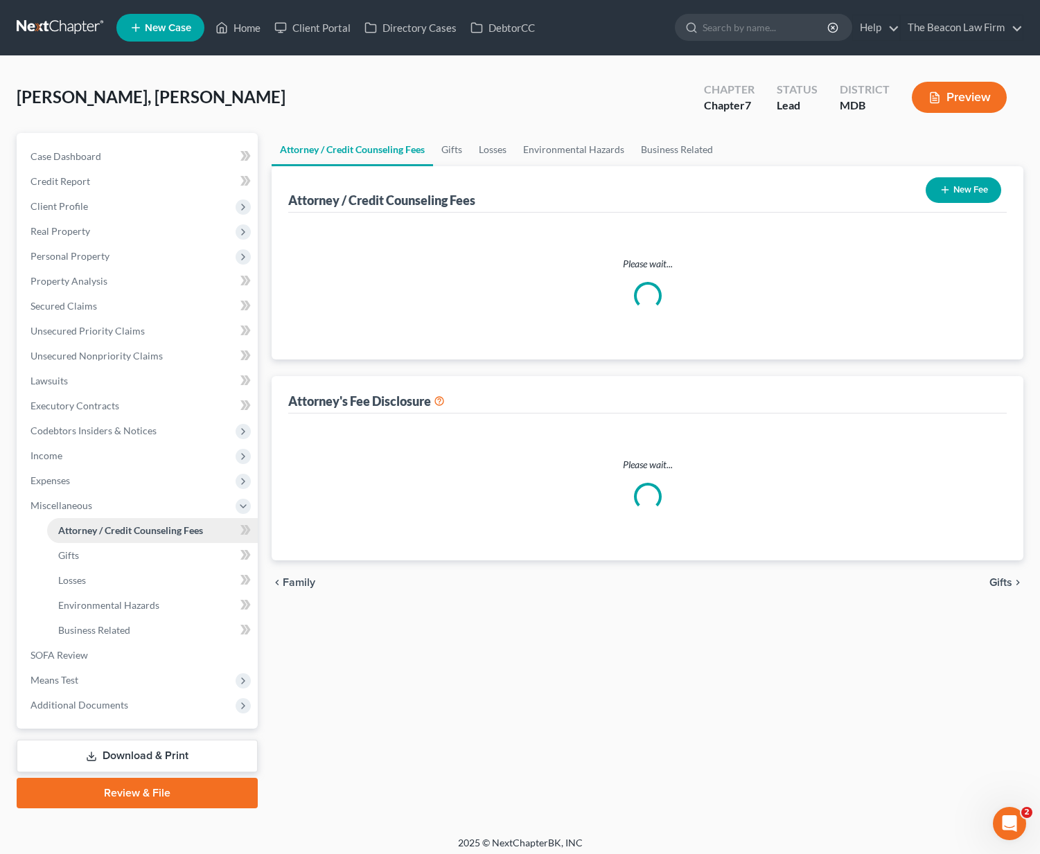
select select "18"
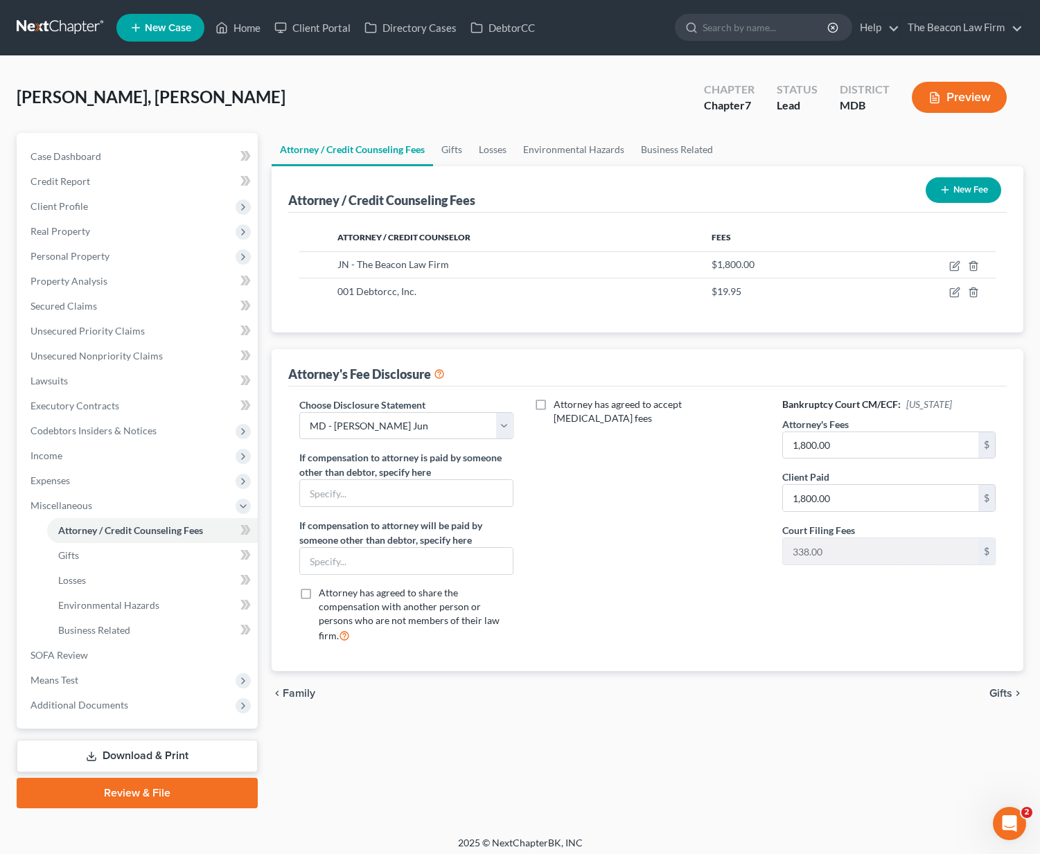
click at [62, 20] on link at bounding box center [61, 27] width 89 height 25
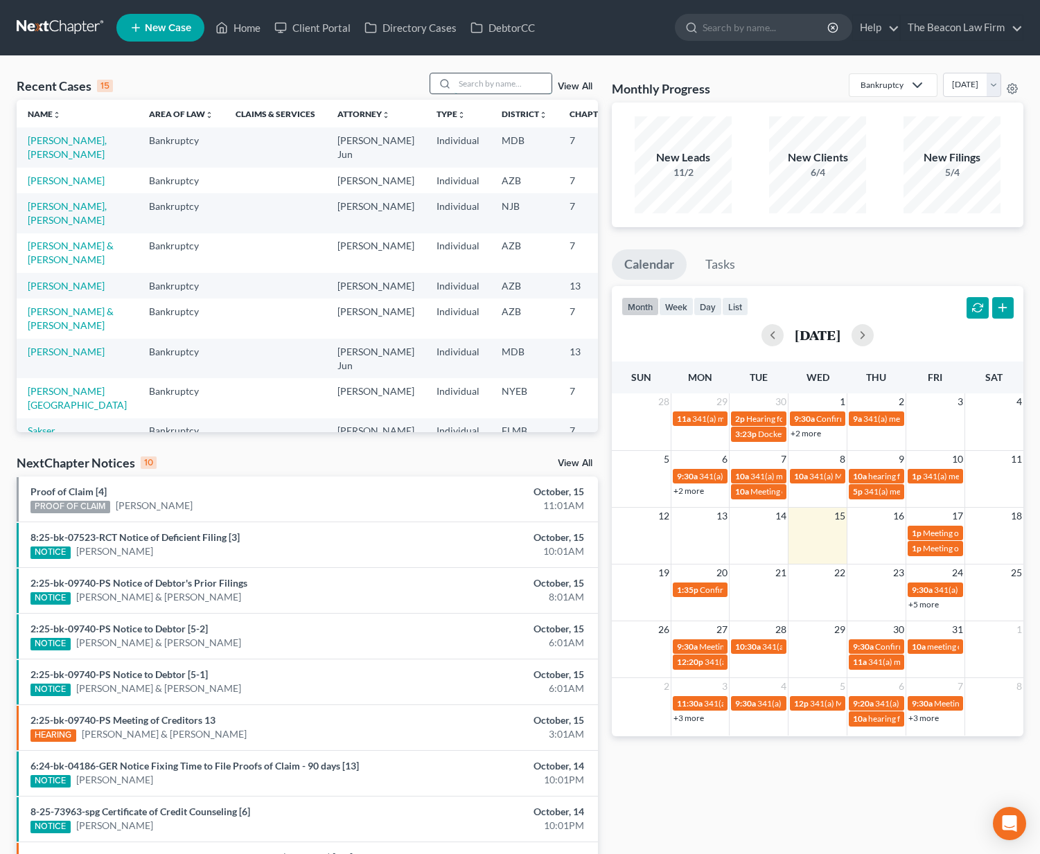
click at [495, 85] on input "search" at bounding box center [502, 83] width 97 height 20
type input "[PERSON_NAME]"
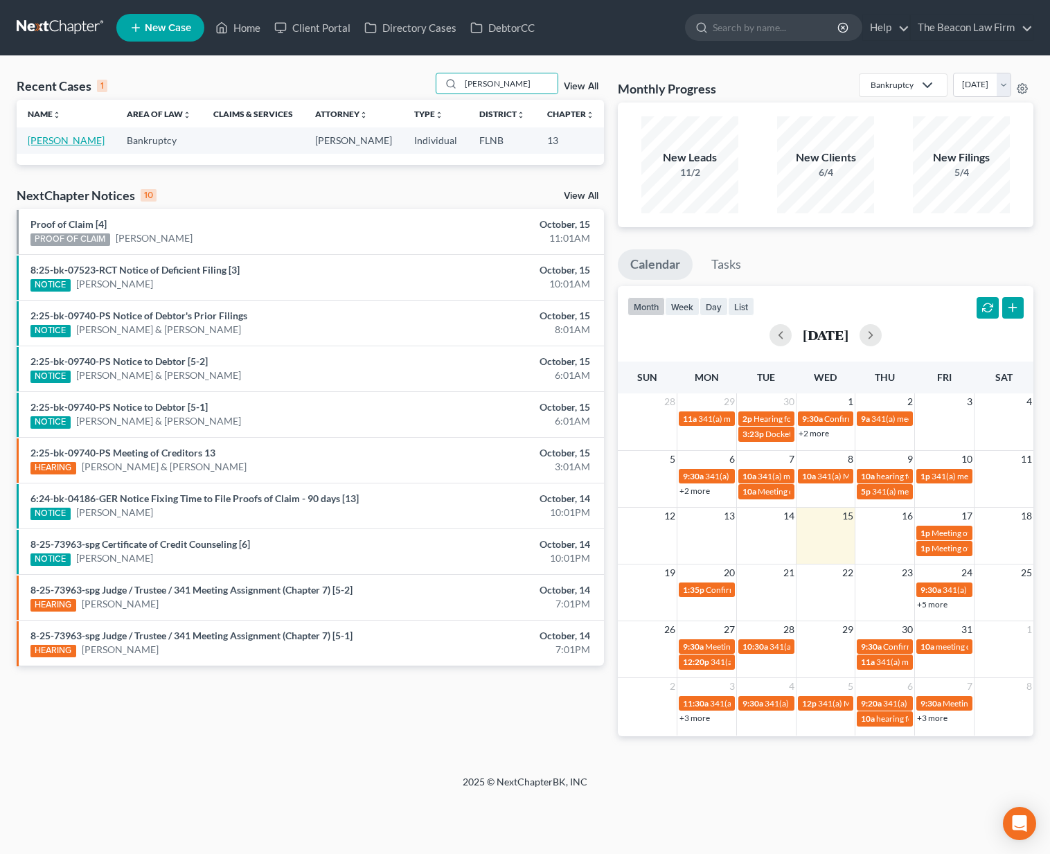
click at [31, 146] on link "[PERSON_NAME]" at bounding box center [66, 140] width 77 height 12
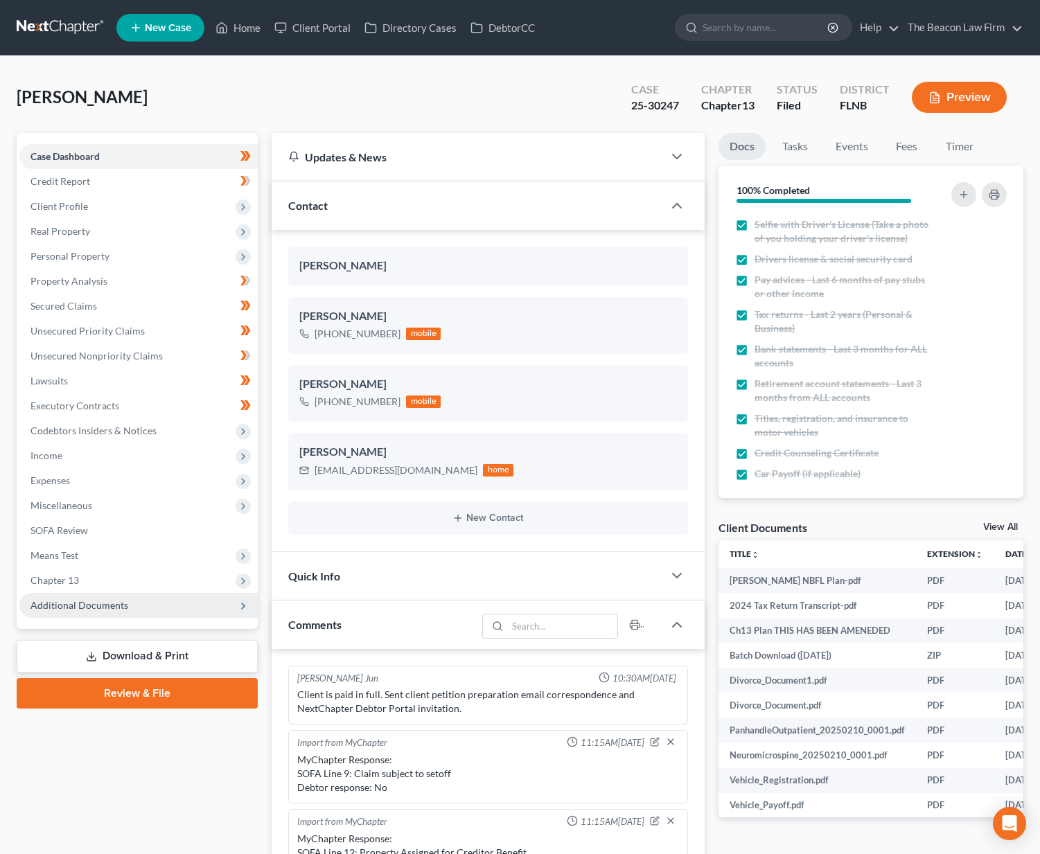
scroll to position [310, 0]
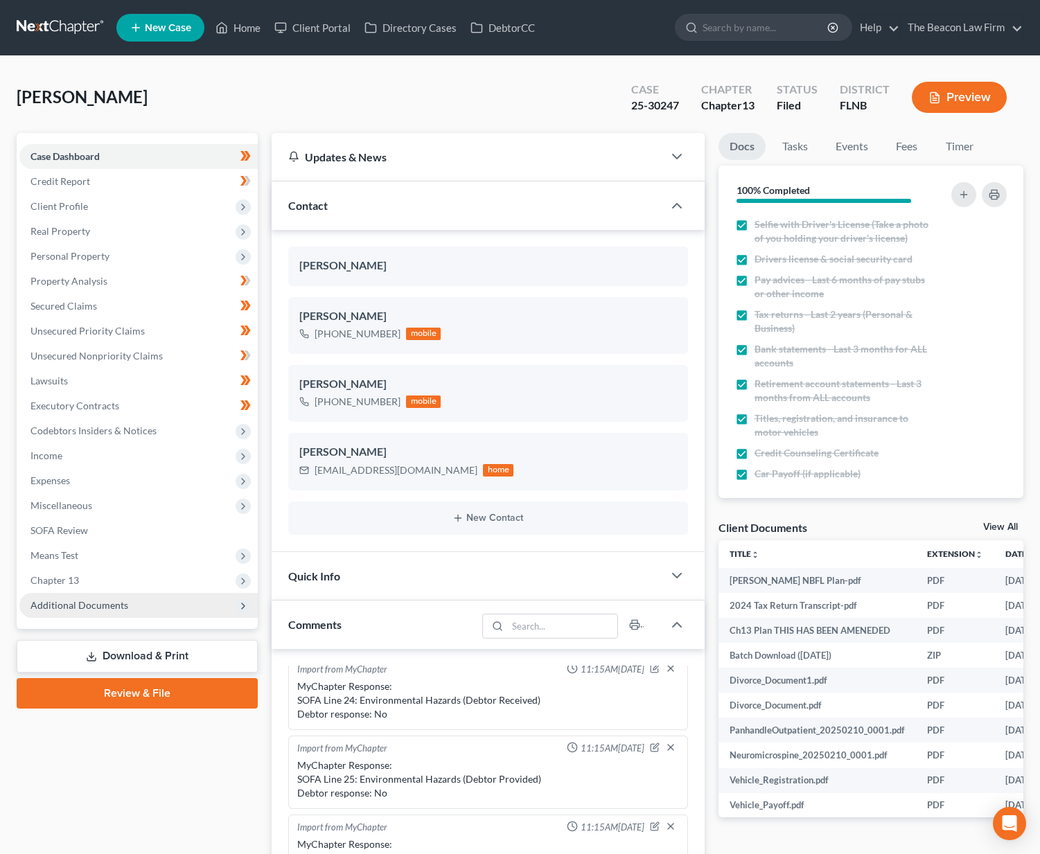
click at [84, 599] on span "Additional Documents" at bounding box center [79, 605] width 98 height 12
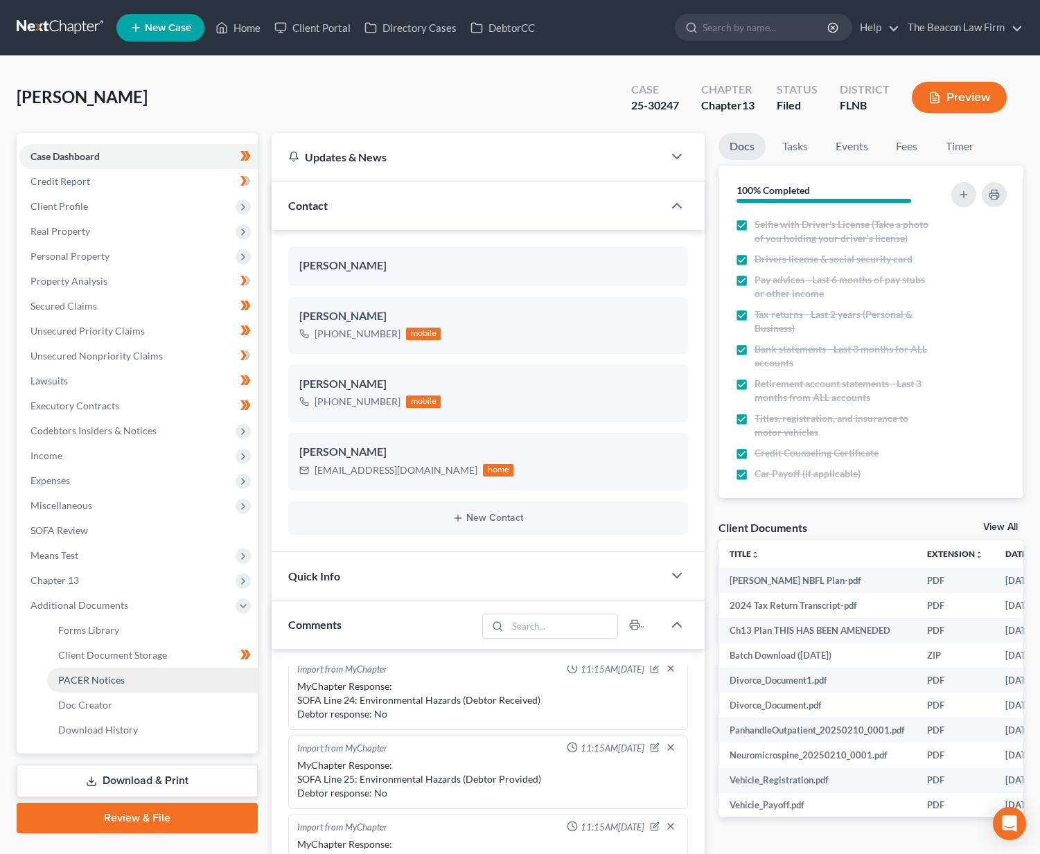
click at [111, 678] on span "PACER Notices" at bounding box center [91, 680] width 67 height 12
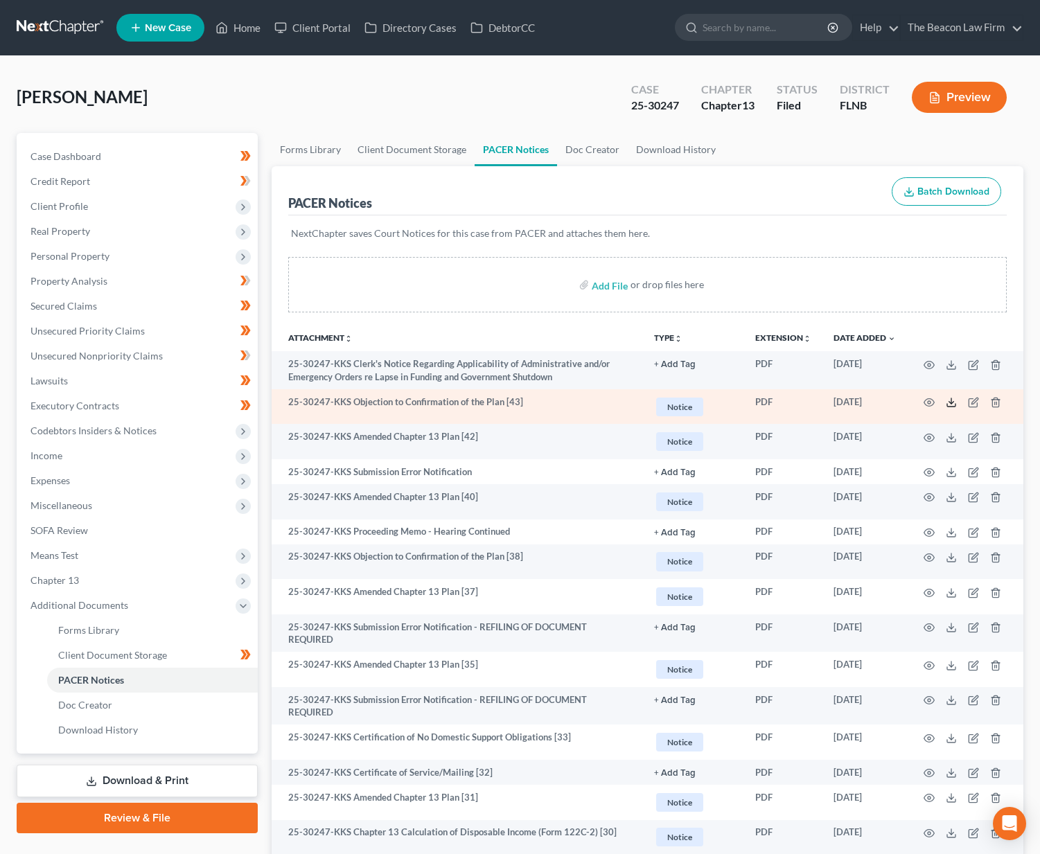
click at [947, 400] on icon at bounding box center [951, 402] width 11 height 11
